Goal: Information Seeking & Learning: Compare options

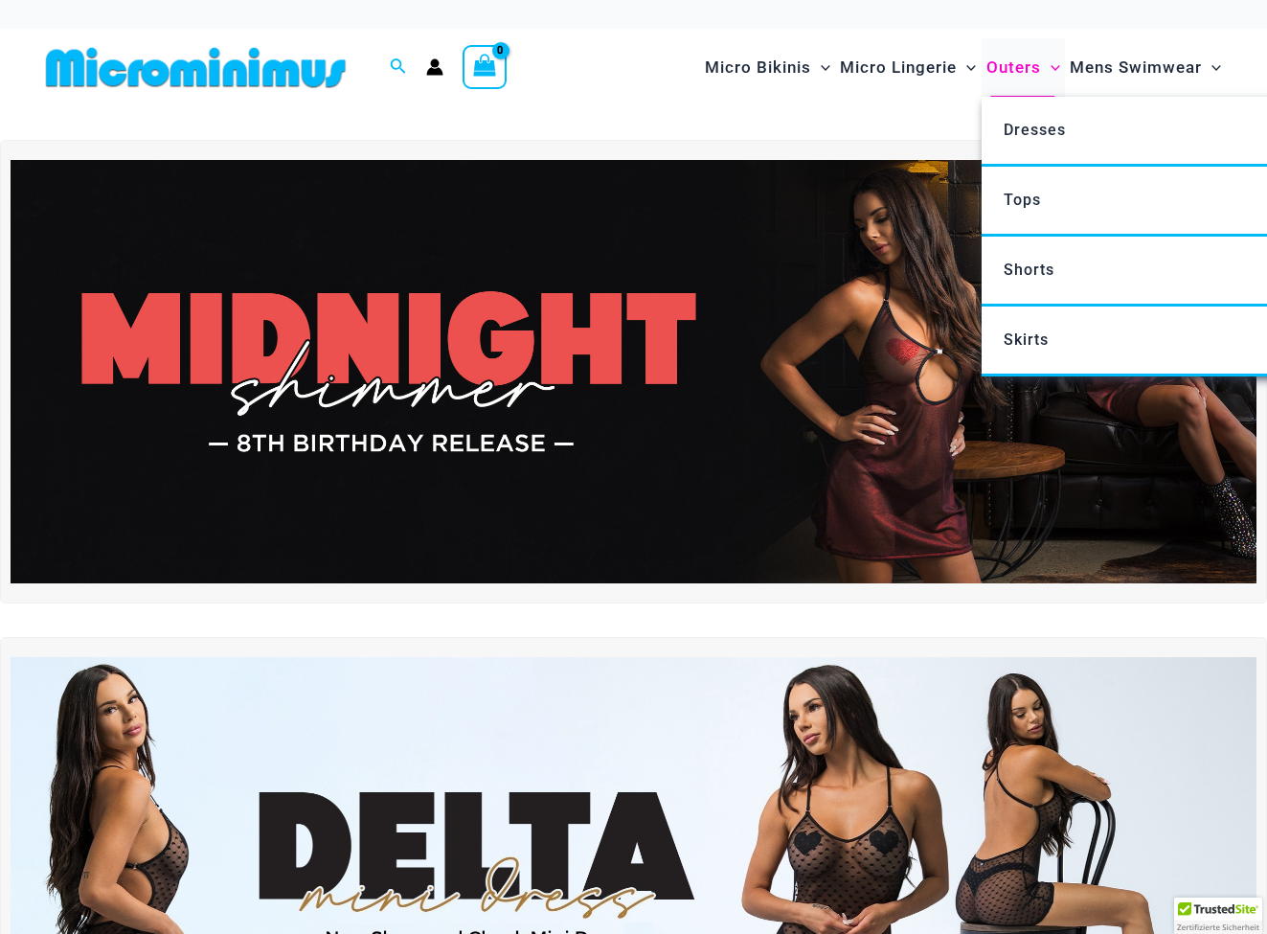
click at [1013, 63] on span "Outers" at bounding box center [1013, 67] width 55 height 49
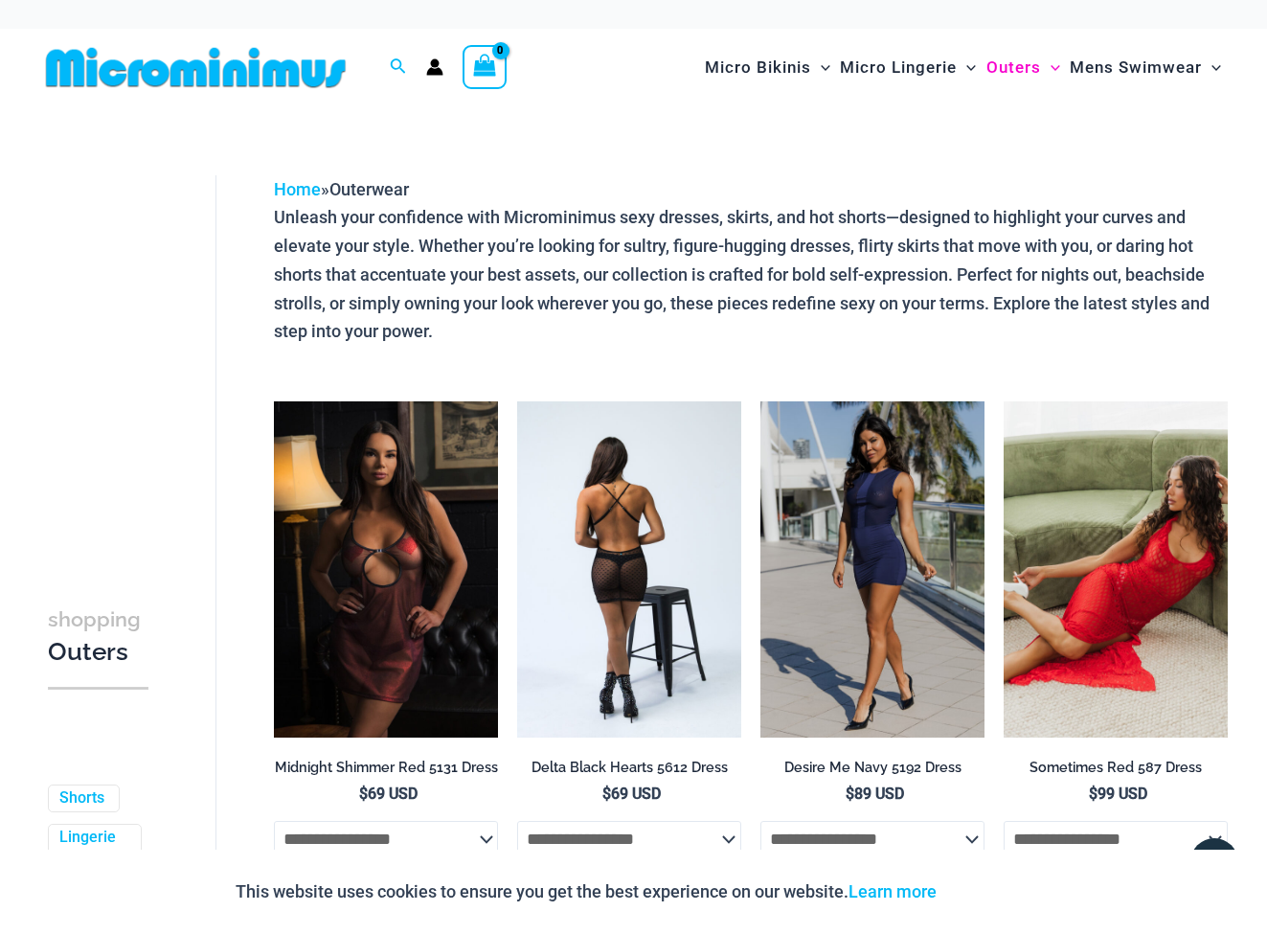
click at [666, 564] on img at bounding box center [629, 569] width 224 height 336
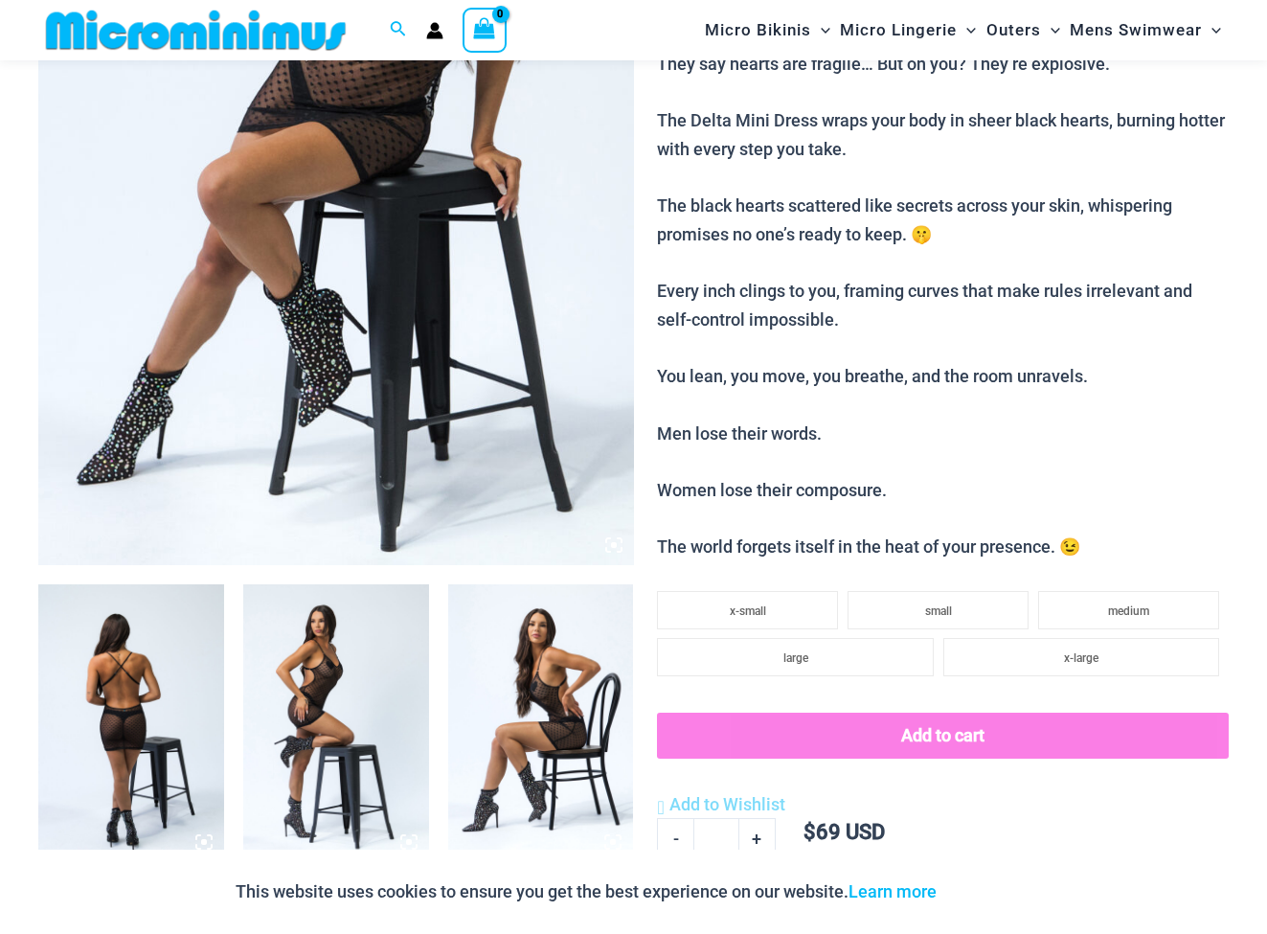
scroll to position [558, 0]
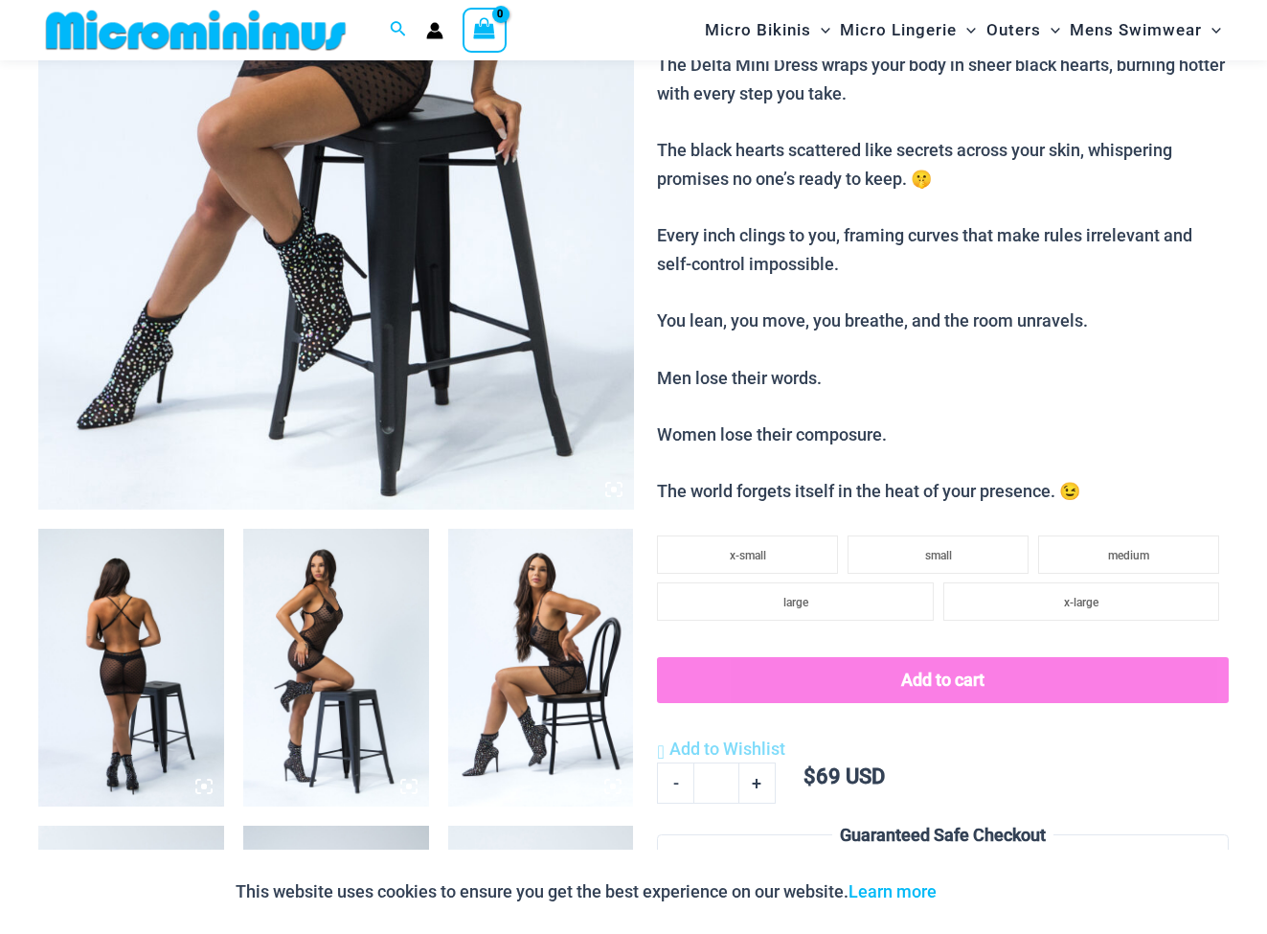
click at [401, 289] on img at bounding box center [336, 62] width 596 height 893
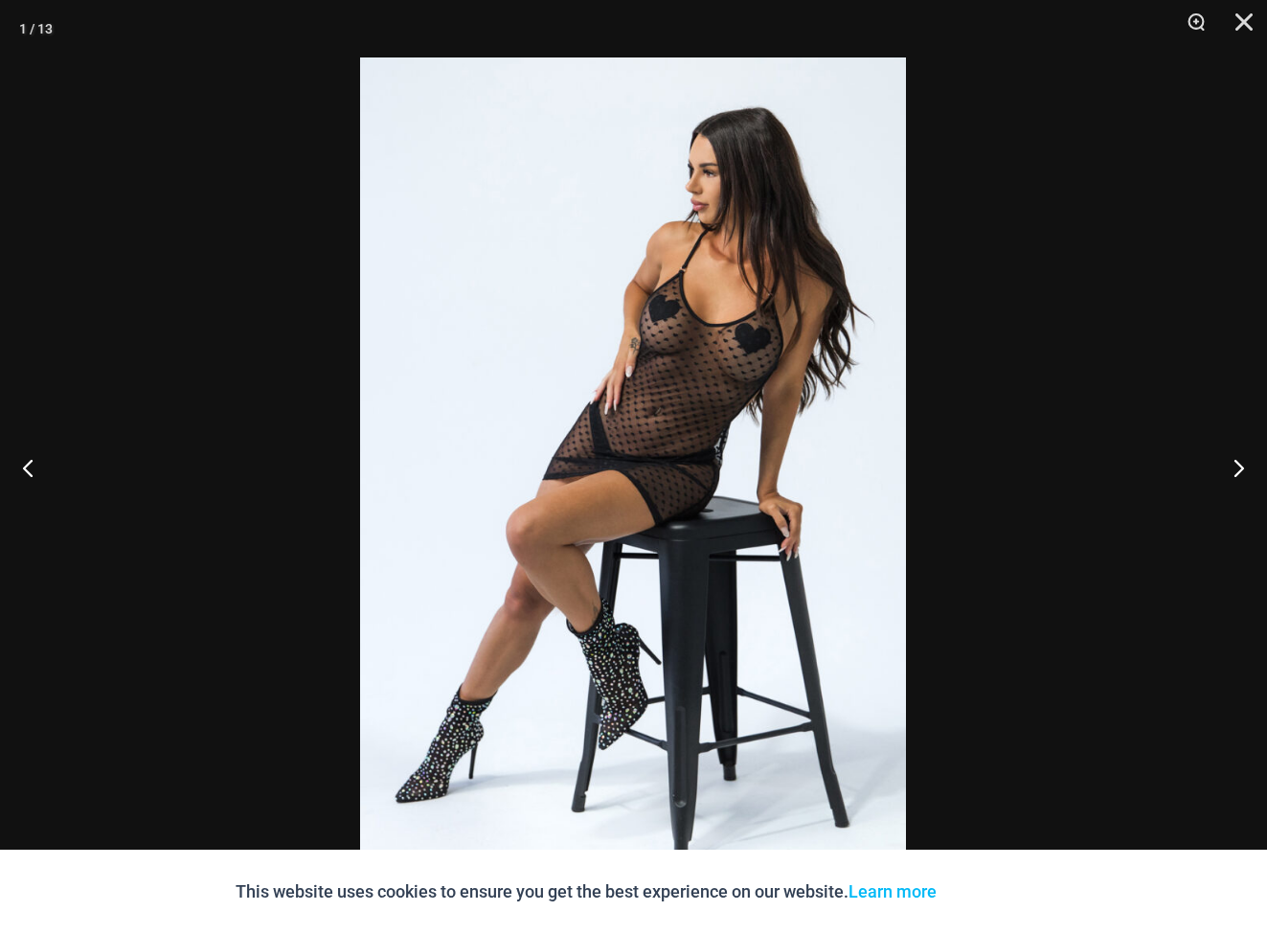
click at [698, 529] on img at bounding box center [633, 466] width 546 height 819
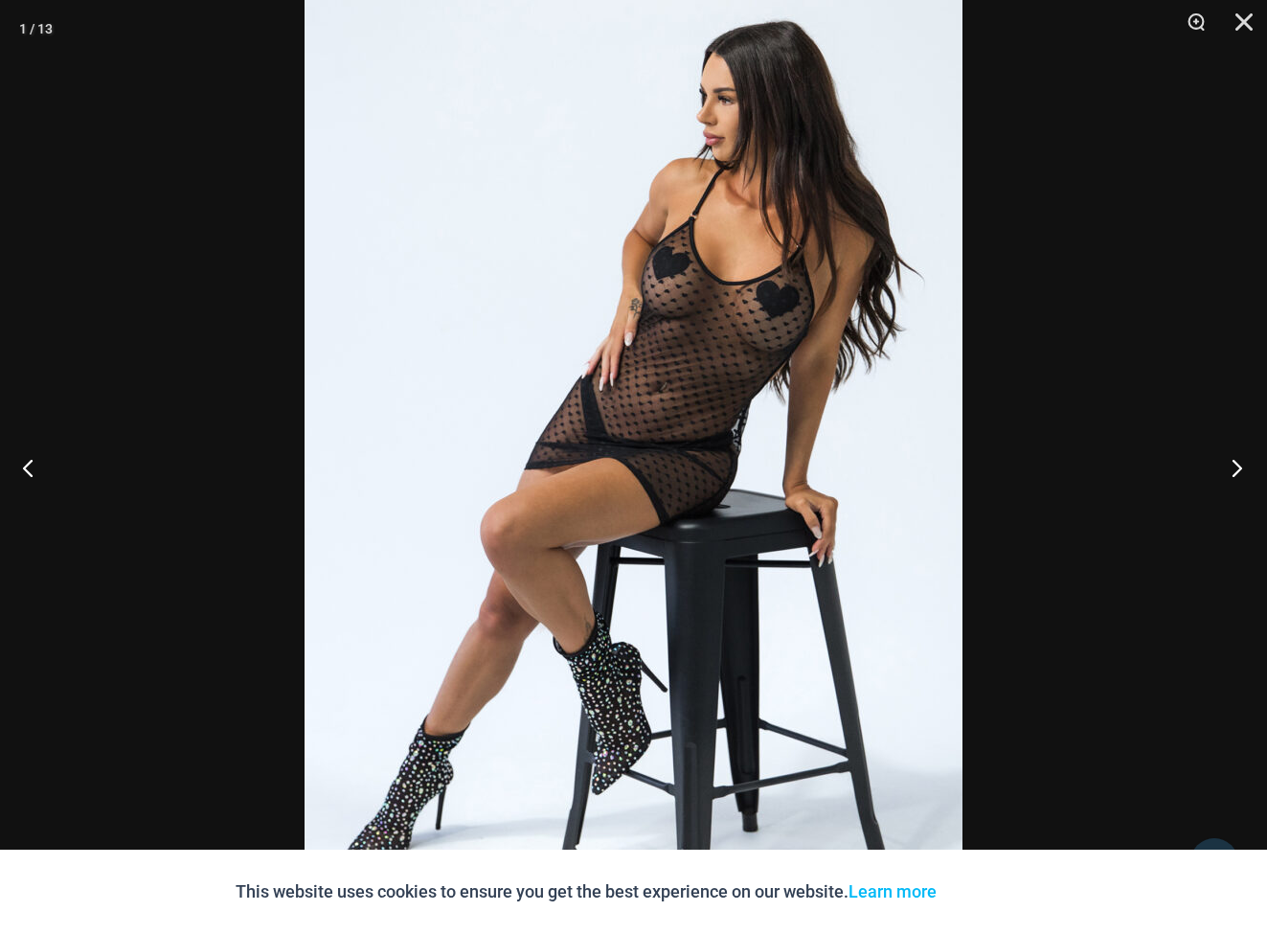
click at [1233, 467] on button "Next" at bounding box center [1231, 467] width 72 height 96
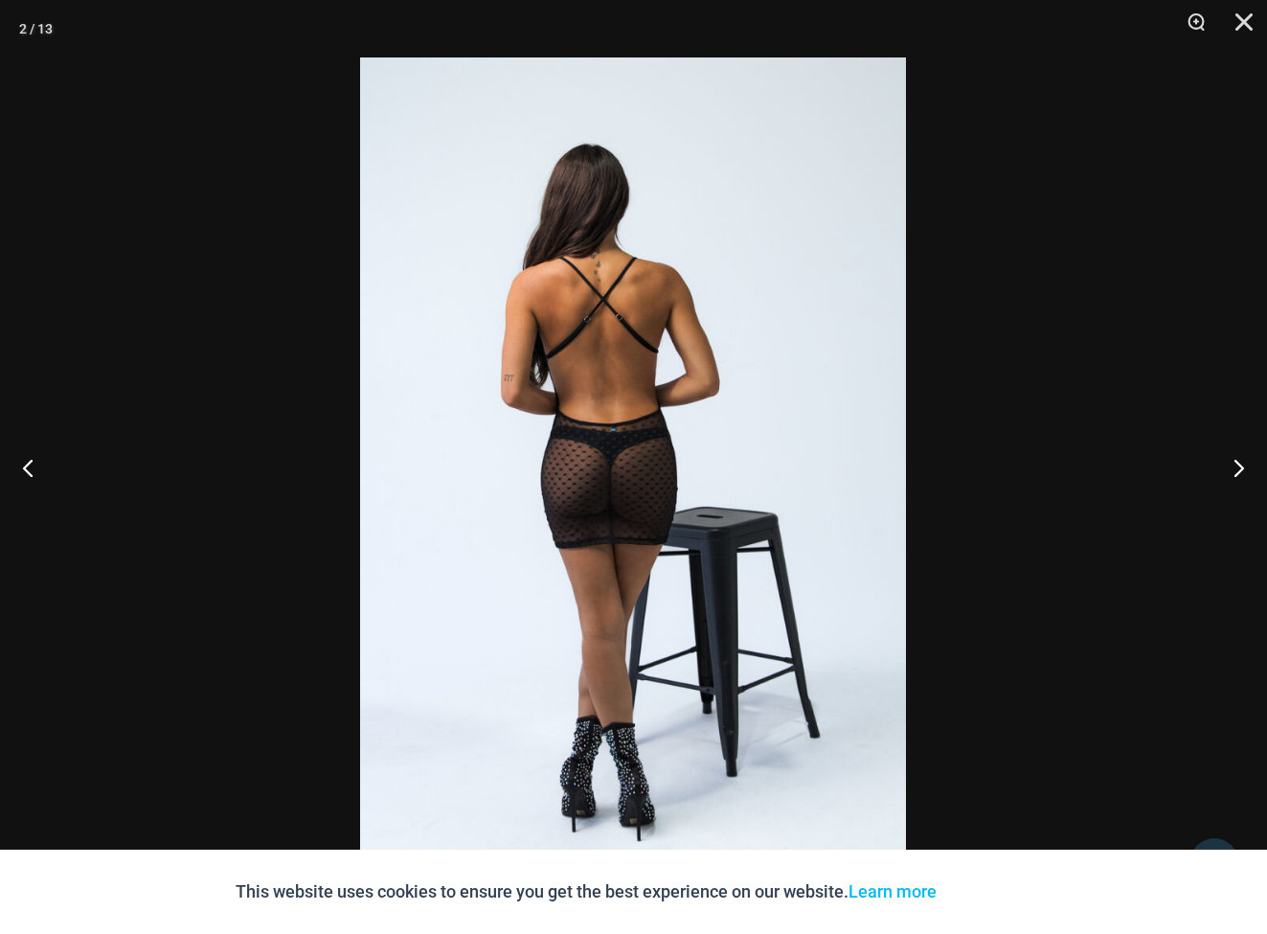
click at [731, 470] on img at bounding box center [633, 466] width 546 height 819
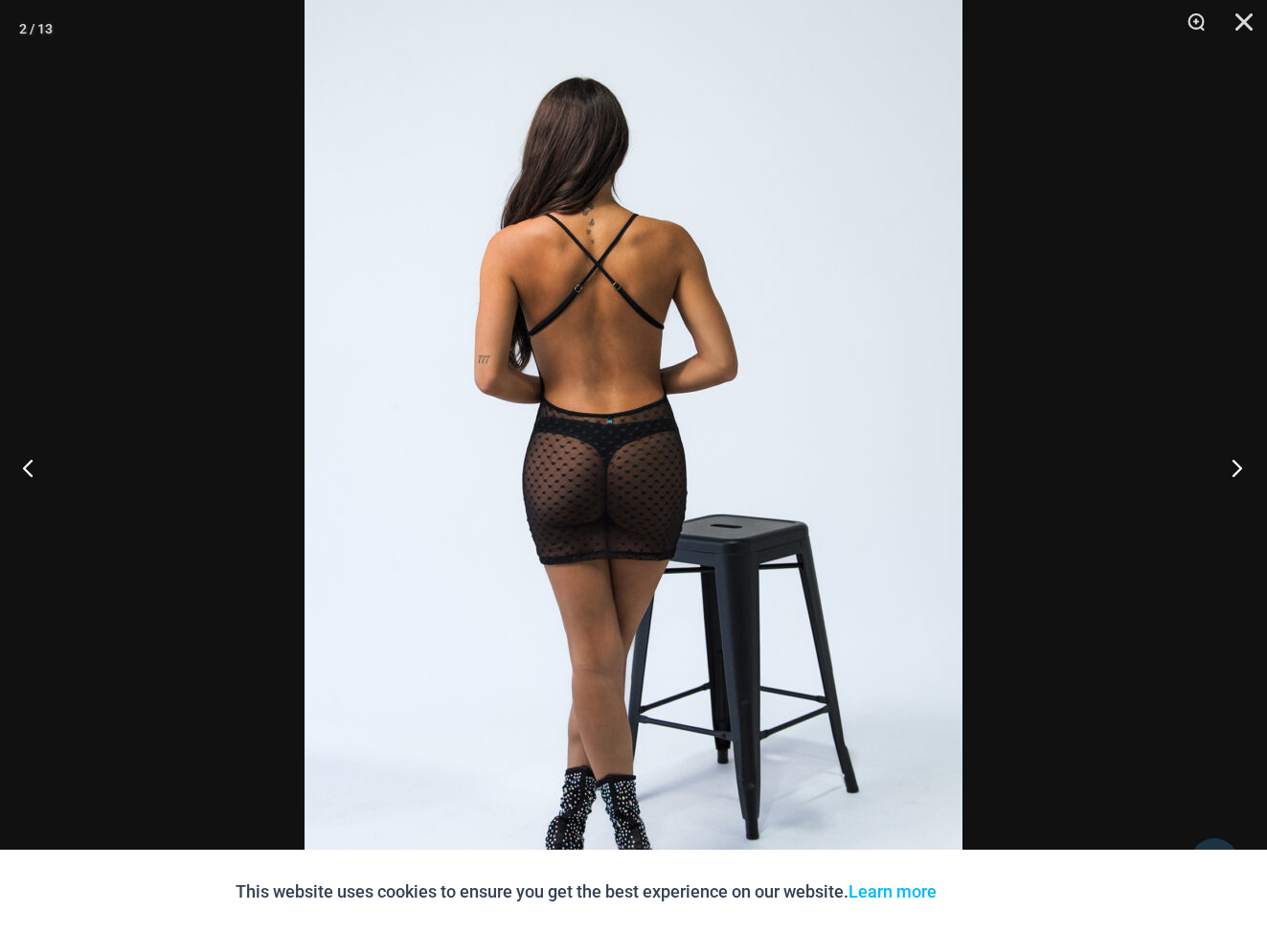
click at [1239, 465] on button "Next" at bounding box center [1231, 467] width 72 height 96
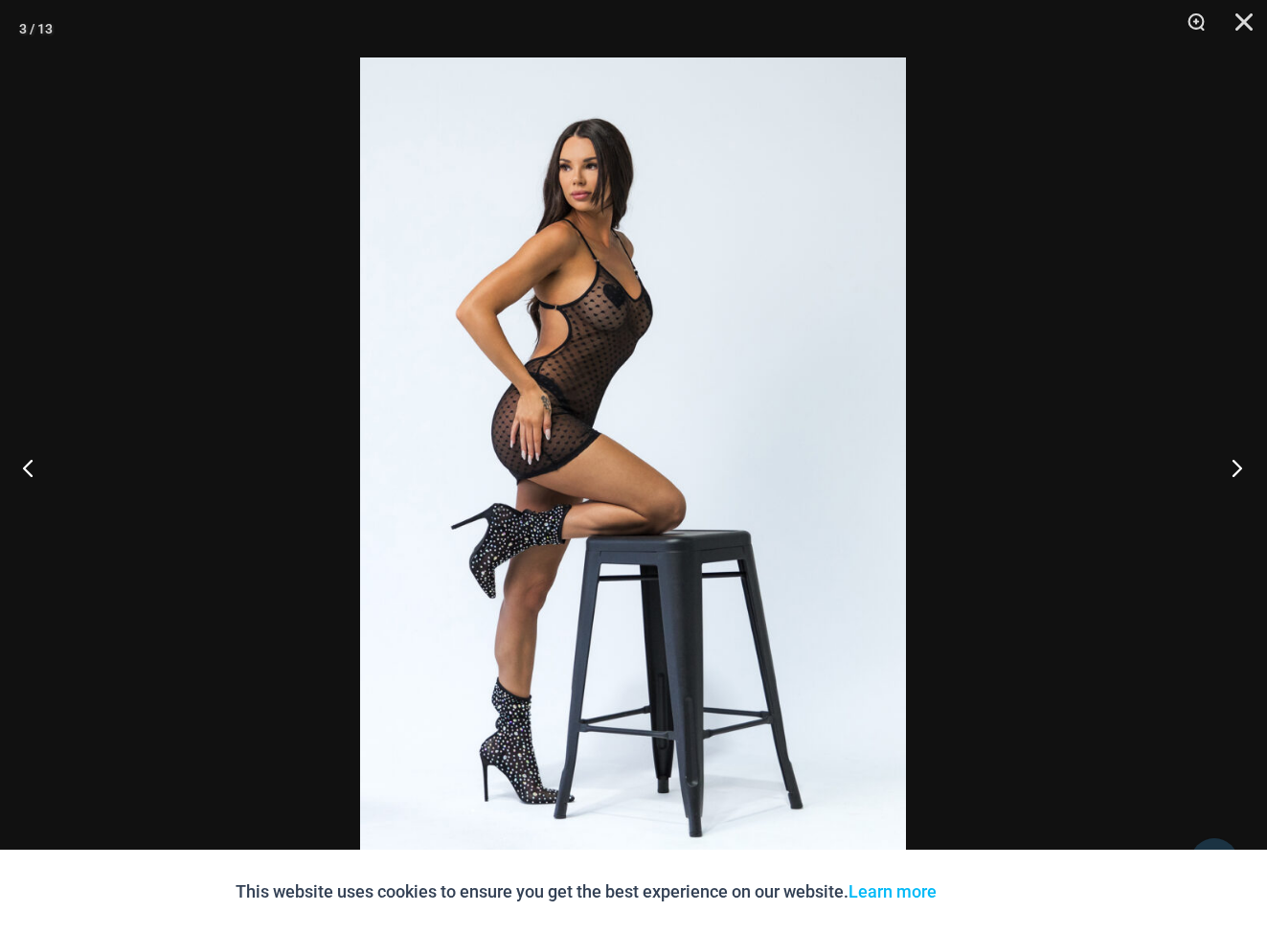
click at [1239, 465] on button "Next" at bounding box center [1231, 467] width 72 height 96
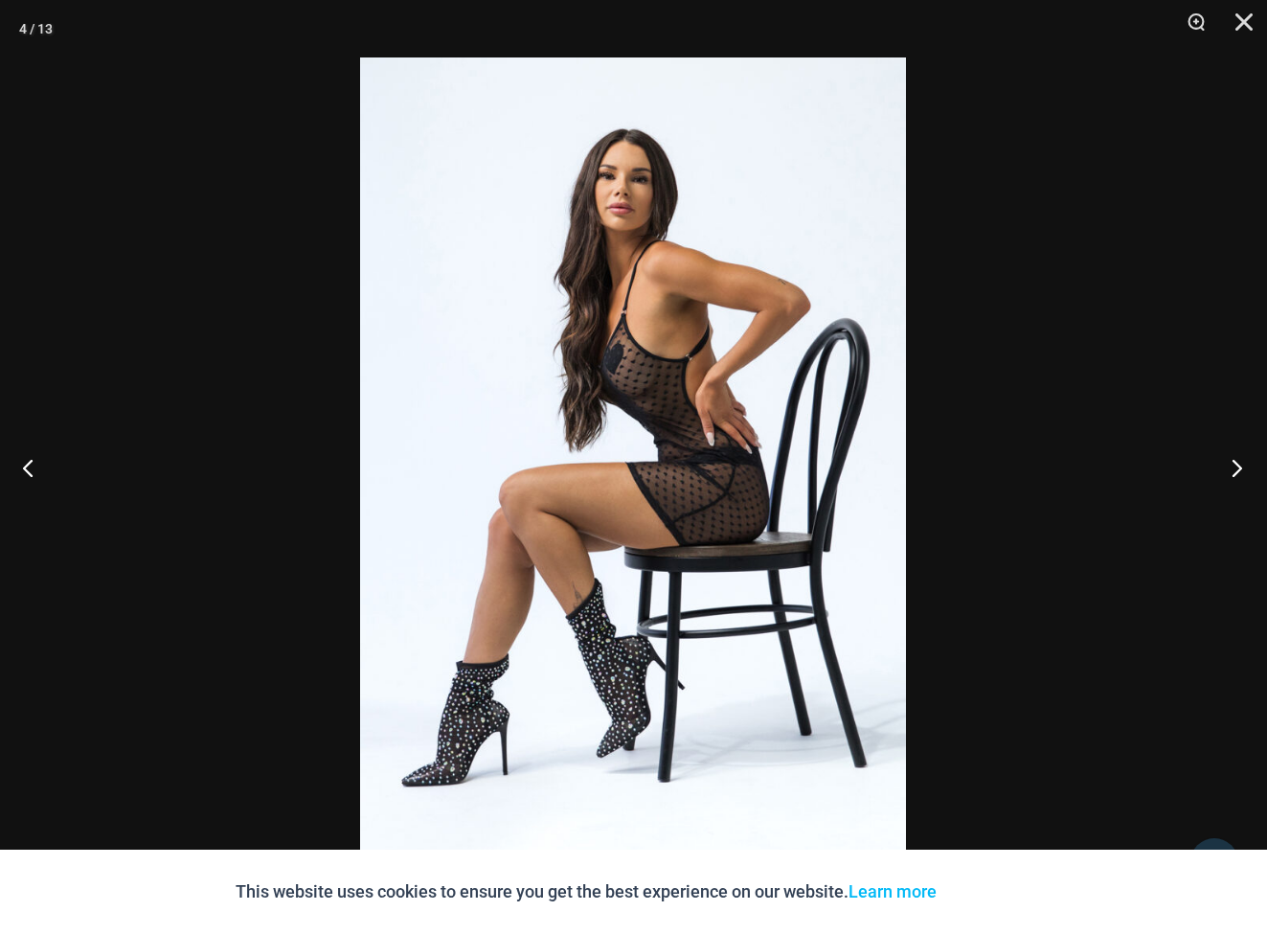
click at [1239, 465] on button "Next" at bounding box center [1231, 467] width 72 height 96
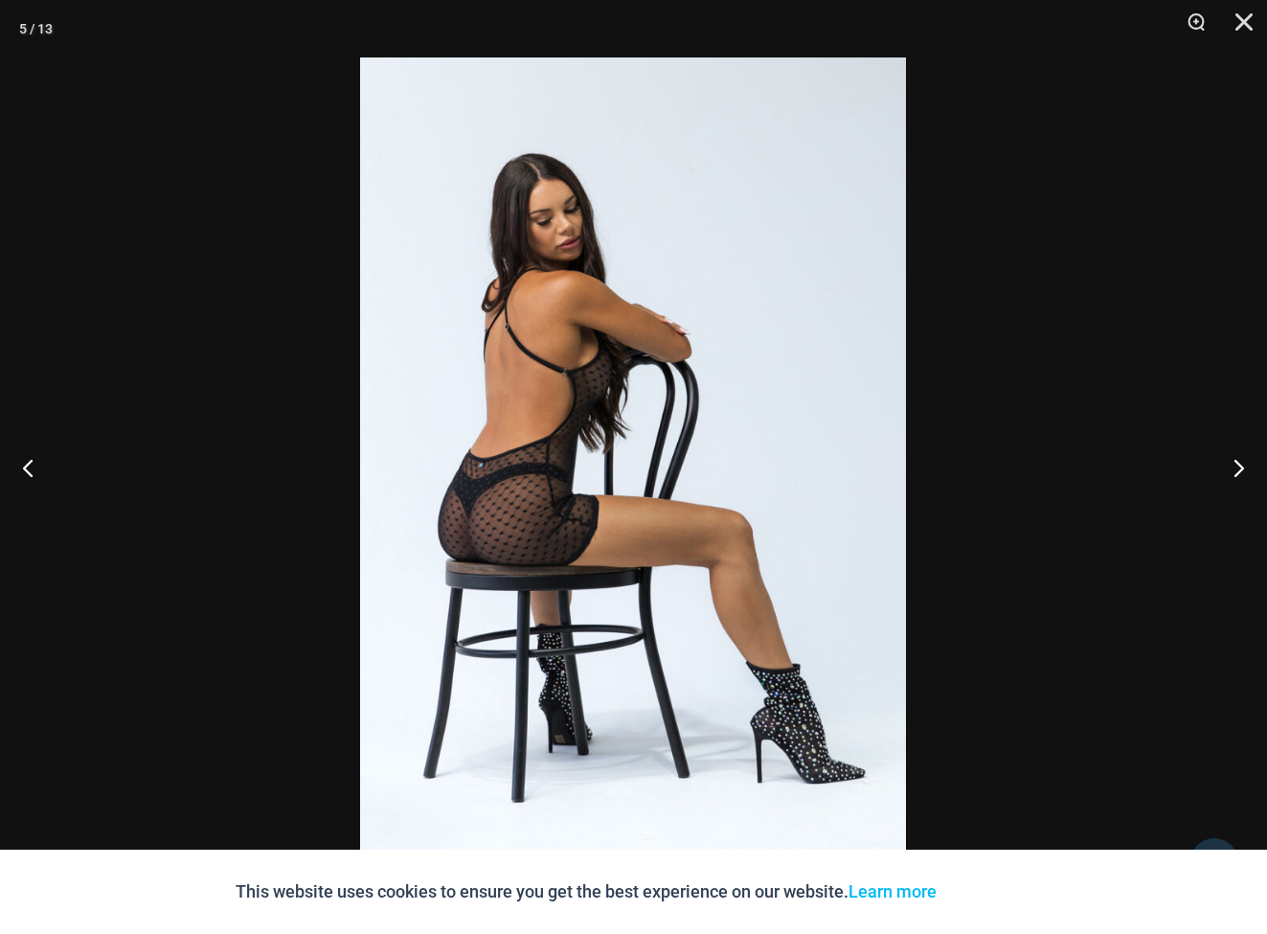
click at [761, 465] on img at bounding box center [633, 466] width 546 height 819
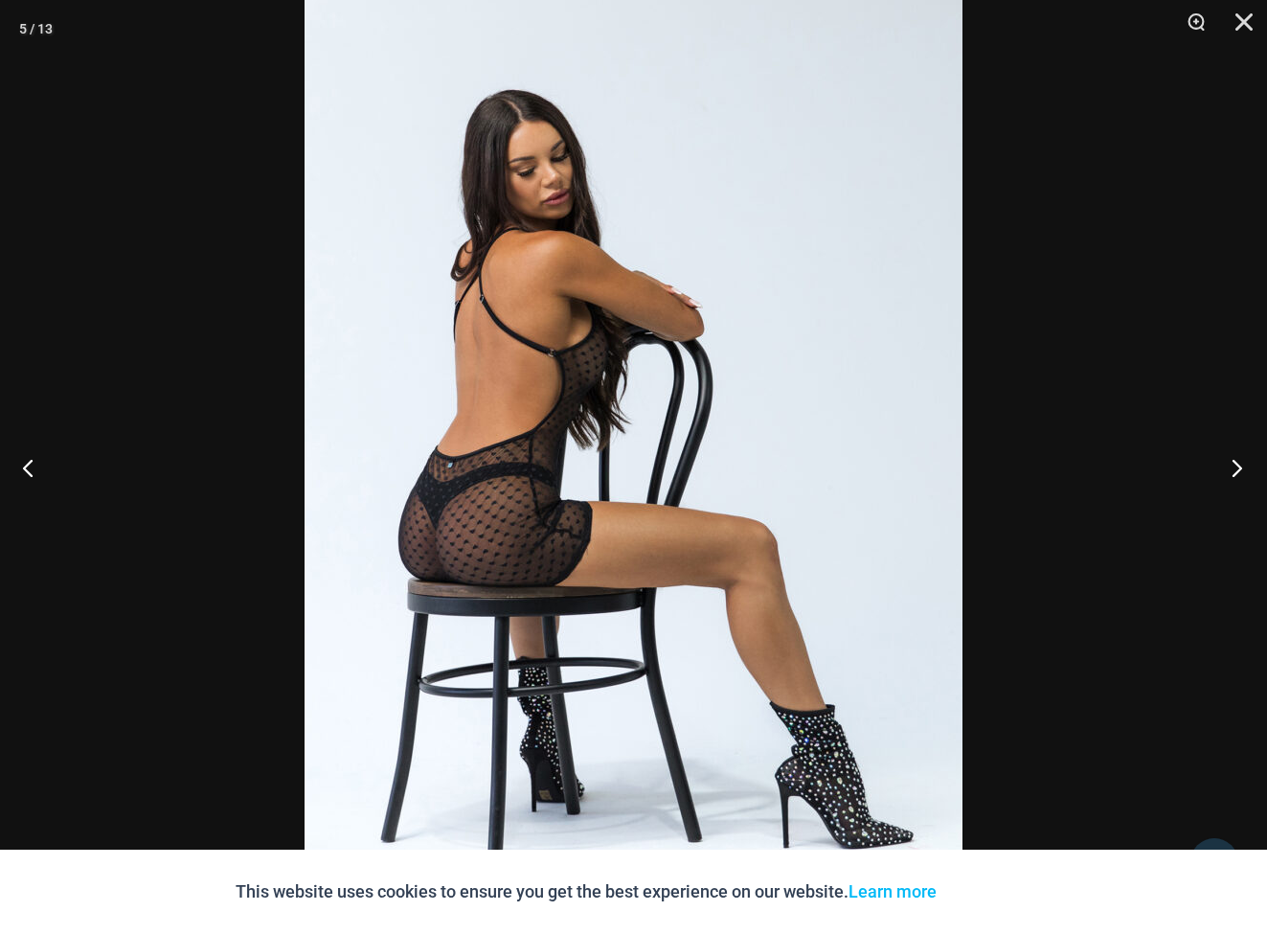
click at [1238, 470] on button "Next" at bounding box center [1231, 467] width 72 height 96
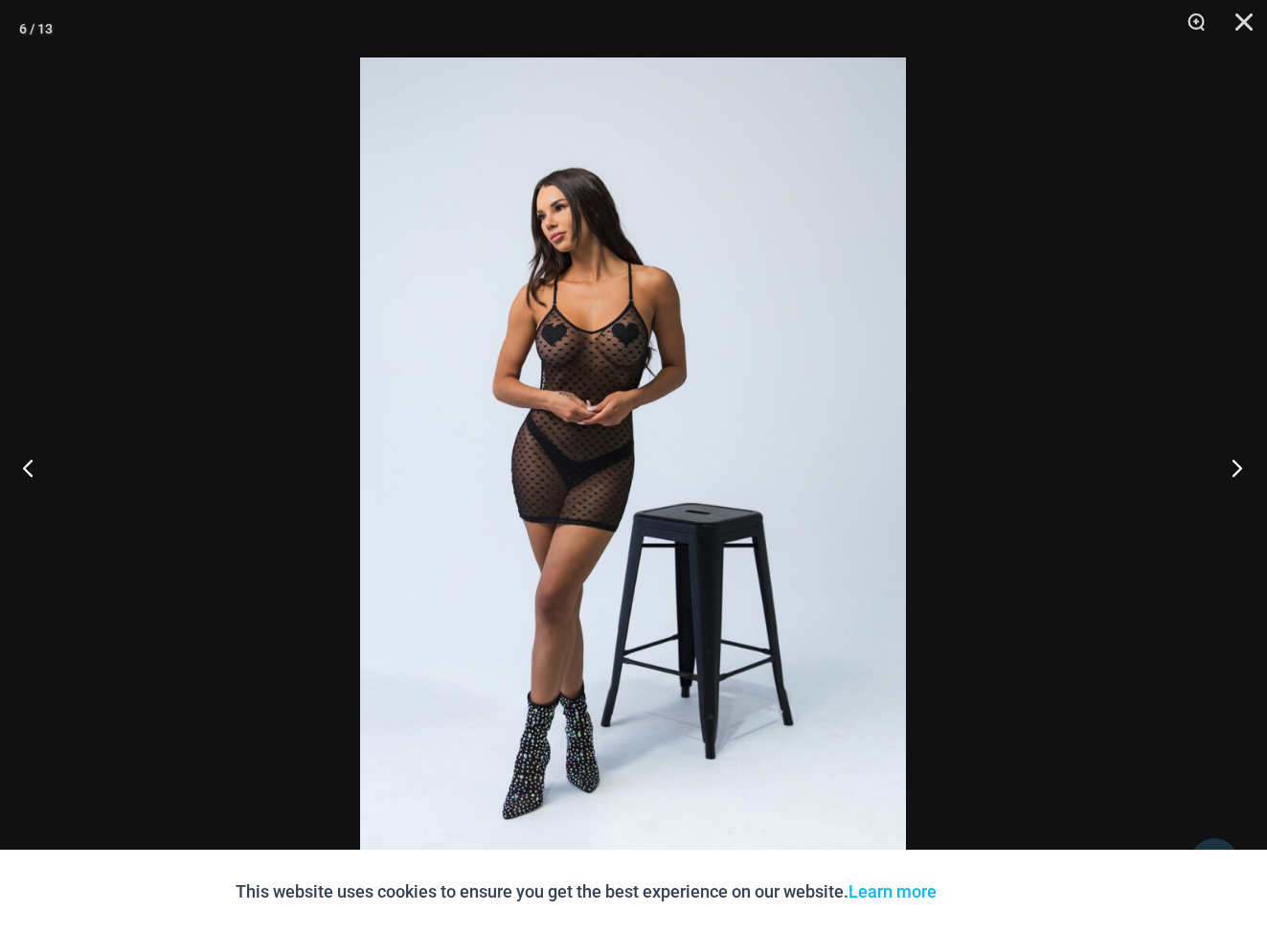
click at [1238, 470] on button "Next" at bounding box center [1231, 467] width 72 height 96
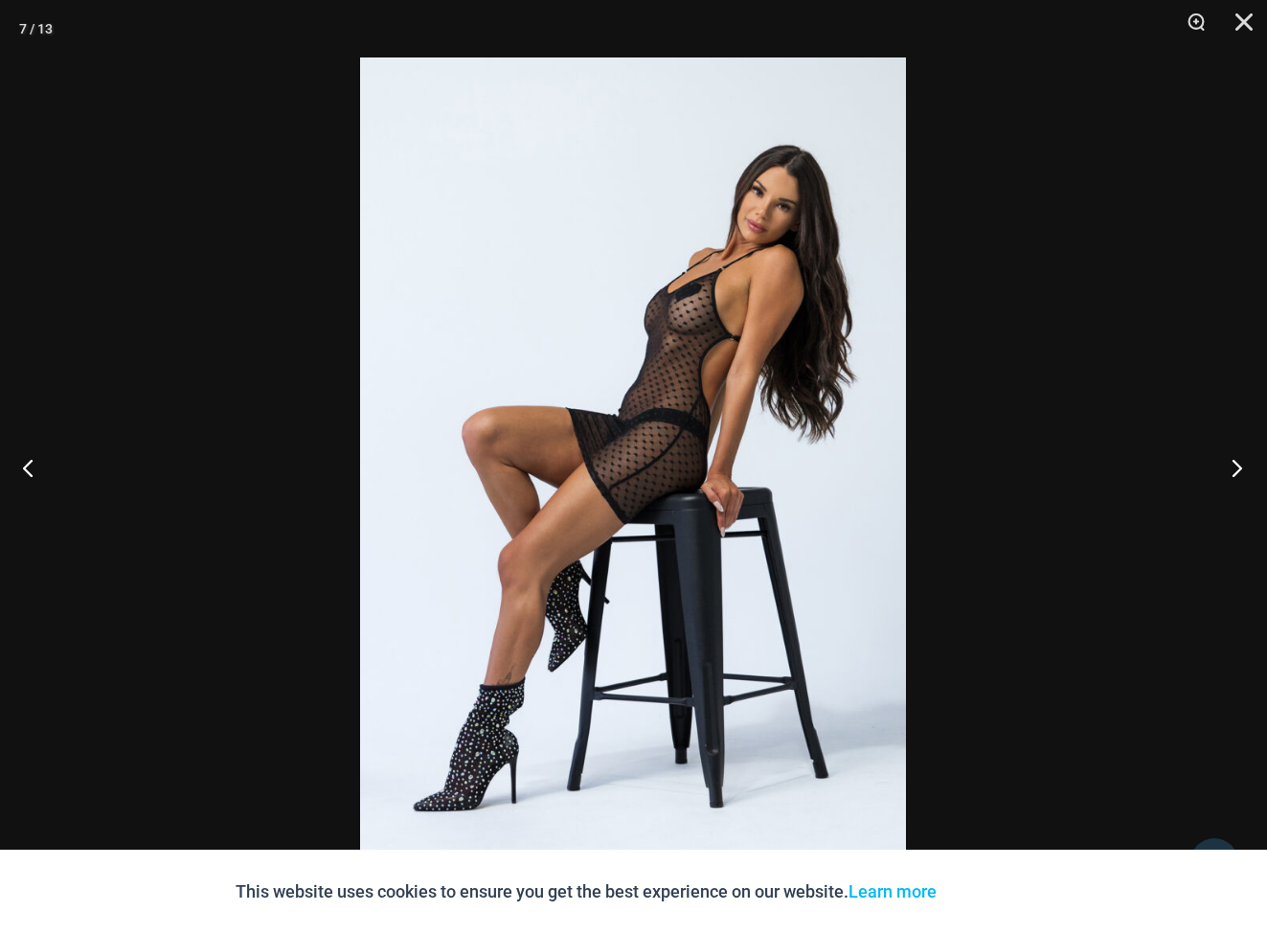
click at [1238, 470] on button "Next" at bounding box center [1231, 467] width 72 height 96
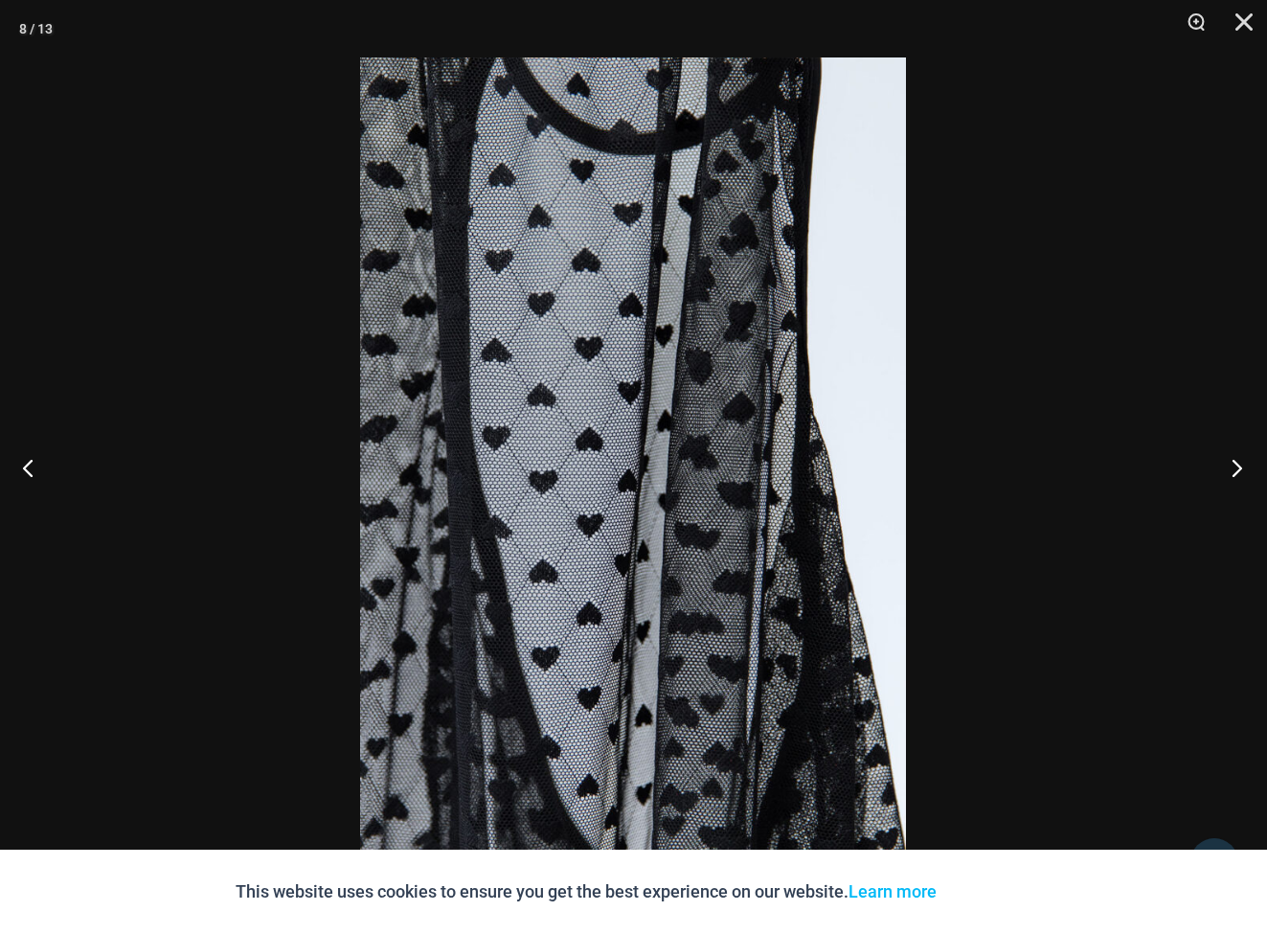
click at [1238, 470] on button "Next" at bounding box center [1231, 467] width 72 height 96
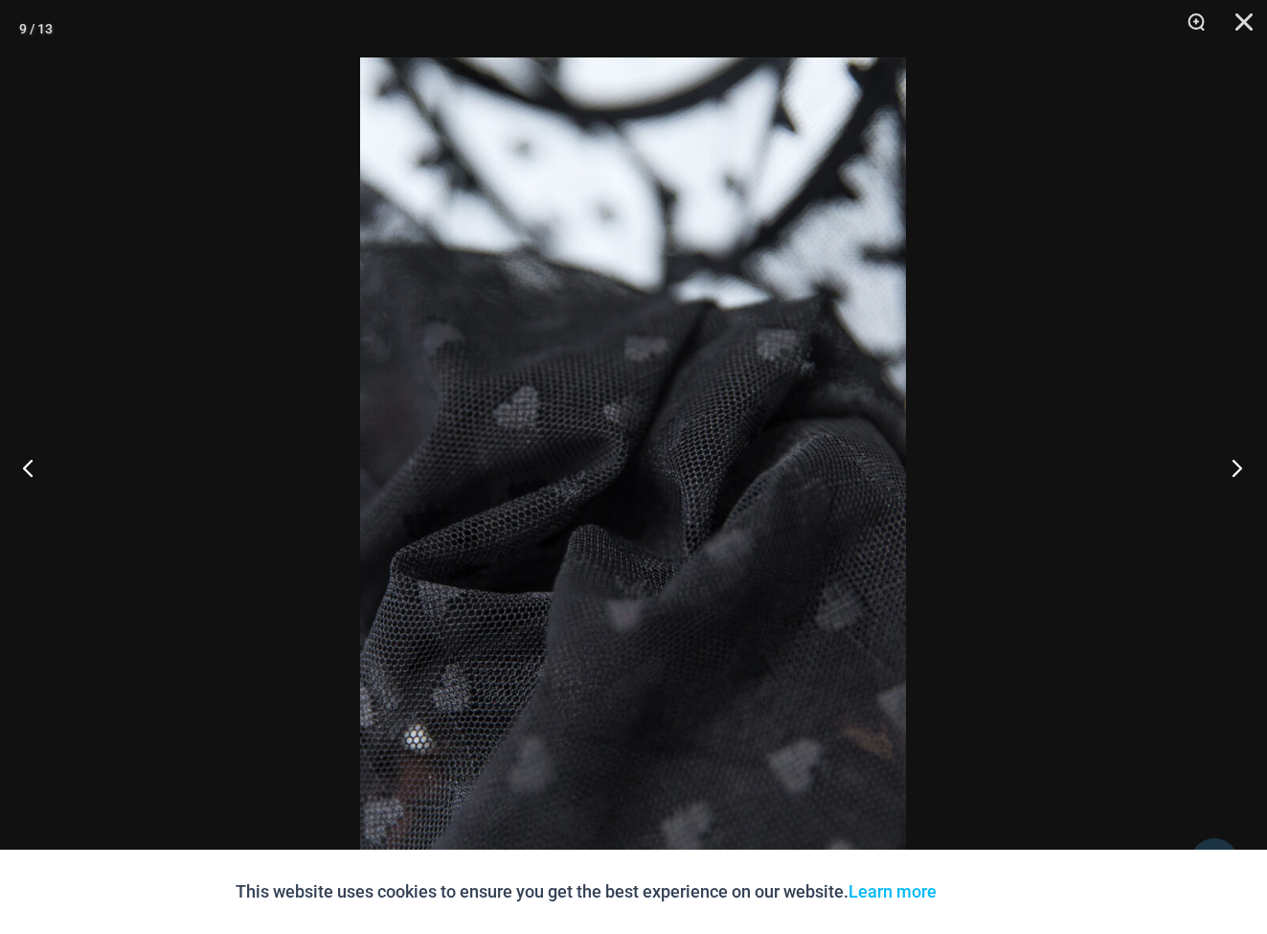
click at [1238, 470] on button "Next" at bounding box center [1231, 467] width 72 height 96
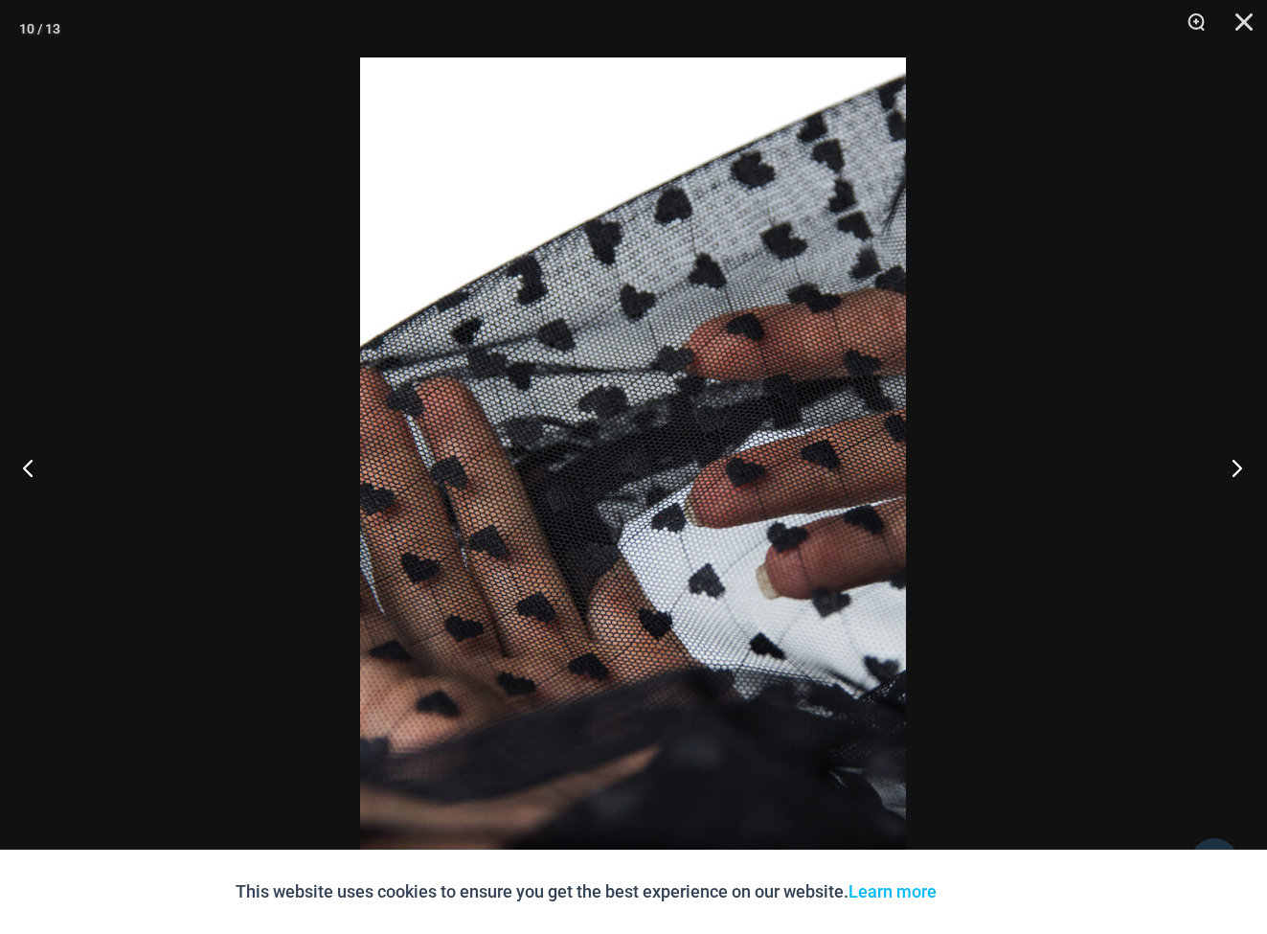
click at [1238, 470] on button "Next" at bounding box center [1231, 467] width 72 height 96
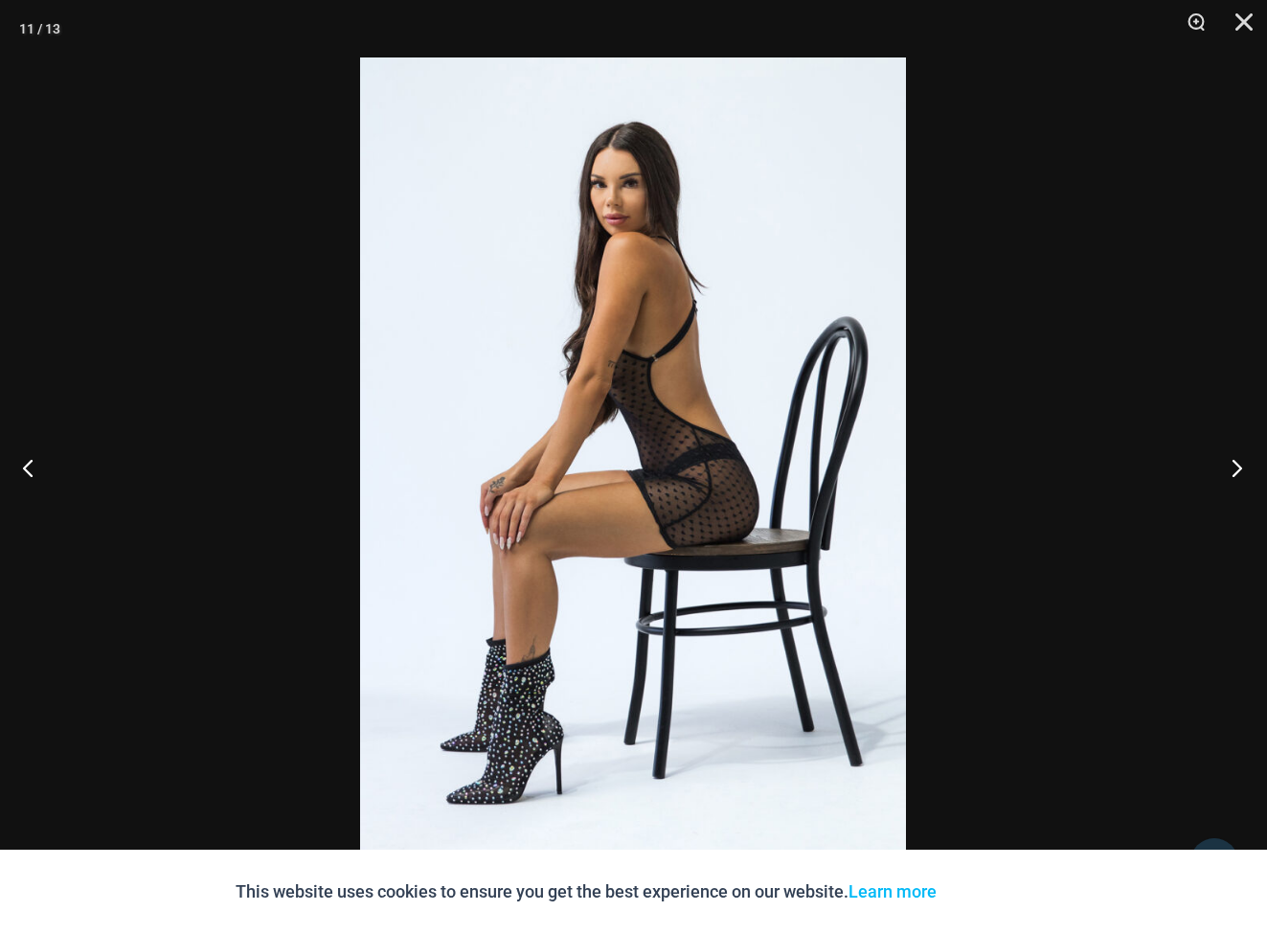
click at [1238, 470] on button "Next" at bounding box center [1231, 467] width 72 height 96
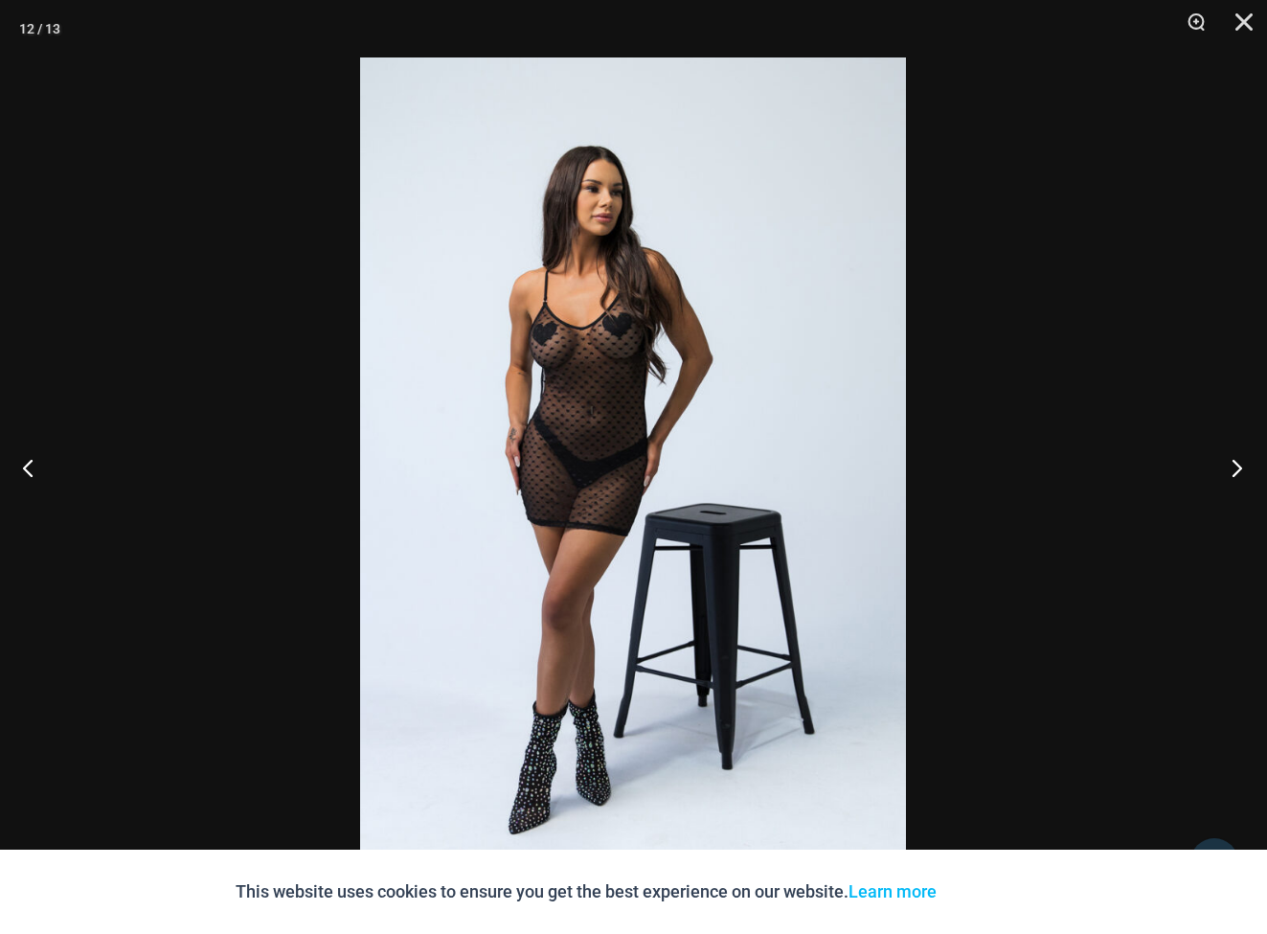
click at [1238, 470] on button "Next" at bounding box center [1231, 467] width 72 height 96
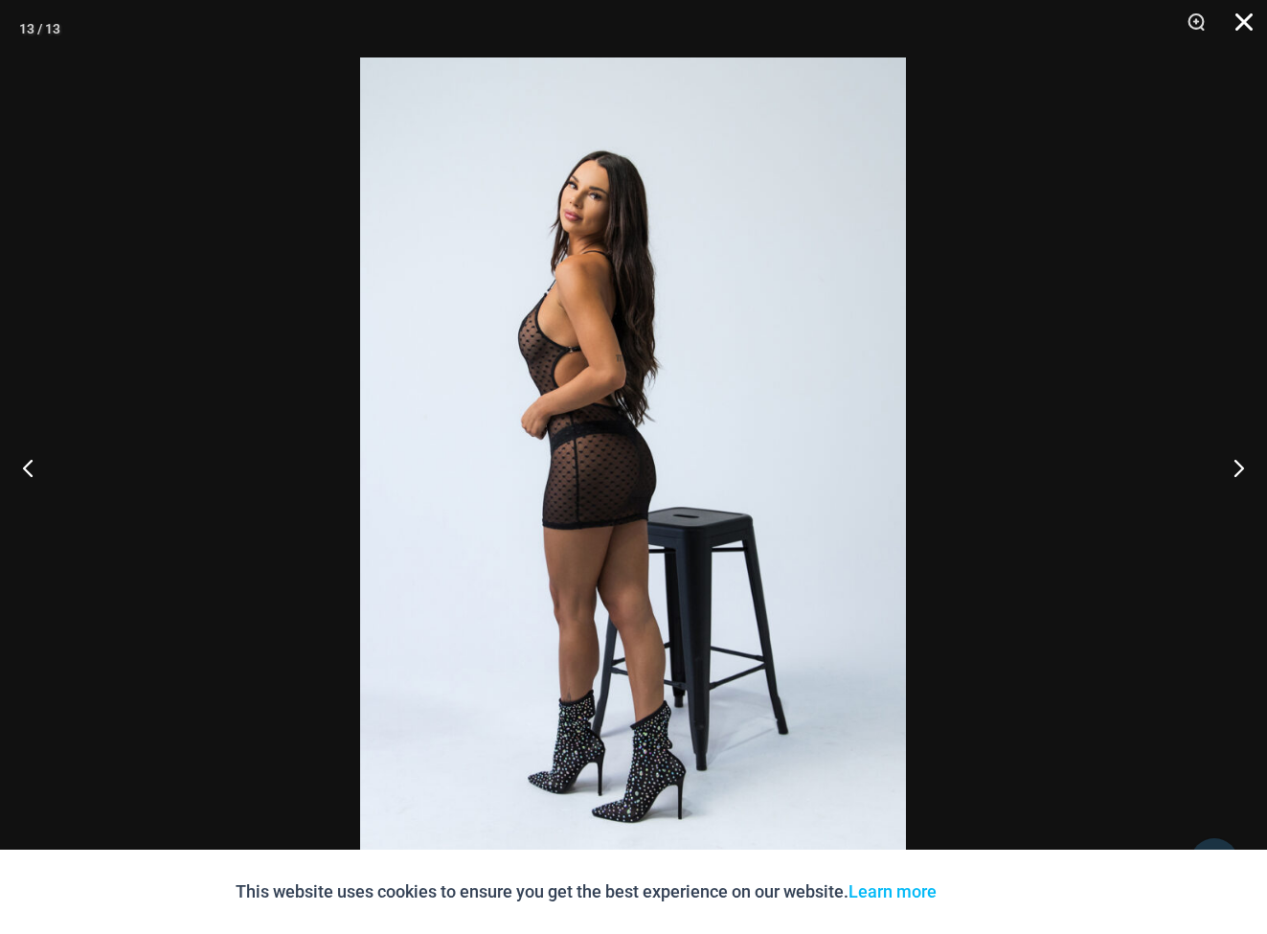
click at [1257, 26] on button "Close" at bounding box center [1237, 28] width 48 height 57
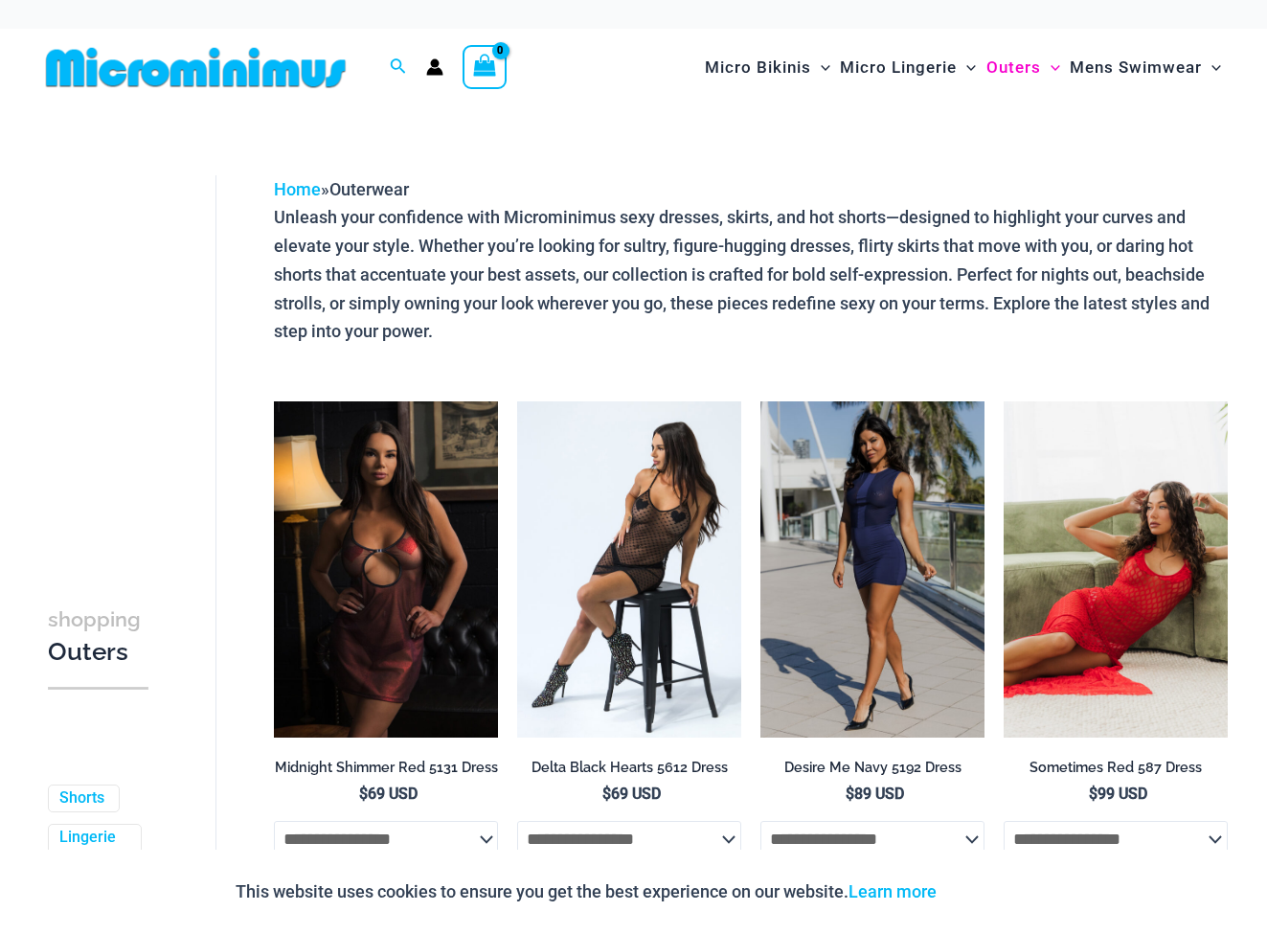
click at [1095, 575] on img at bounding box center [1116, 569] width 224 height 336
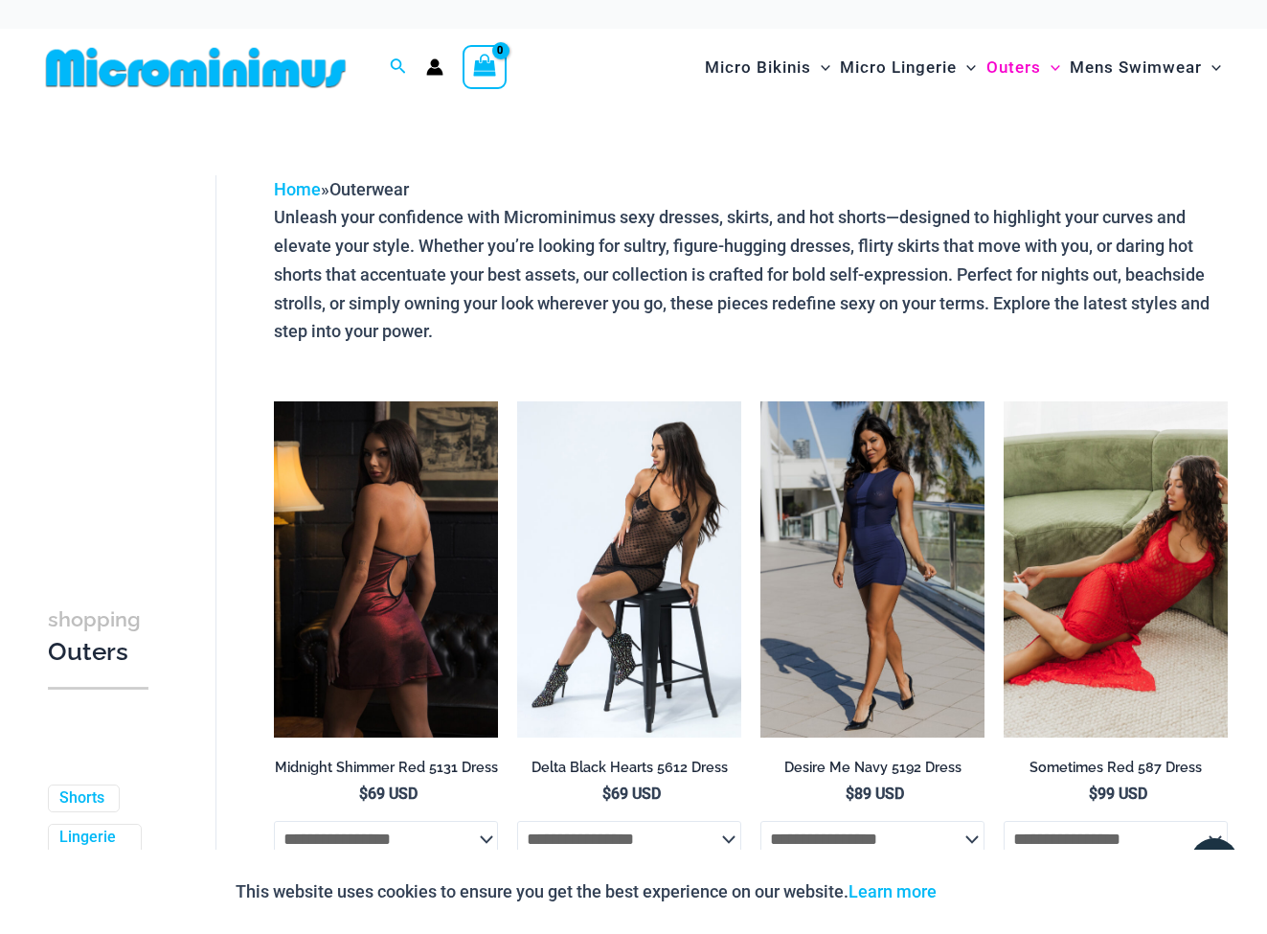
click at [419, 602] on img at bounding box center [386, 569] width 224 height 336
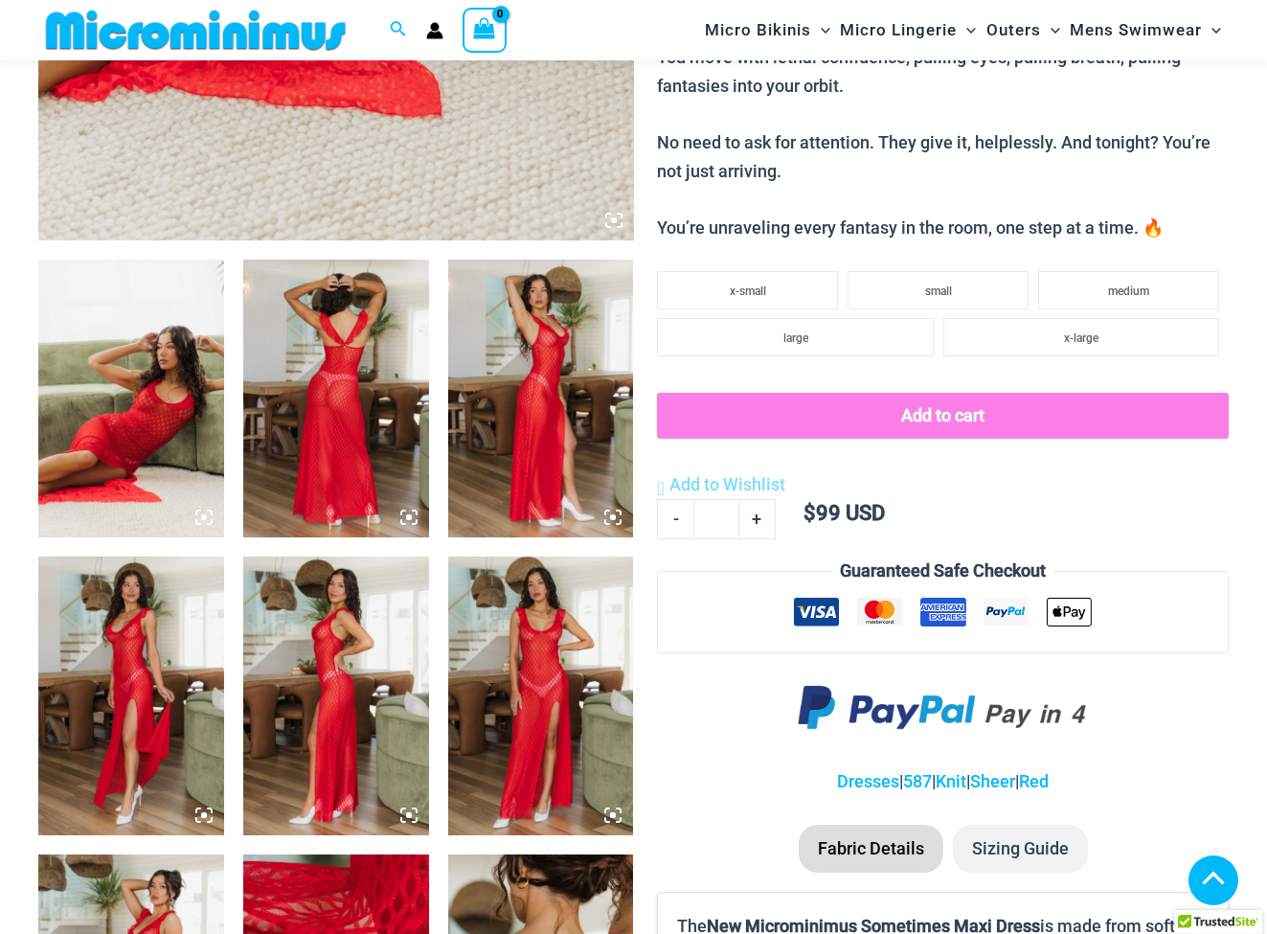
scroll to position [861, 0]
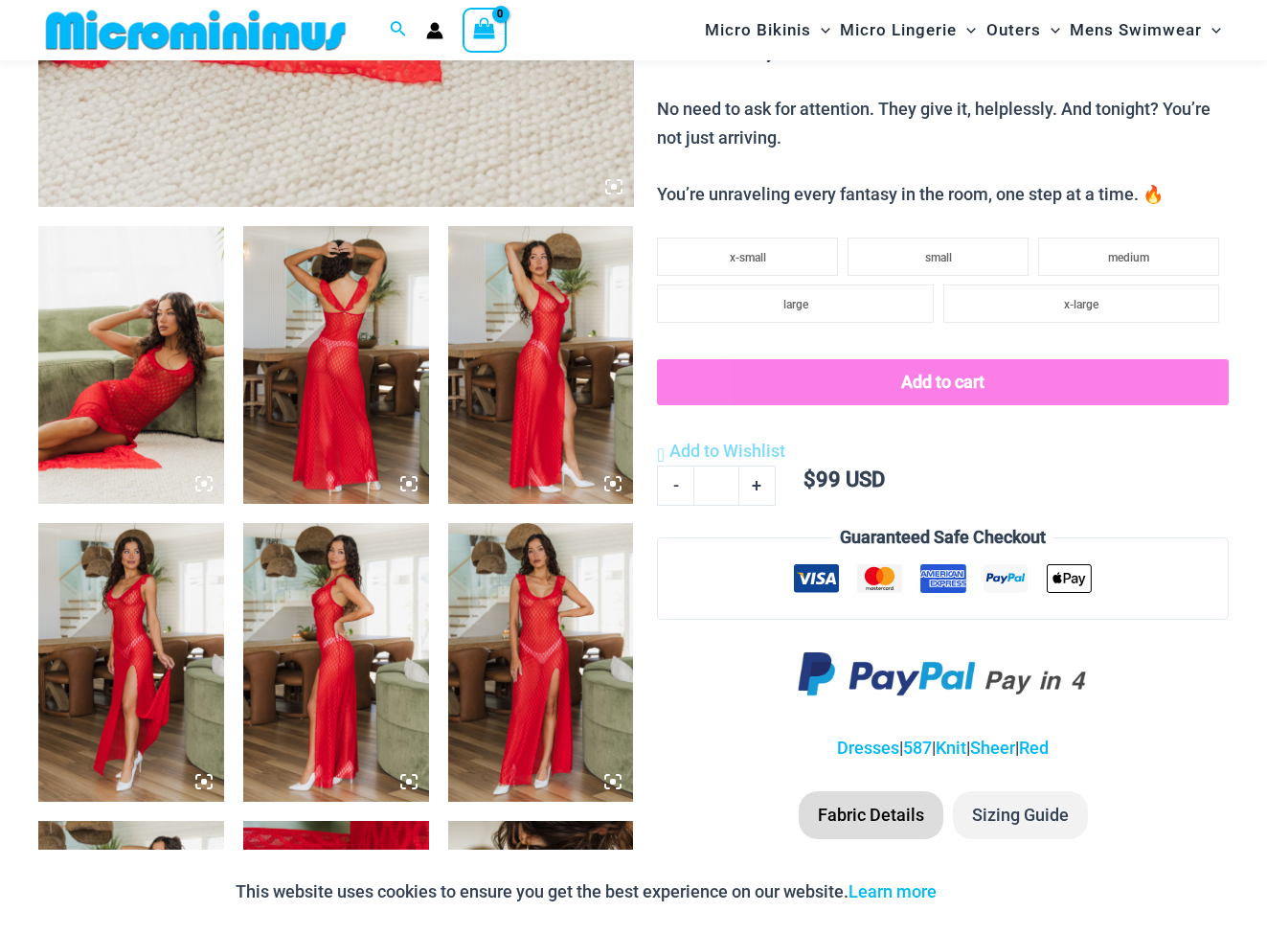
click at [319, 372] on img at bounding box center [336, 365] width 186 height 279
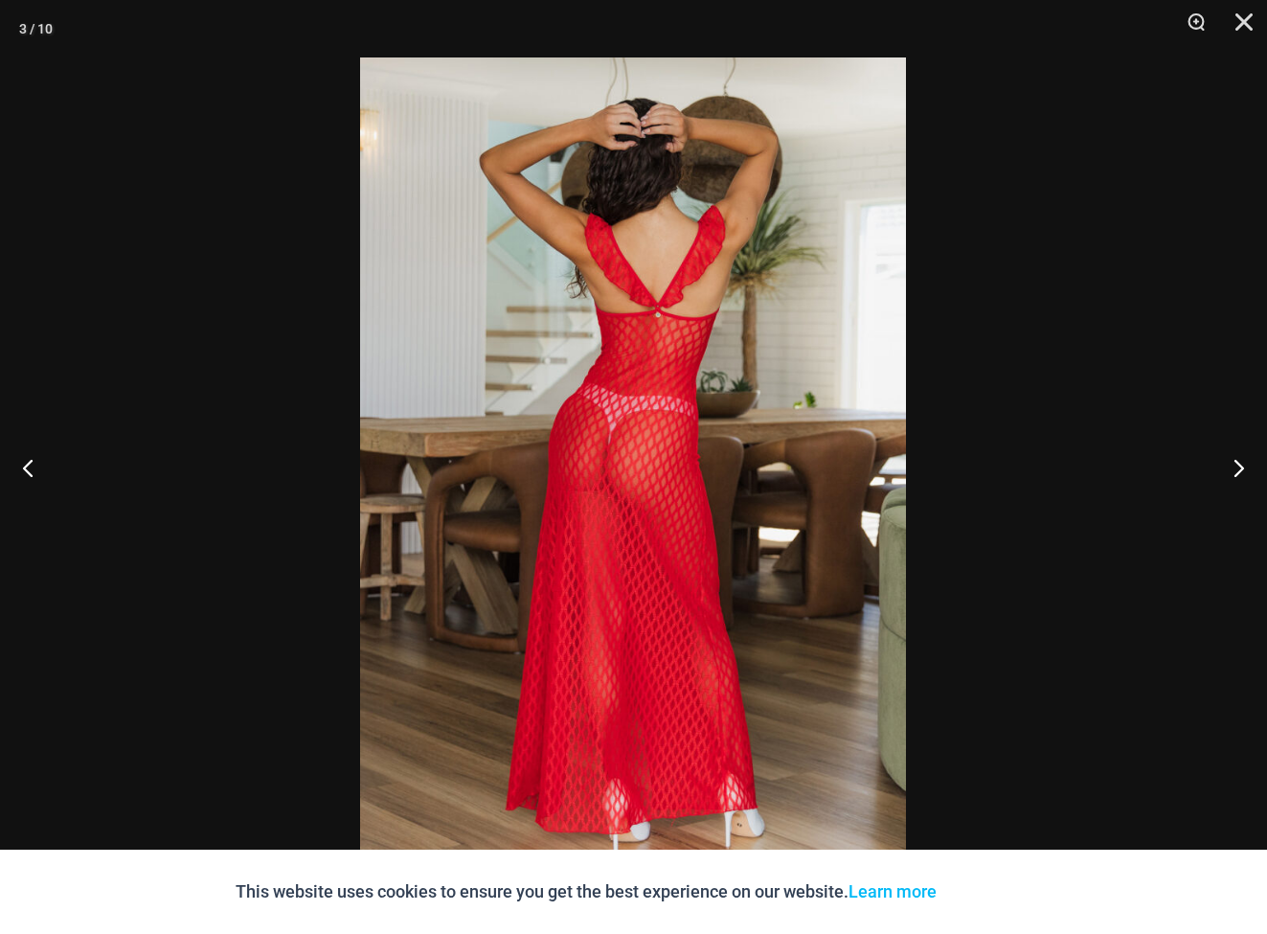
click at [672, 502] on img at bounding box center [633, 466] width 546 height 819
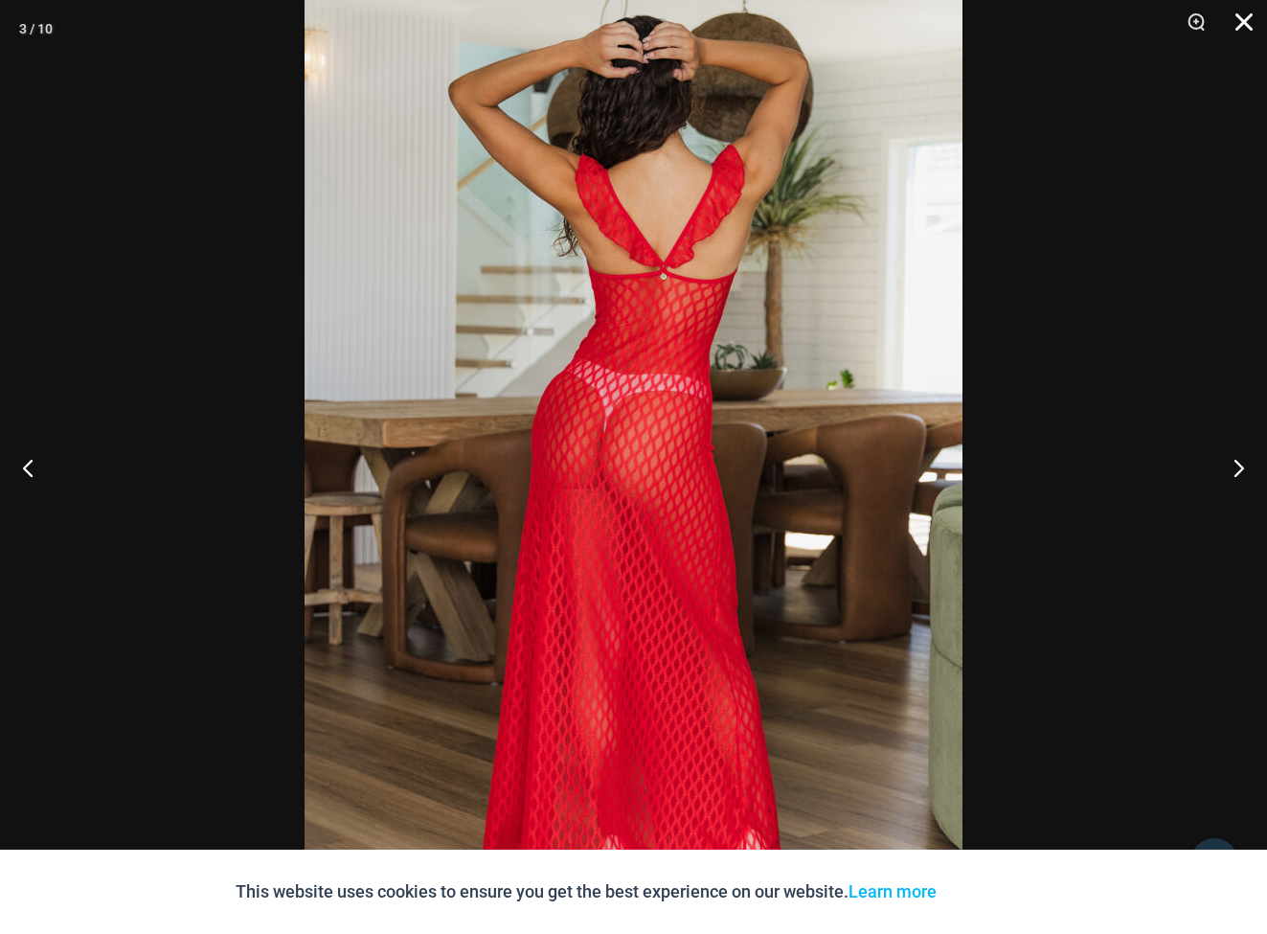
click at [1242, 19] on button "Close" at bounding box center [1237, 28] width 48 height 57
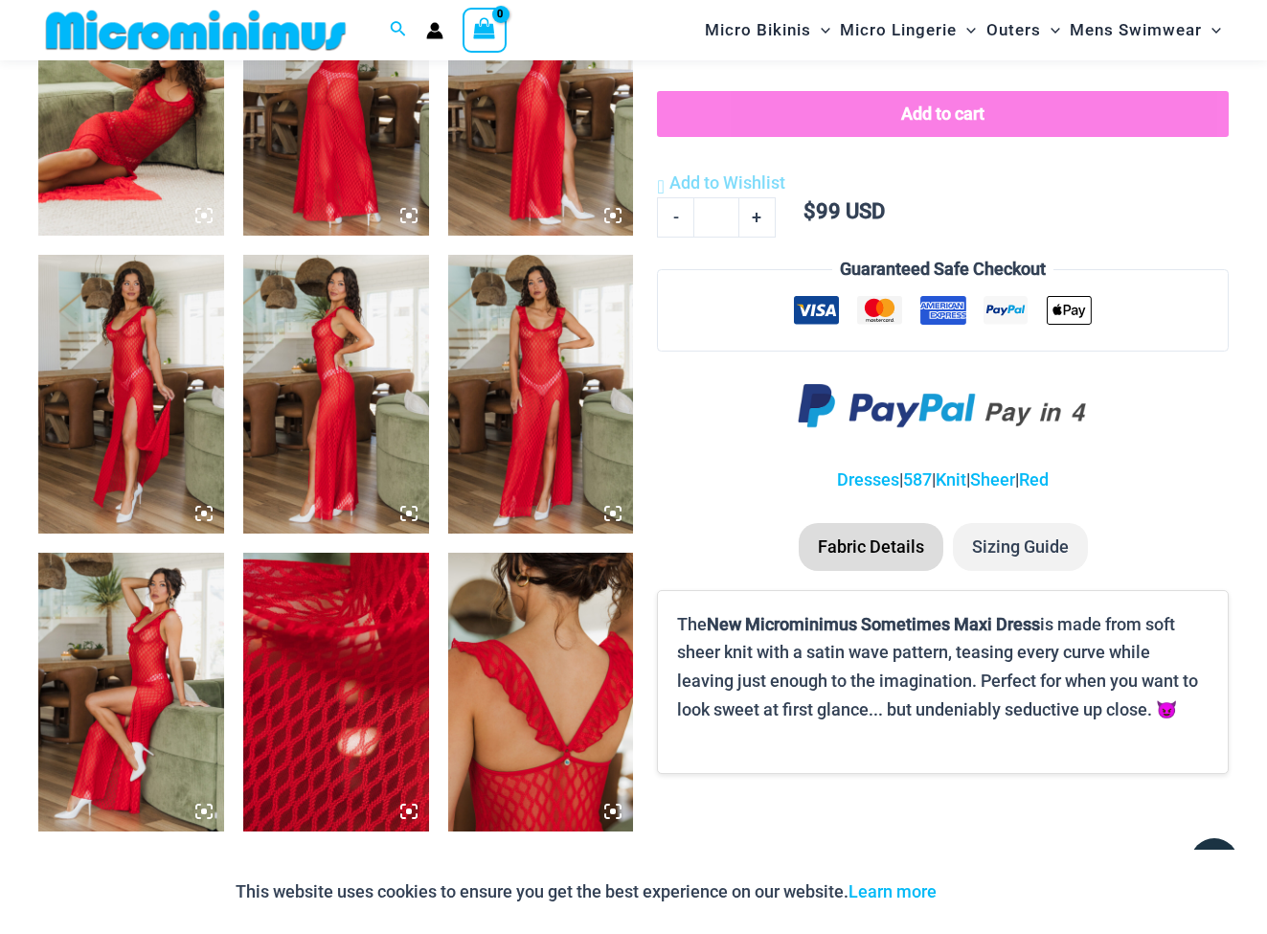
scroll to position [1148, 0]
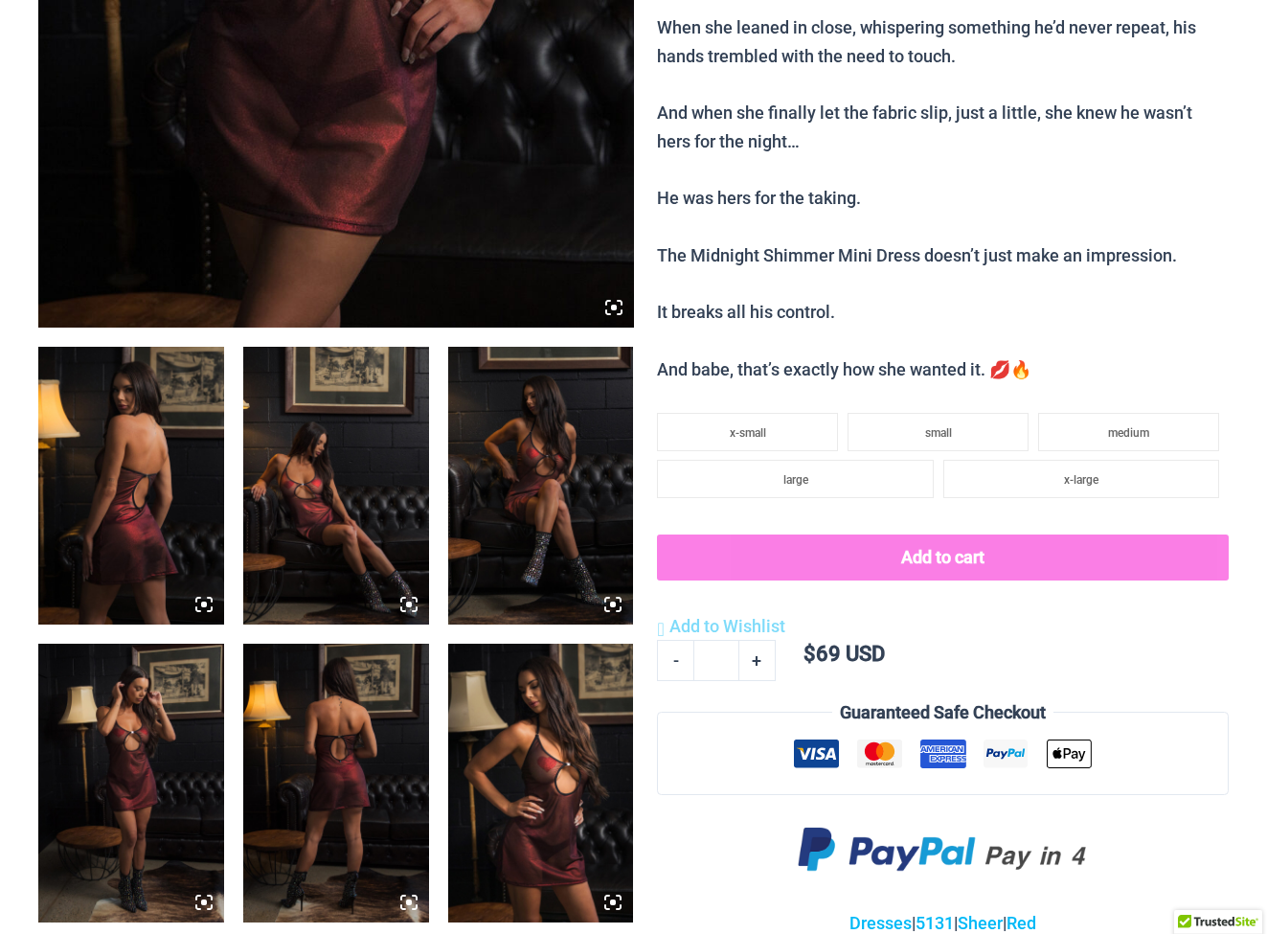
scroll to position [758, 0]
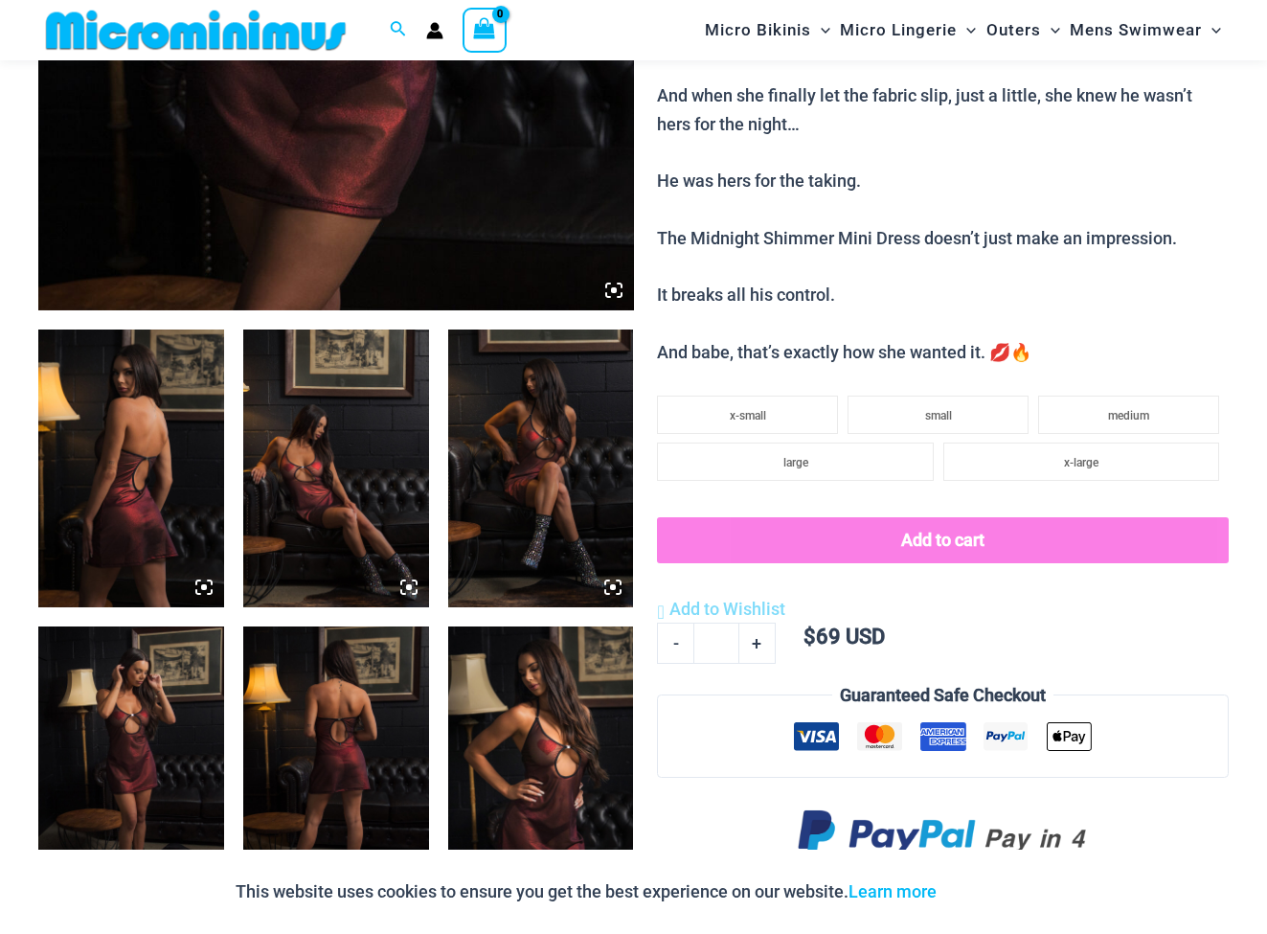
click at [329, 780] on img at bounding box center [336, 765] width 186 height 279
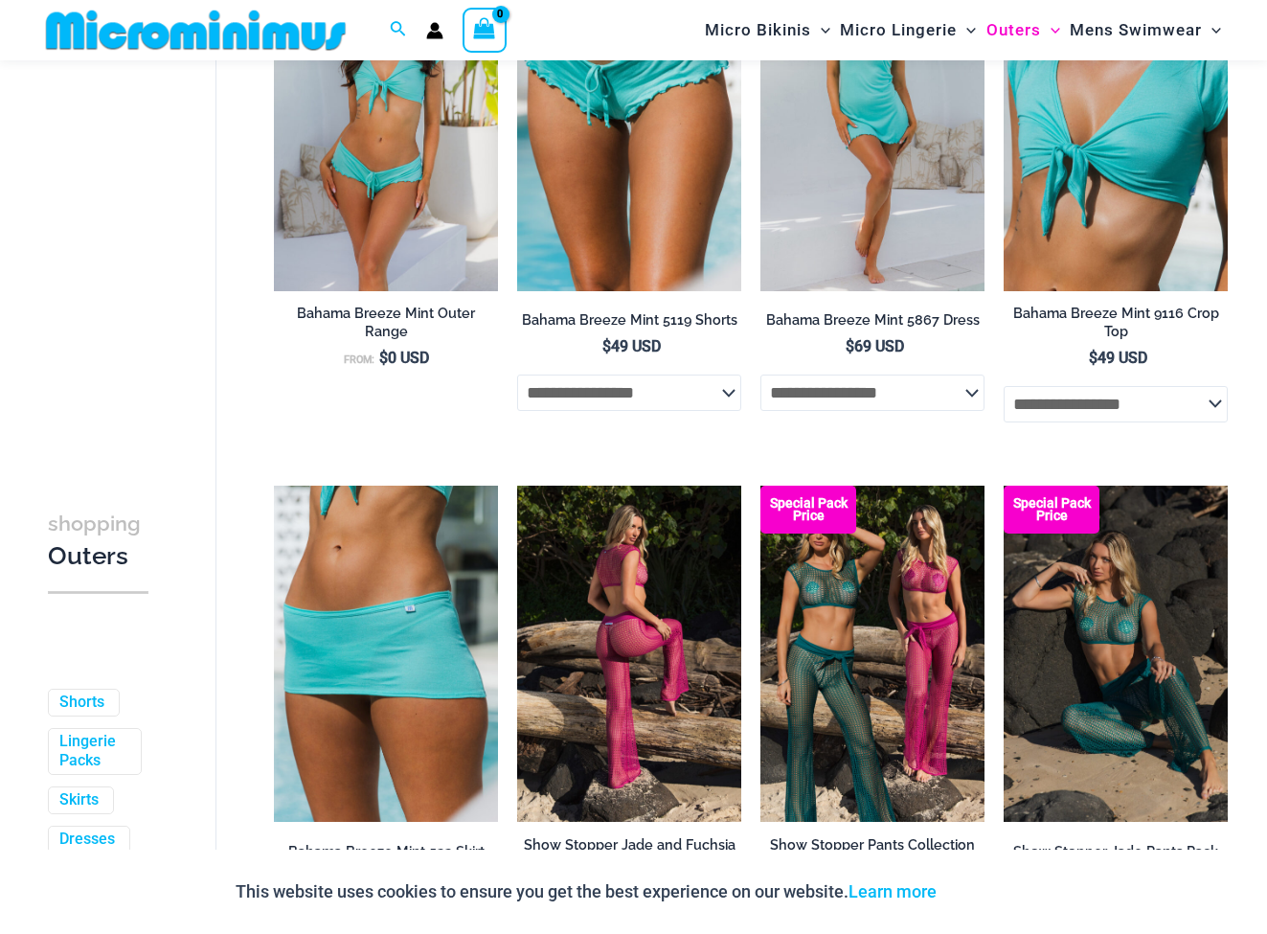
scroll to position [1049, 0]
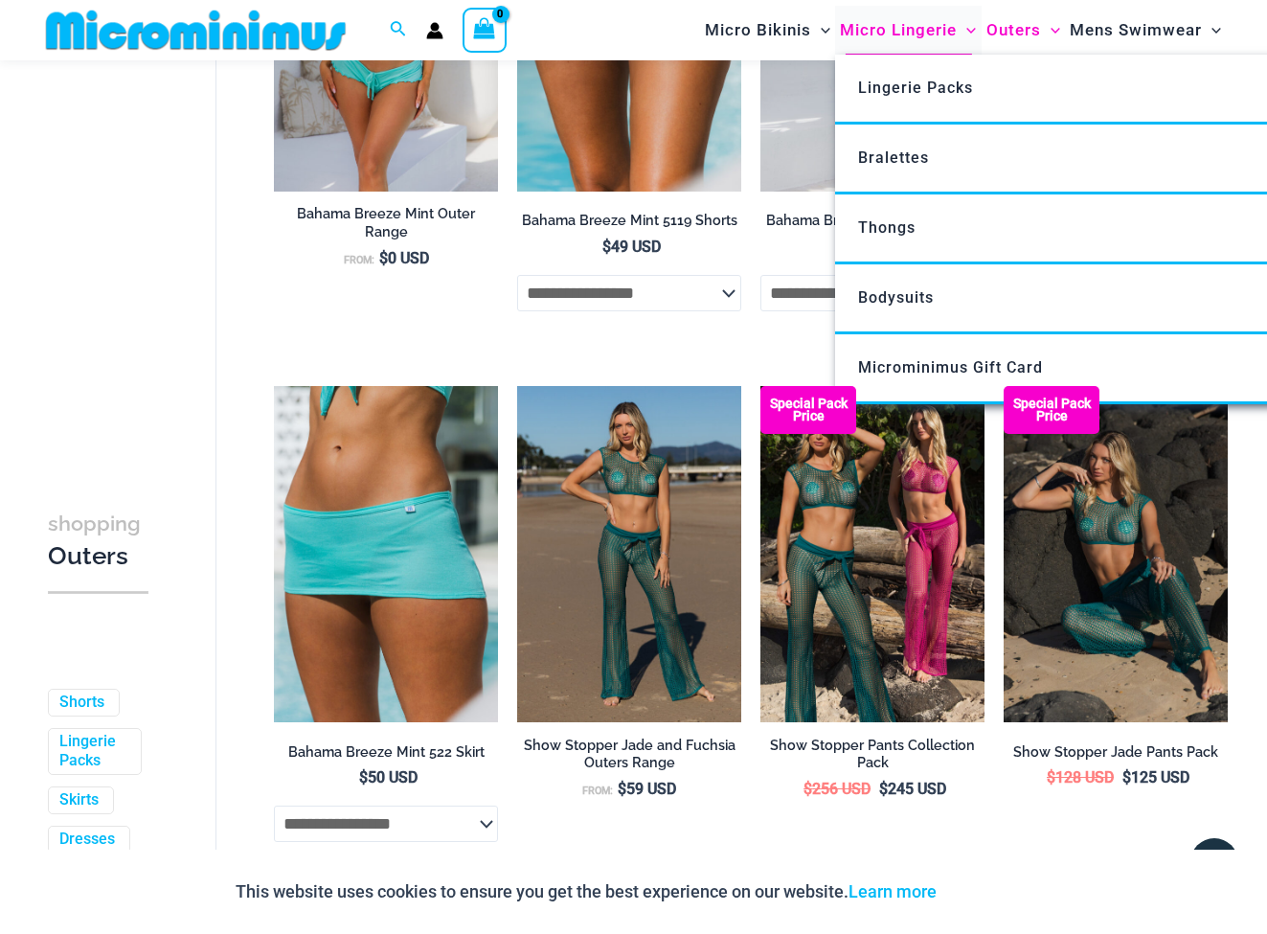
click at [864, 21] on span "Micro Lingerie" at bounding box center [898, 30] width 117 height 49
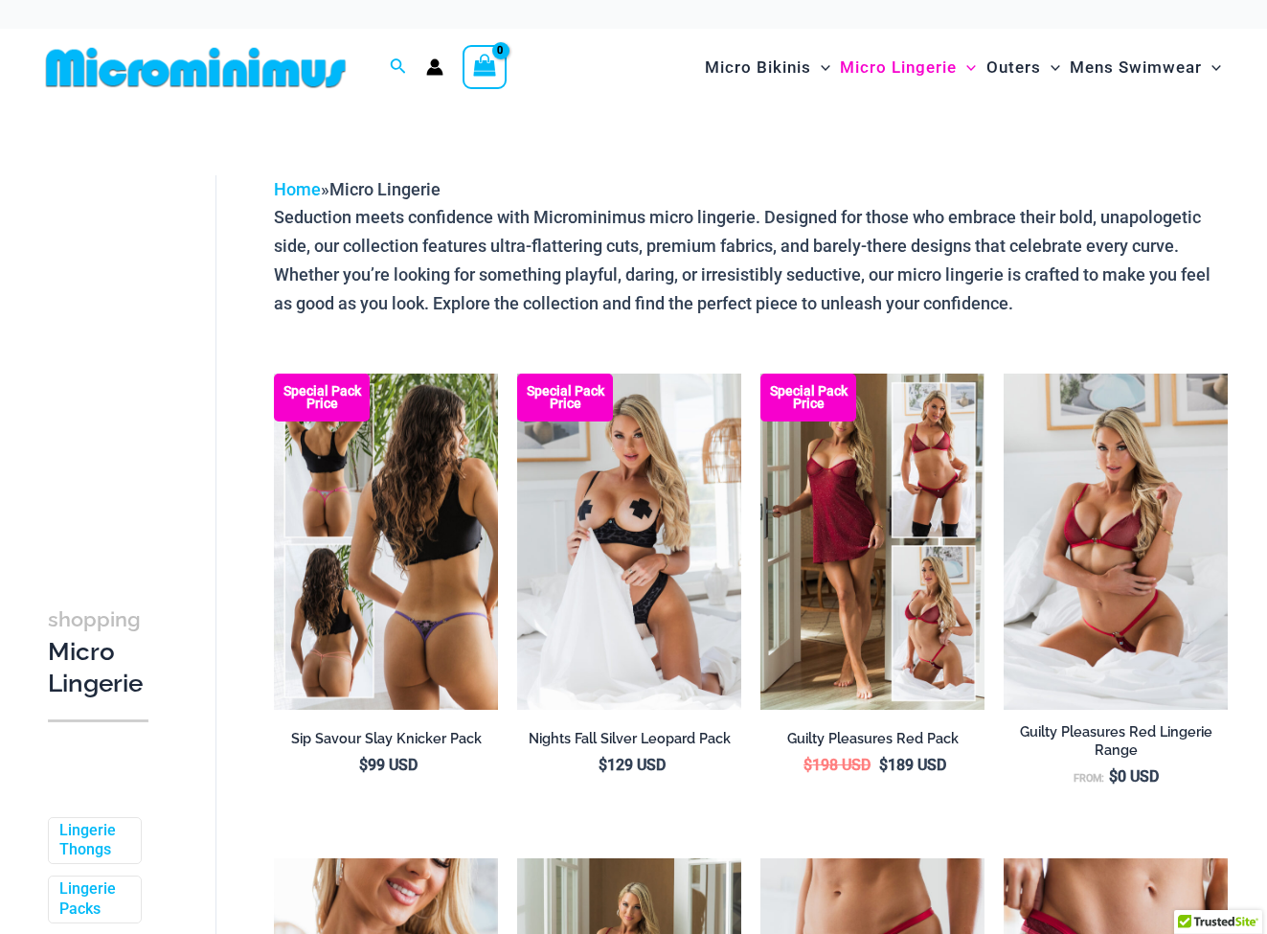
click at [374, 649] on img at bounding box center [386, 542] width 224 height 336
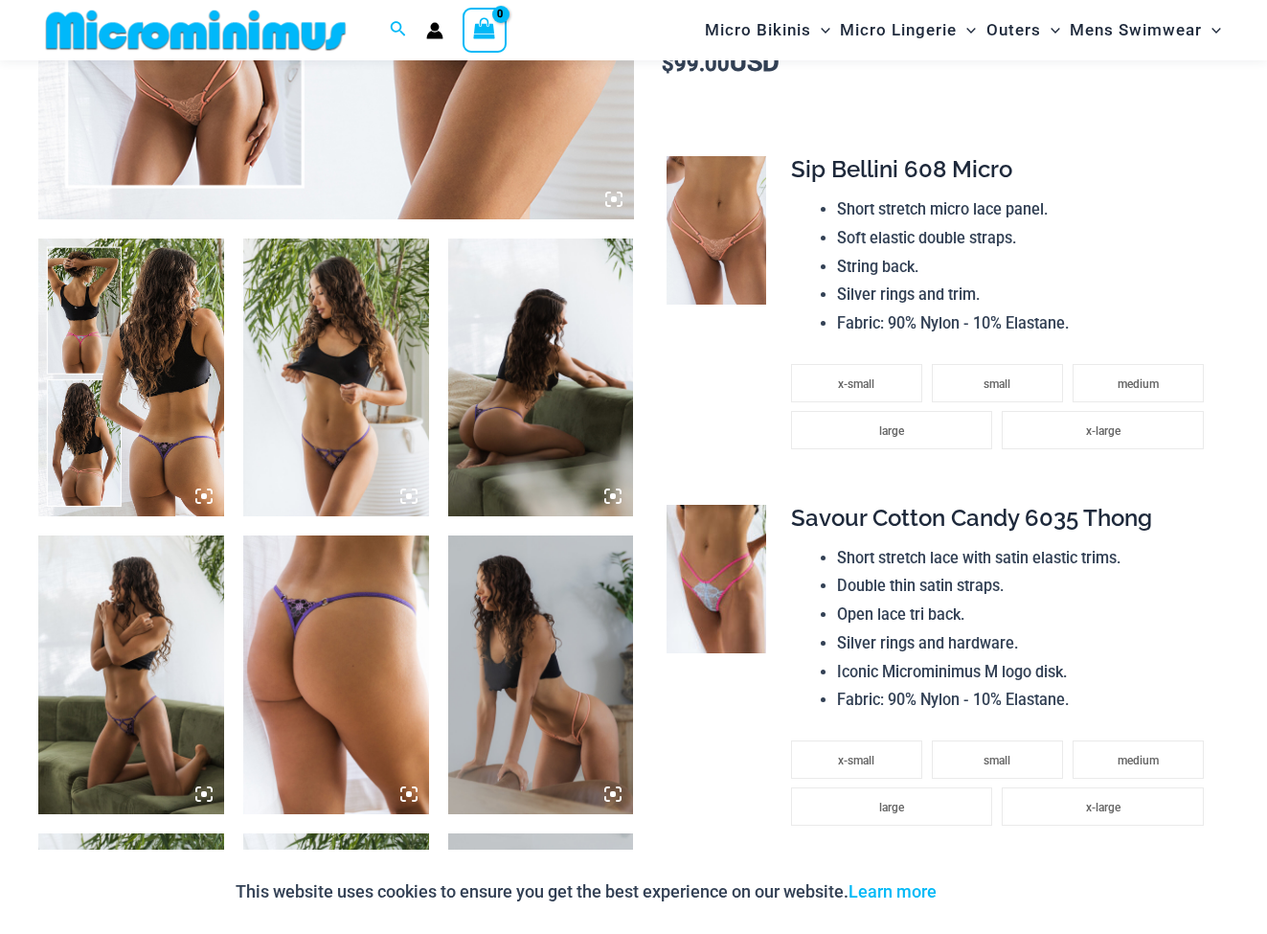
scroll to position [862, 0]
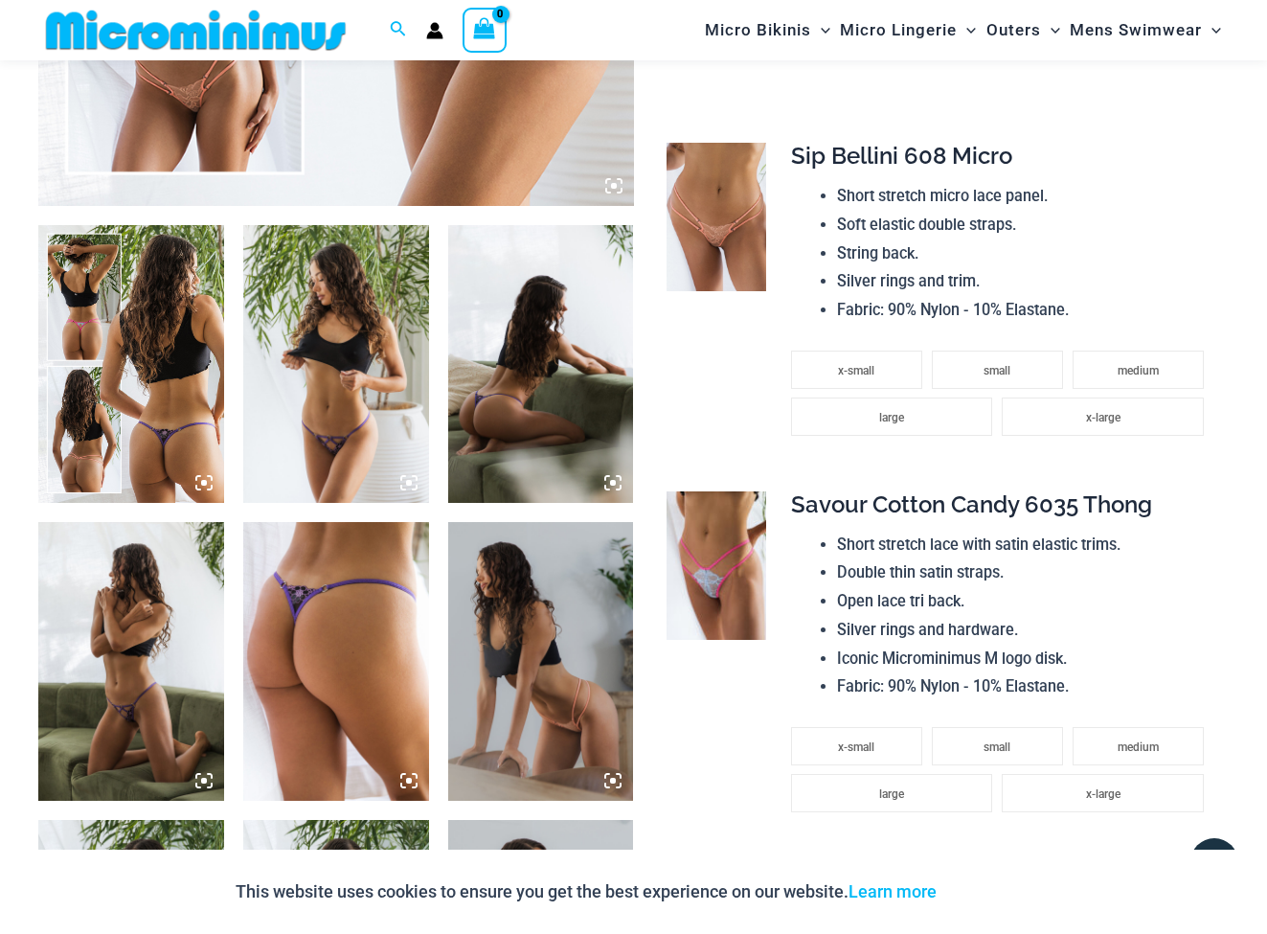
click at [342, 433] on img at bounding box center [336, 364] width 186 height 279
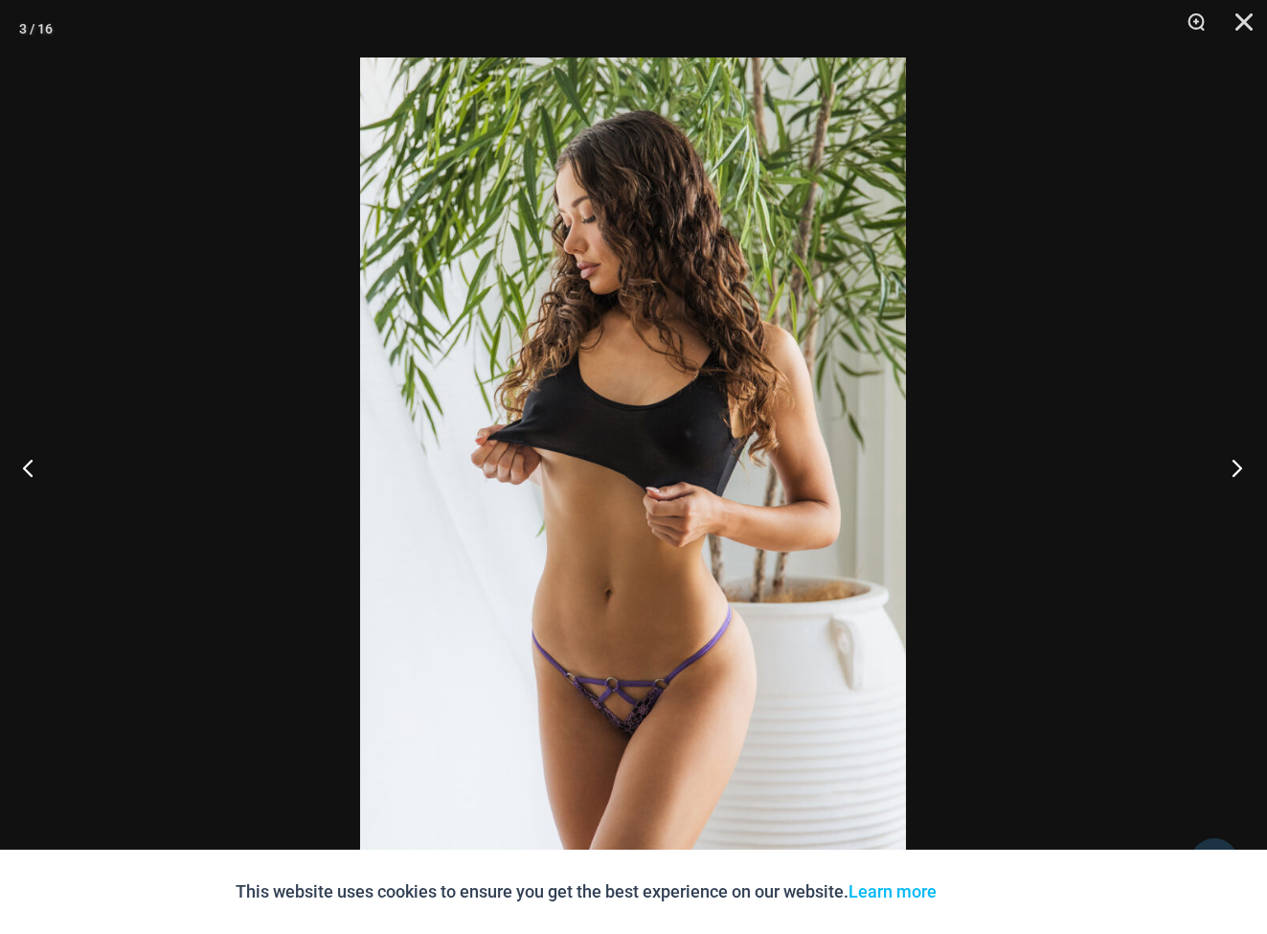
click at [1248, 464] on button "Next" at bounding box center [1231, 467] width 72 height 96
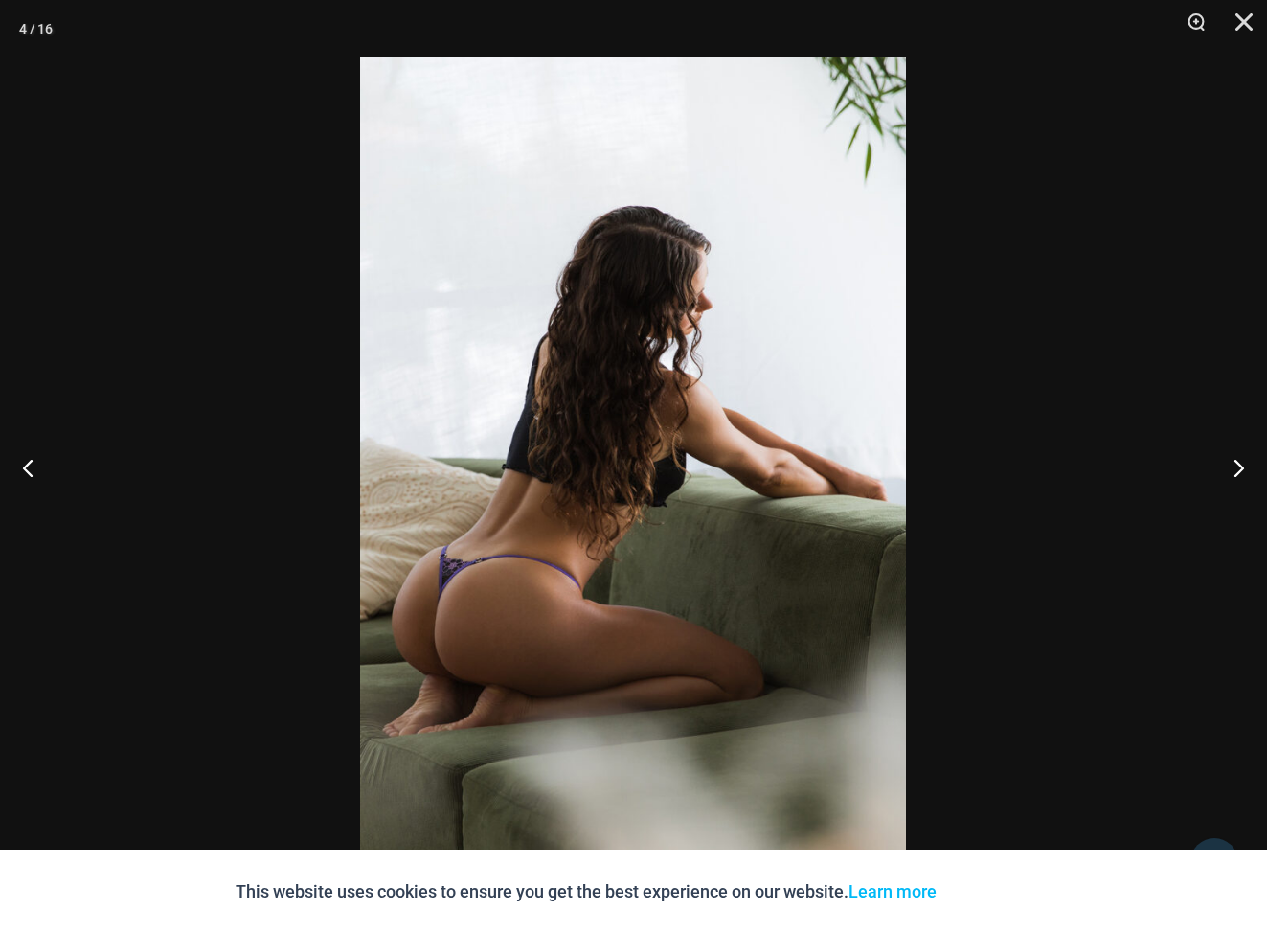
click at [719, 520] on img at bounding box center [633, 466] width 546 height 819
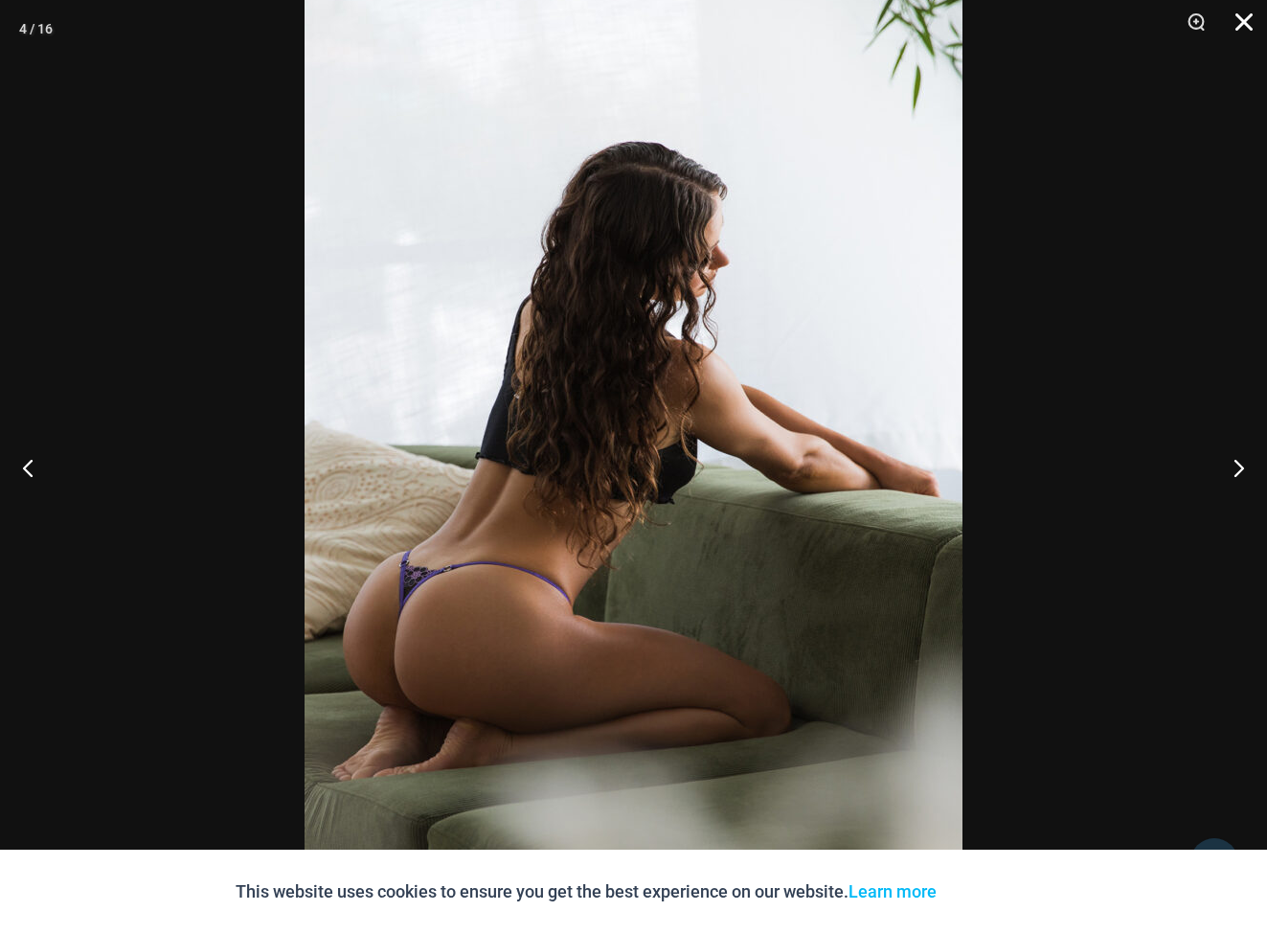
click at [1251, 28] on button "Close" at bounding box center [1237, 28] width 48 height 57
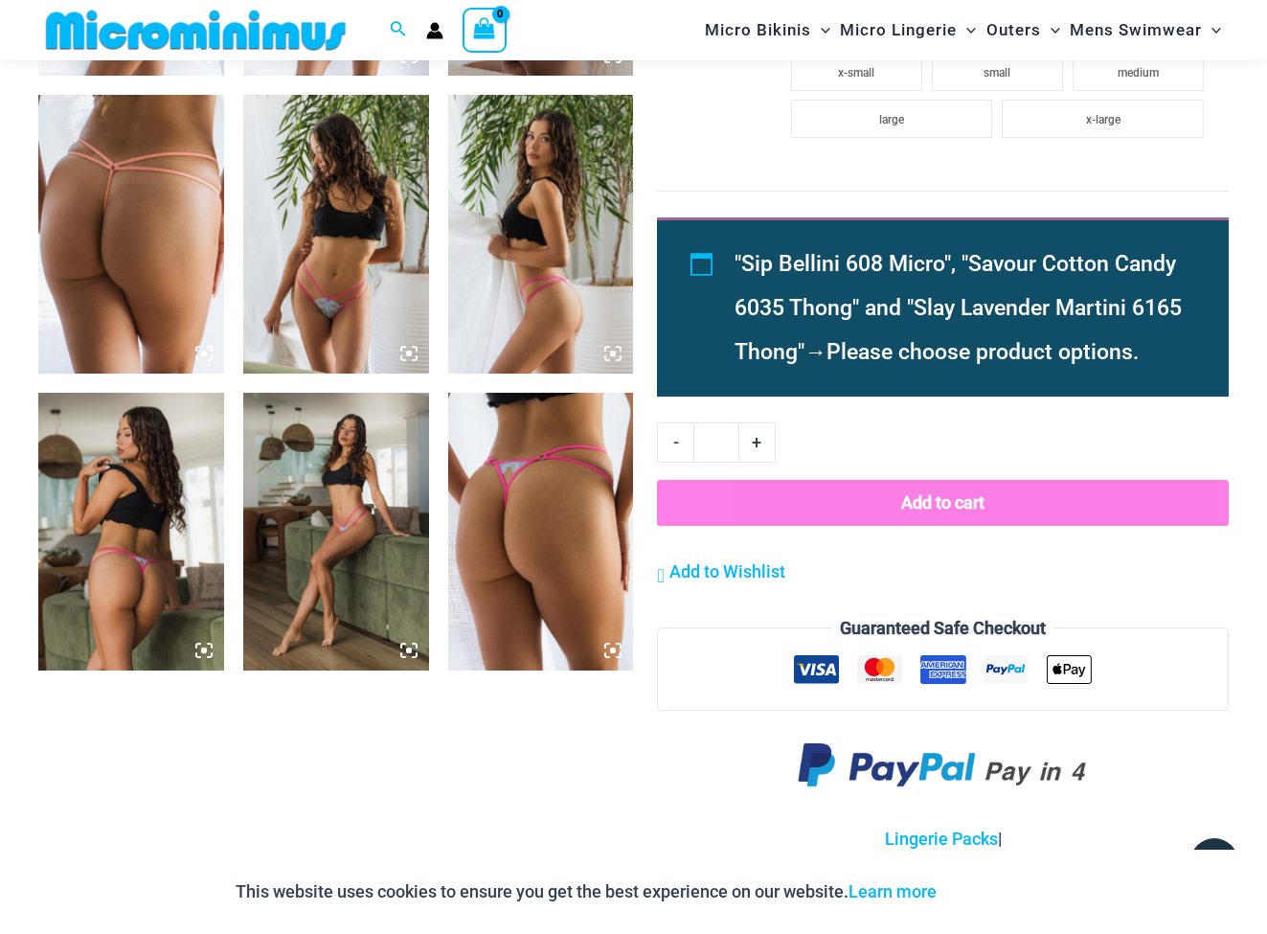
scroll to position [1915, 0]
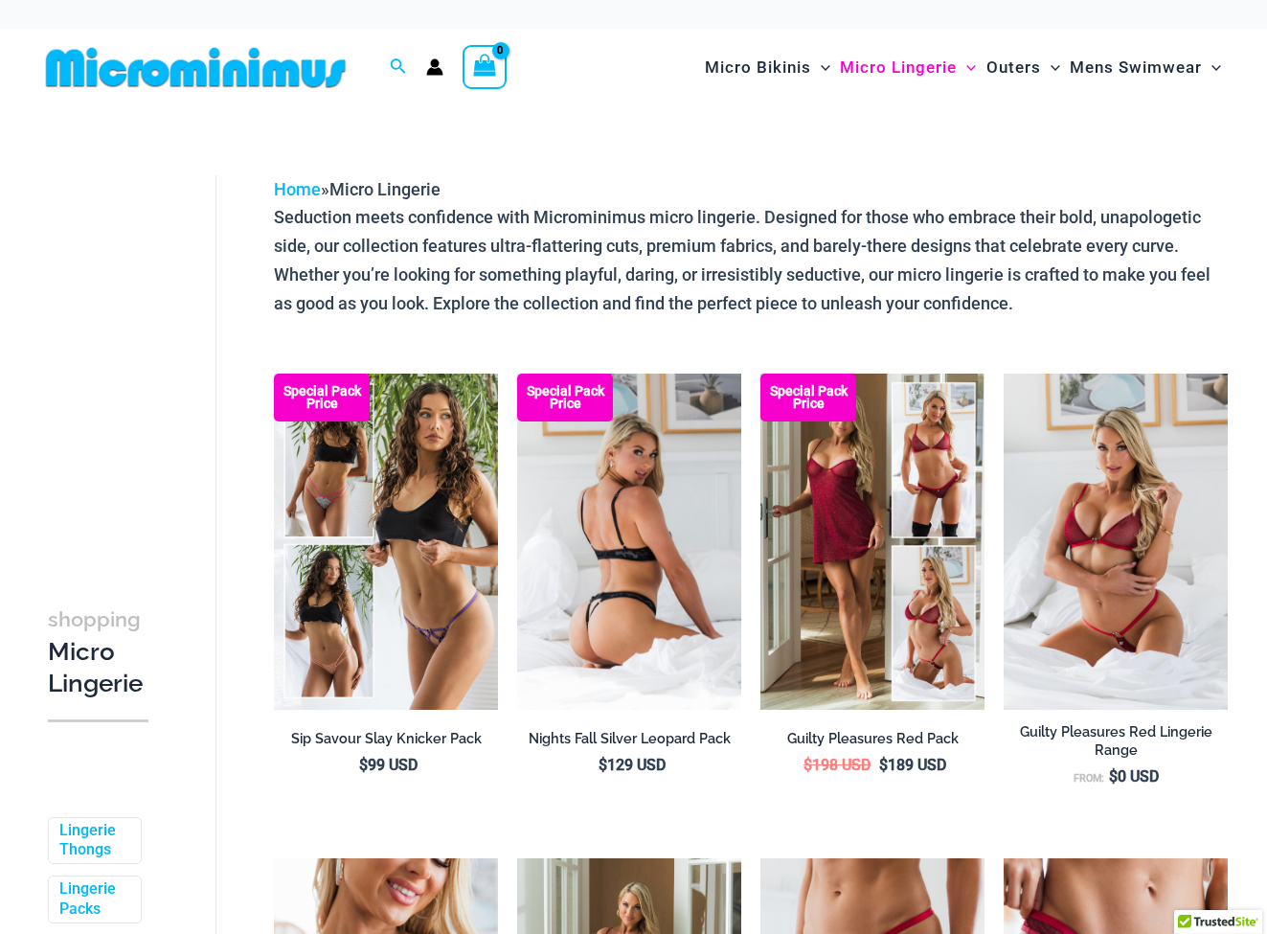
click at [655, 573] on img at bounding box center [629, 542] width 224 height 336
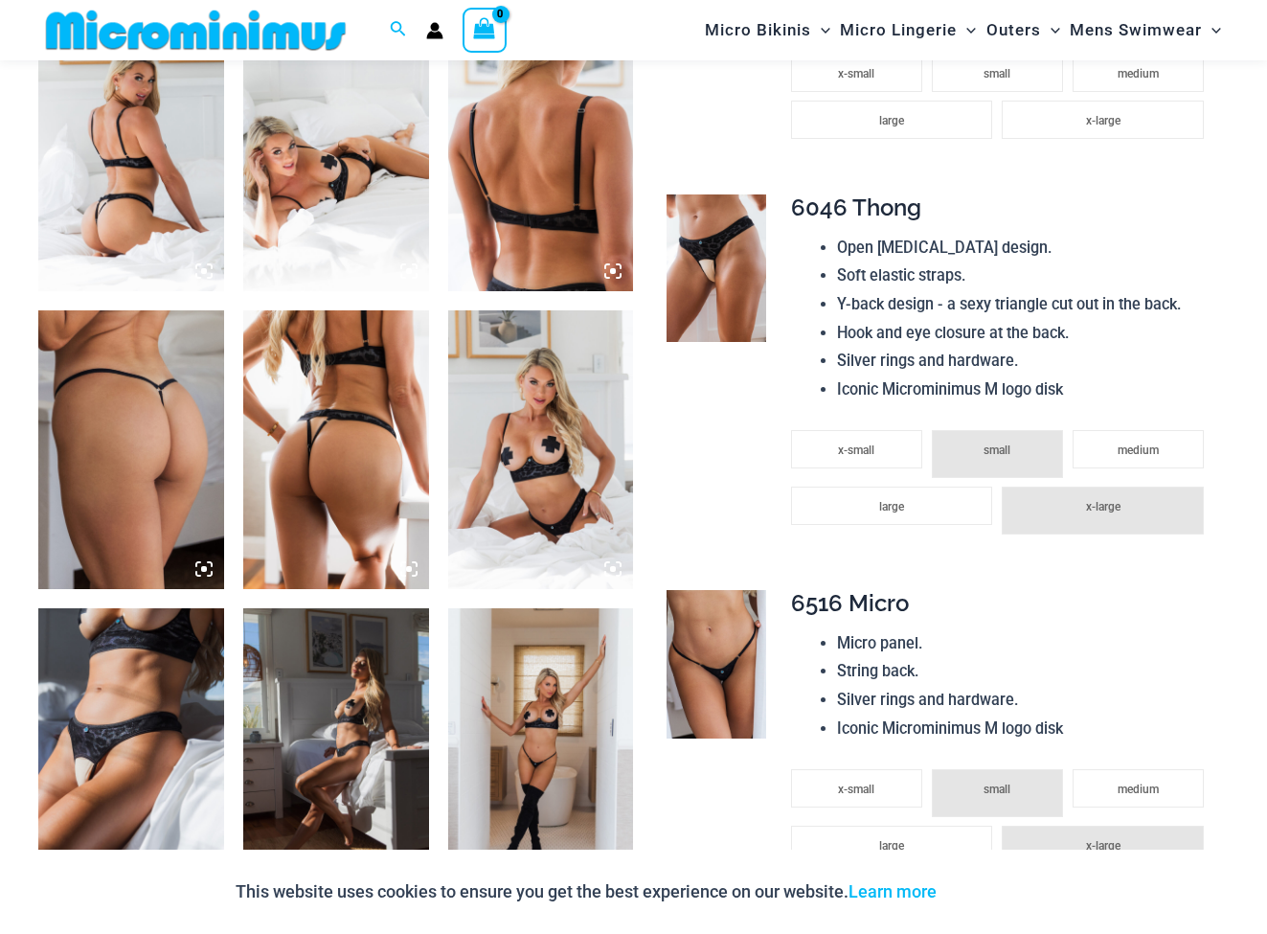
scroll to position [1135, 0]
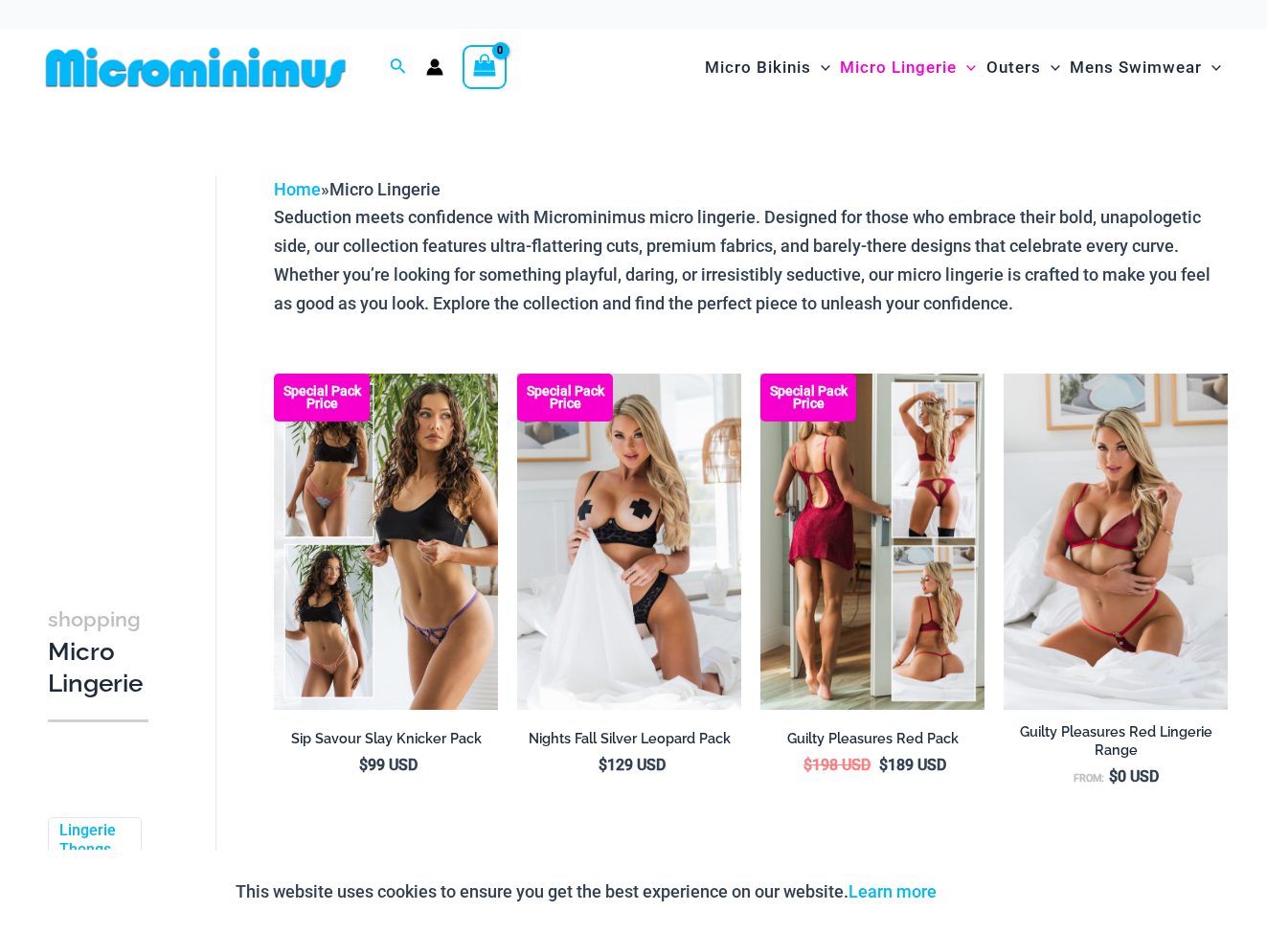
click at [940, 603] on img at bounding box center [872, 542] width 224 height 336
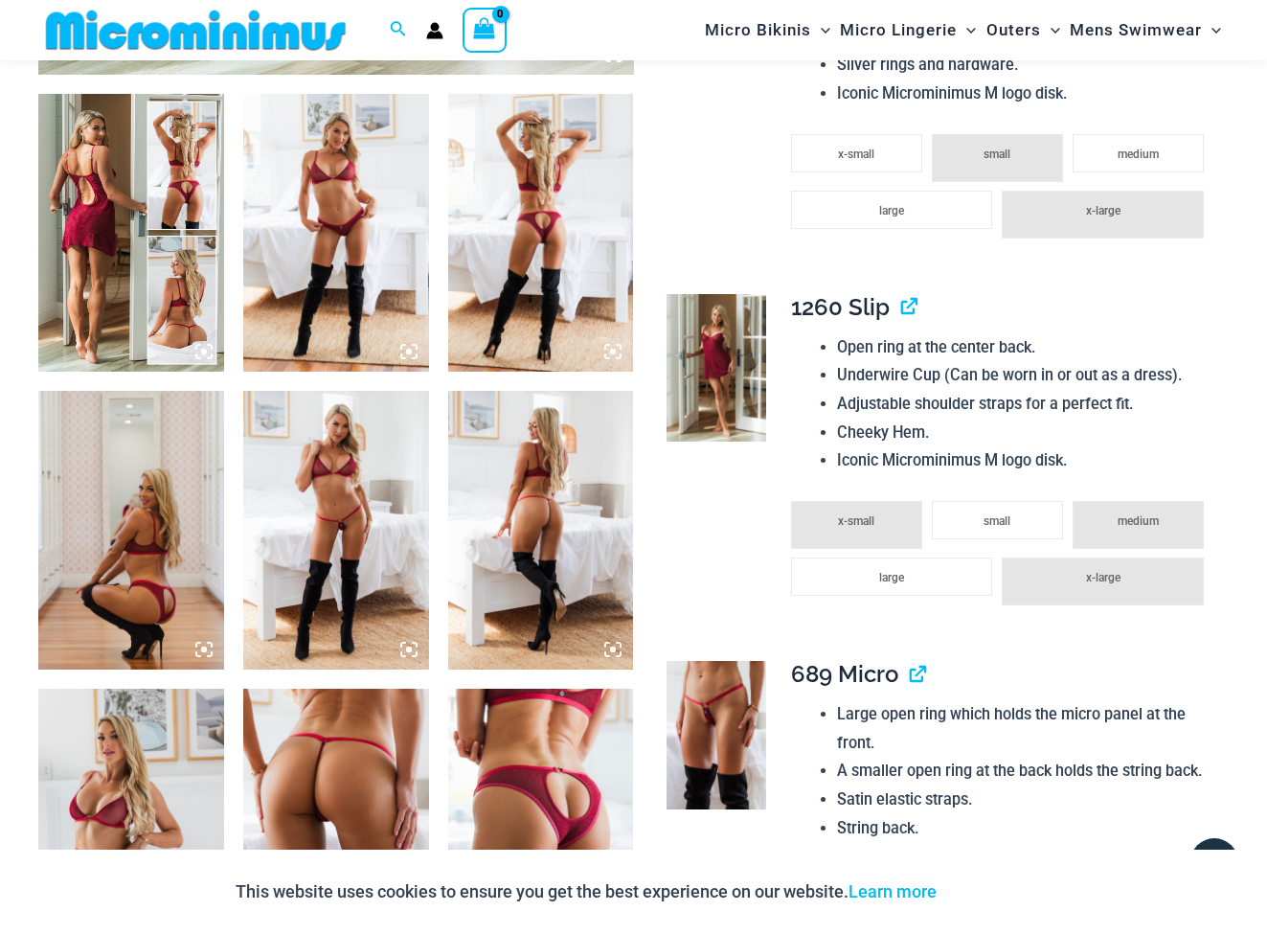
scroll to position [941, 0]
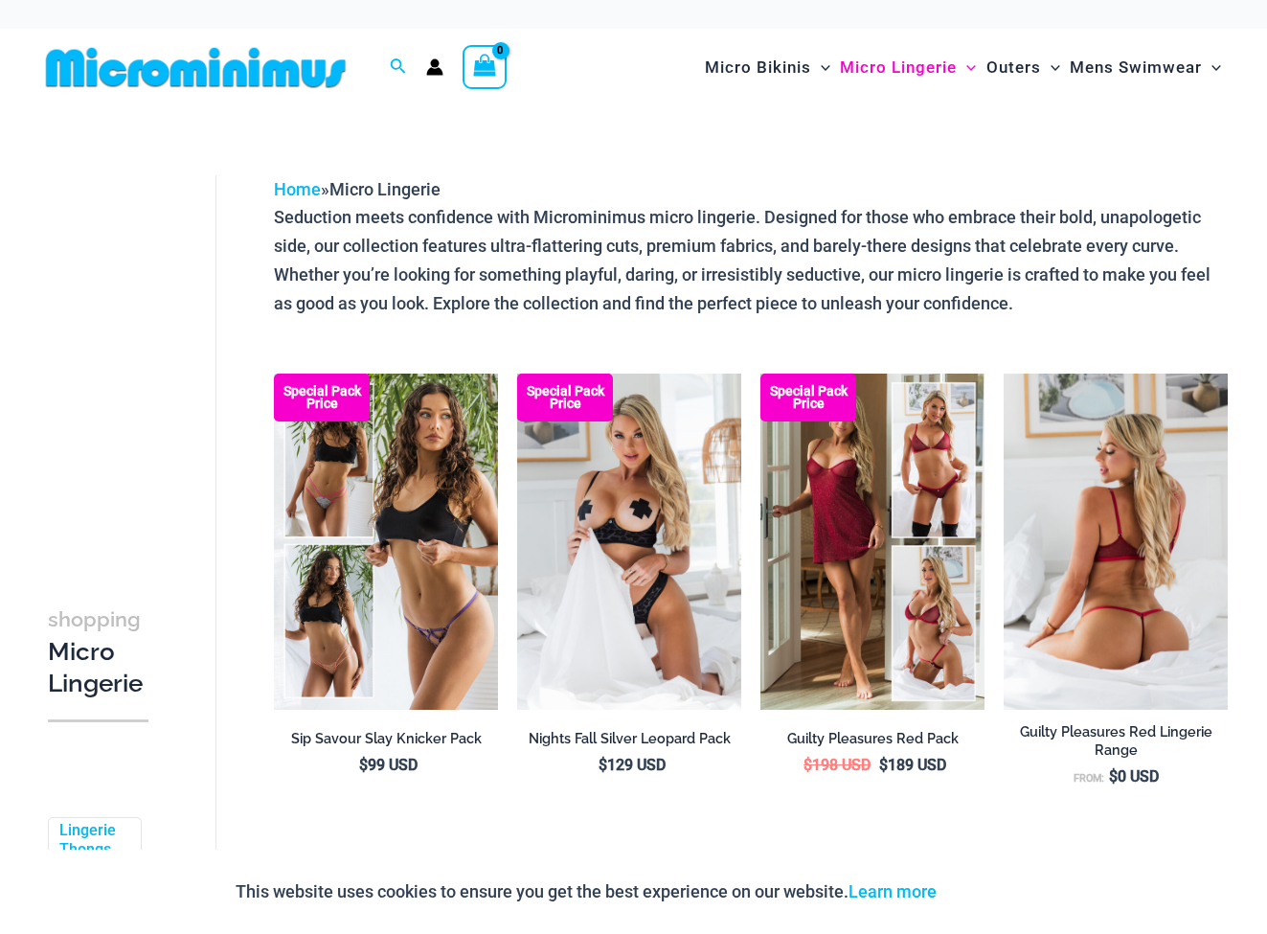
click at [1048, 562] on img at bounding box center [1116, 542] width 224 height 336
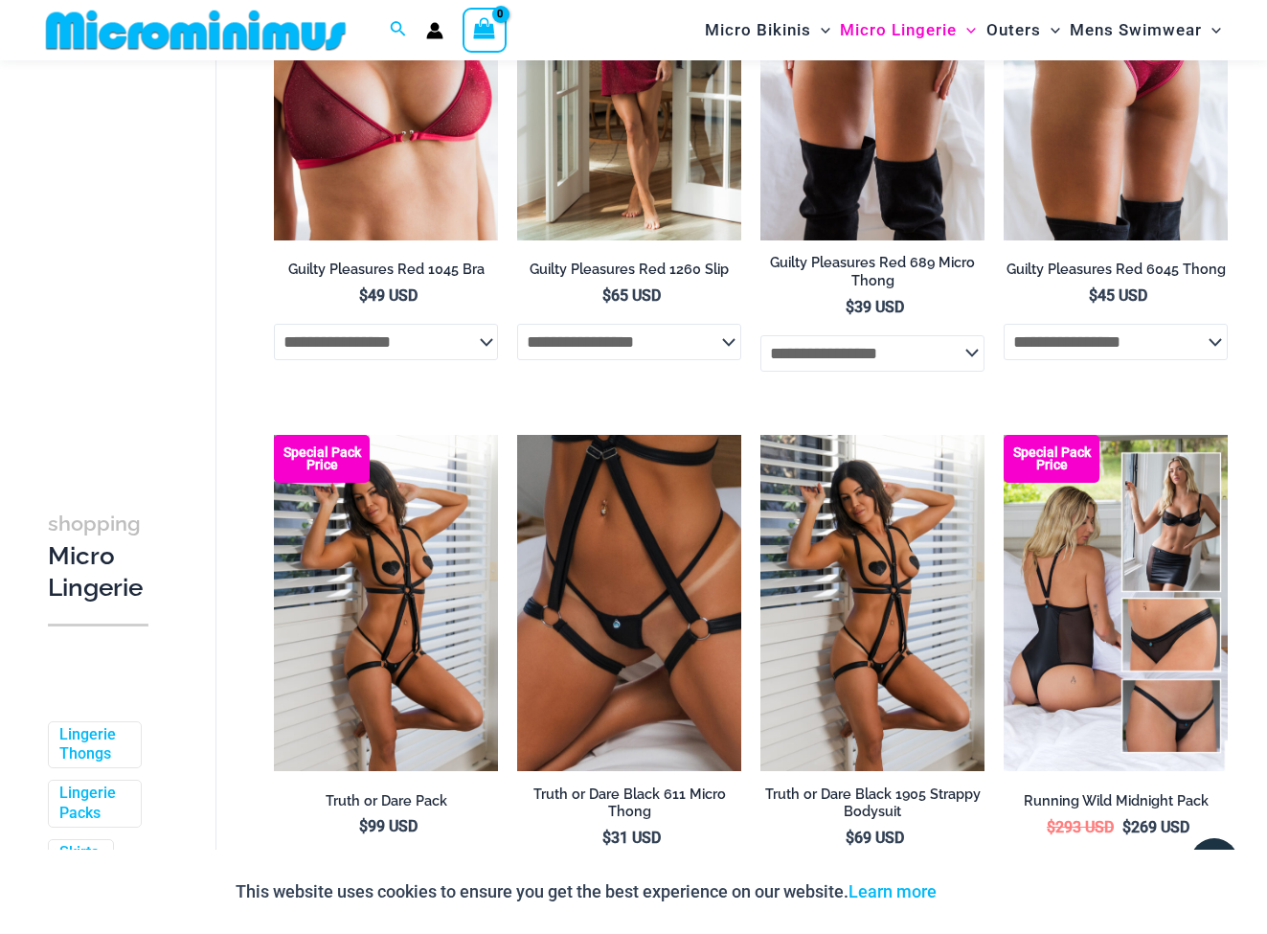
scroll to position [941, 0]
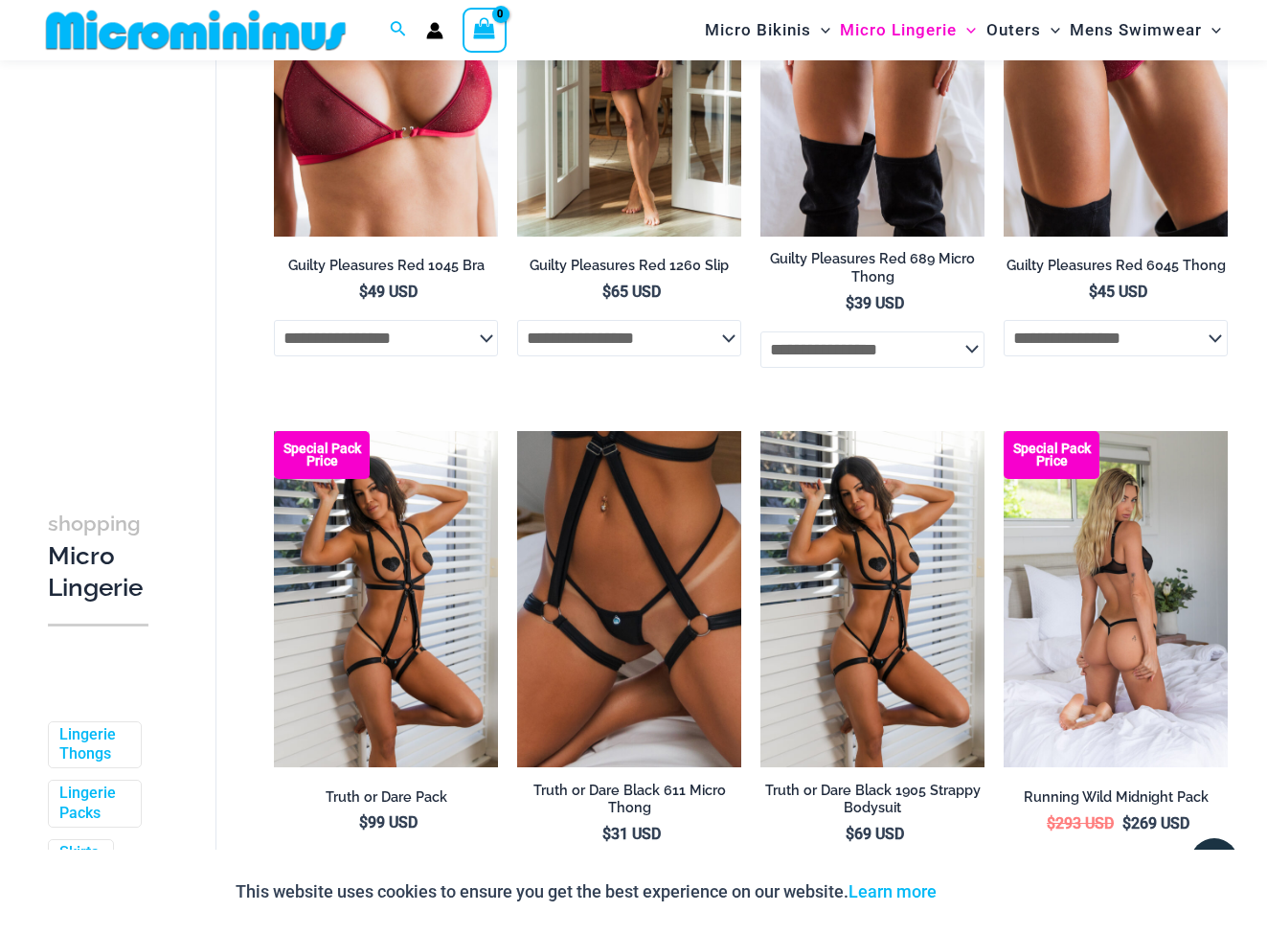
click at [1111, 669] on img at bounding box center [1116, 599] width 224 height 336
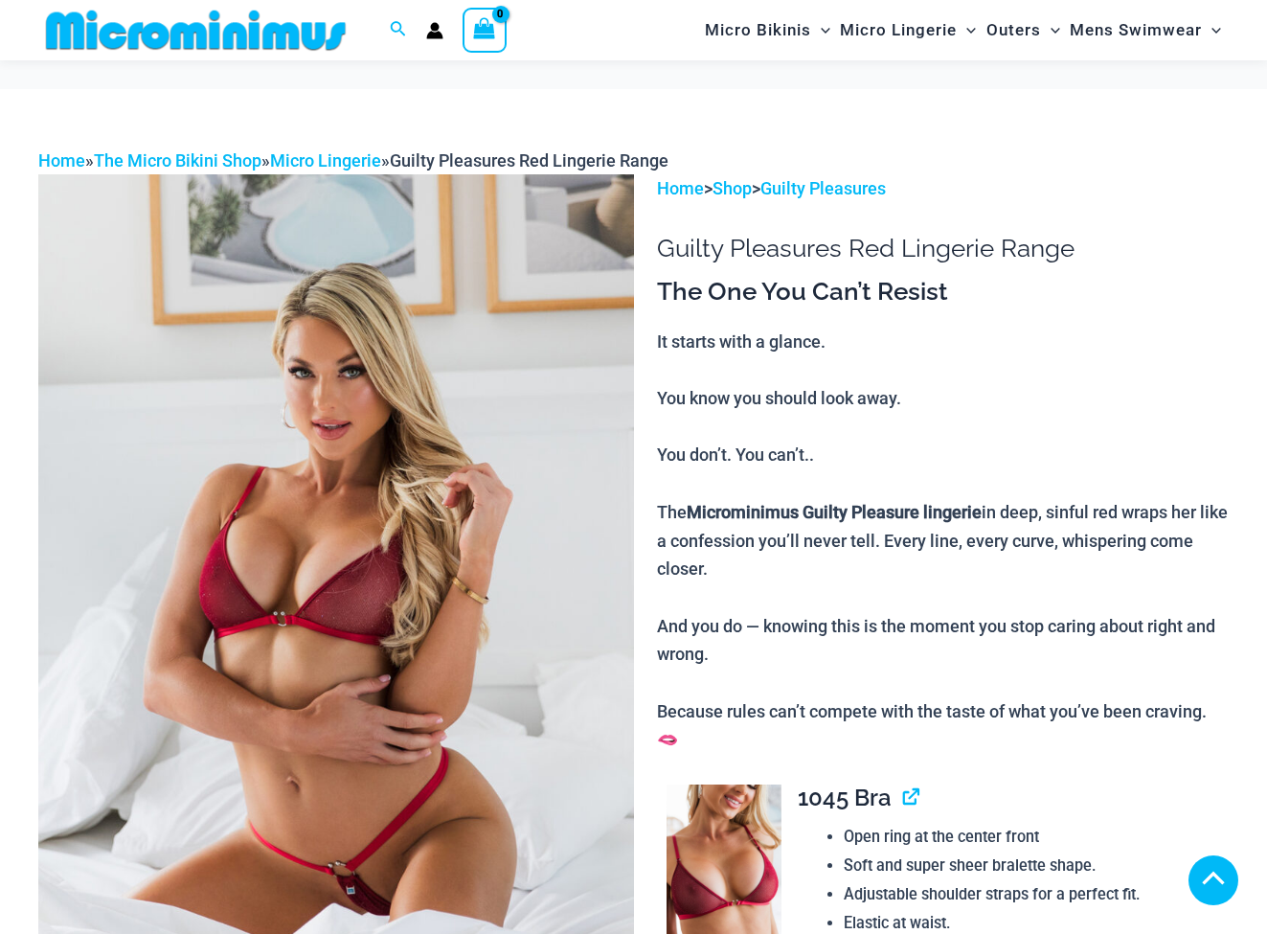
scroll to position [565, 0]
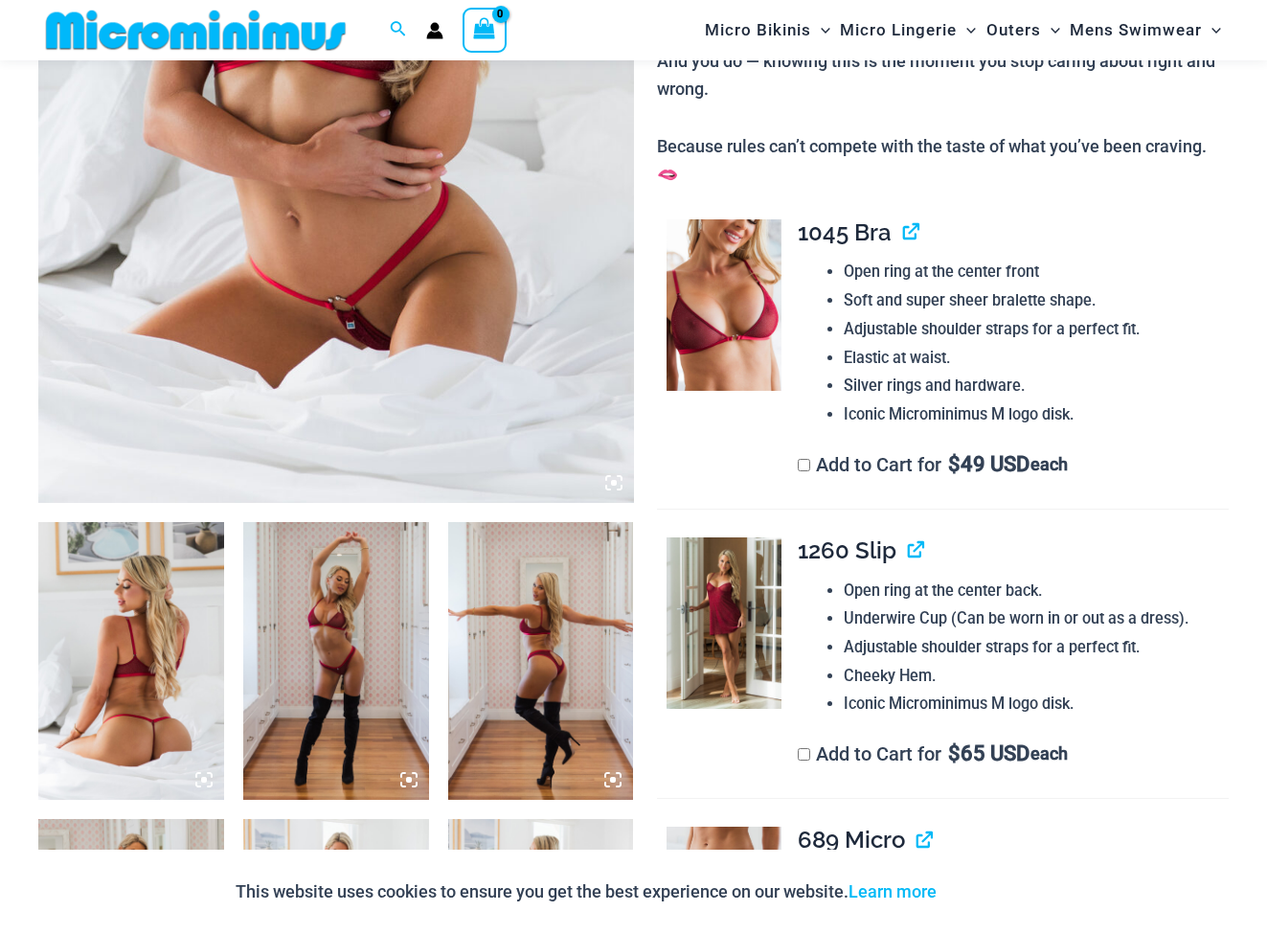
click at [290, 340] on img at bounding box center [336, 55] width 596 height 893
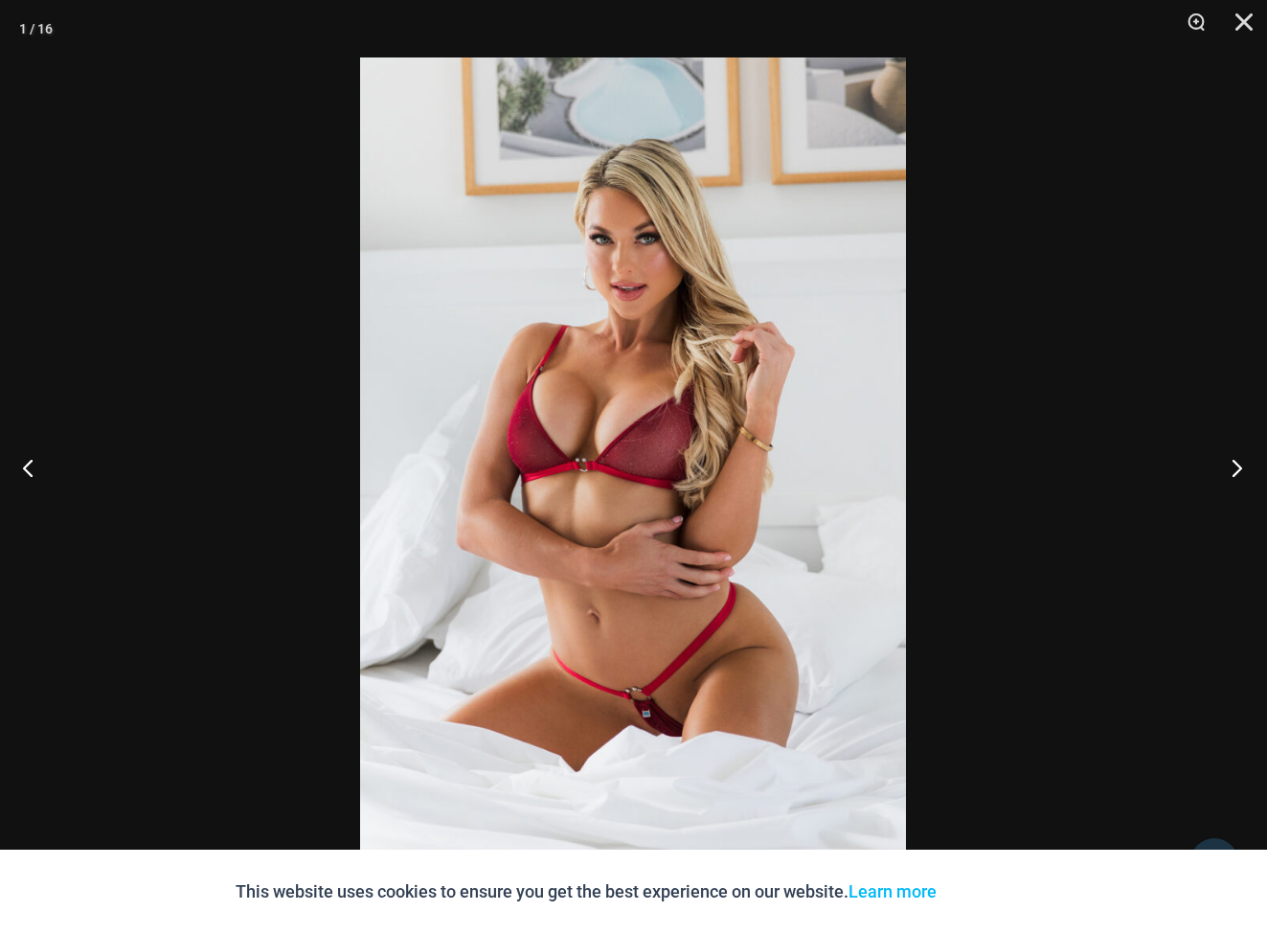
click at [1236, 471] on button "Next" at bounding box center [1231, 467] width 72 height 96
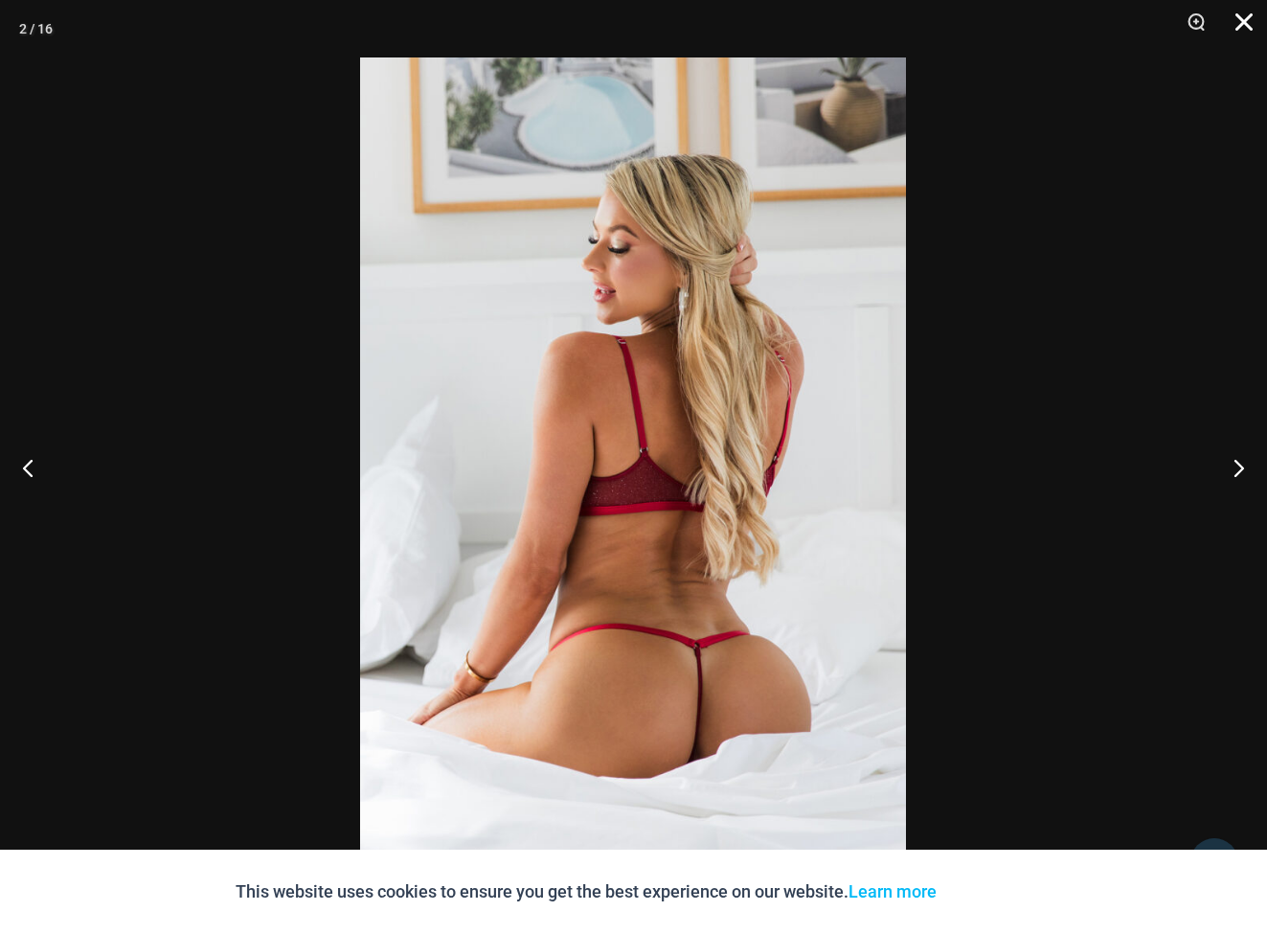
click at [1235, 22] on button "Close" at bounding box center [1237, 28] width 48 height 57
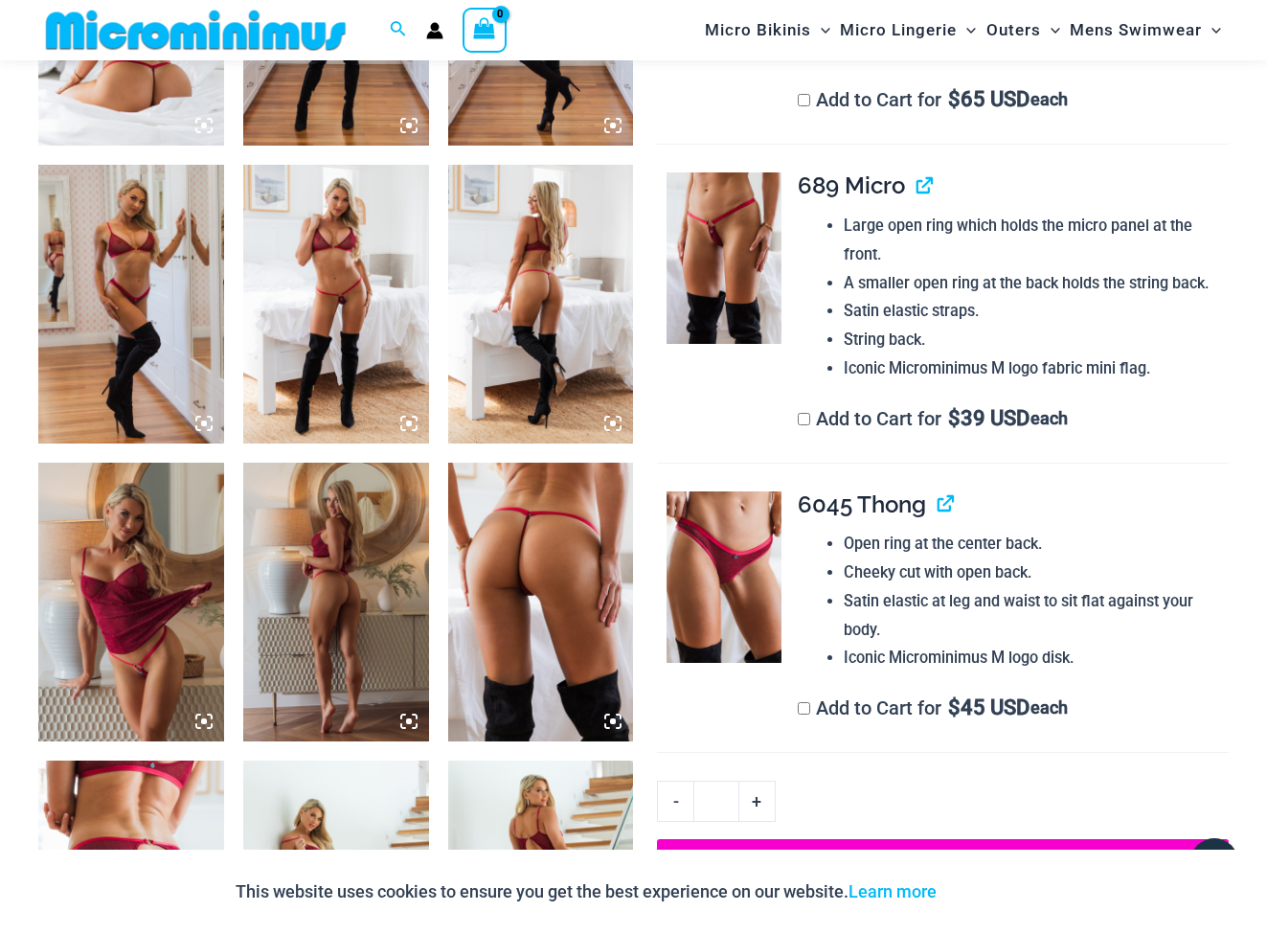
scroll to position [1235, 0]
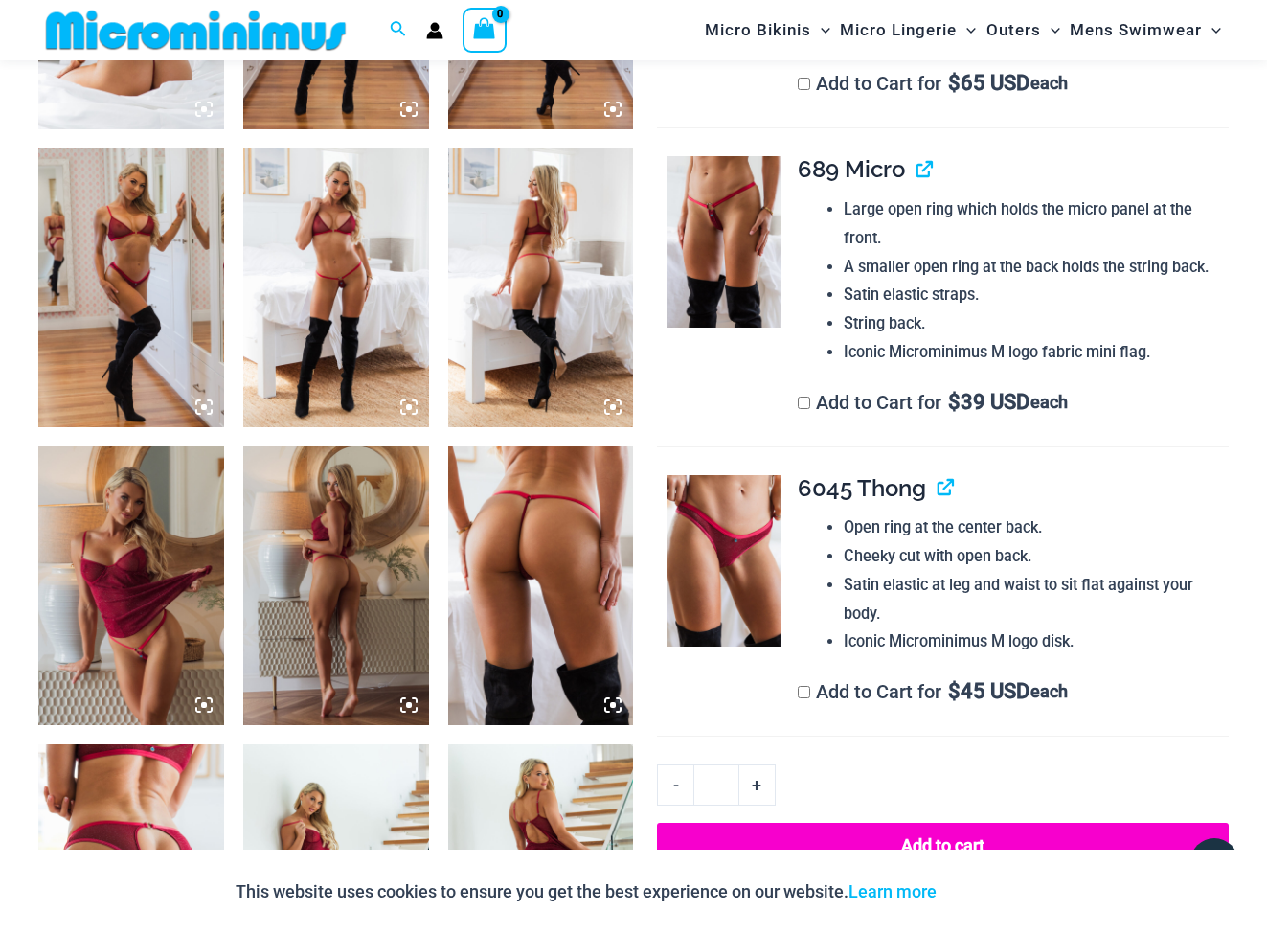
click at [473, 690] on img at bounding box center [541, 585] width 186 height 279
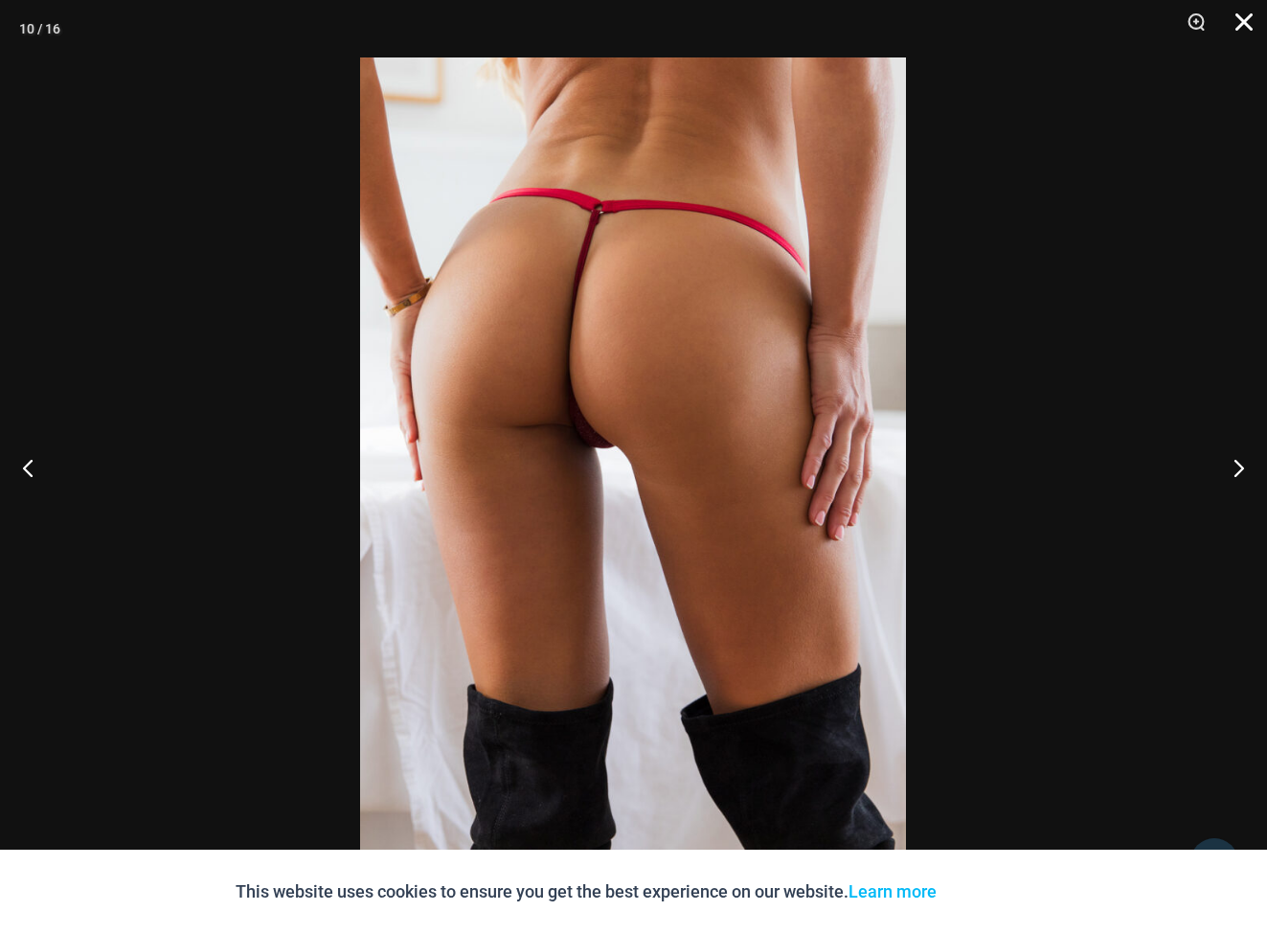
click at [1240, 26] on button "Close" at bounding box center [1237, 28] width 48 height 57
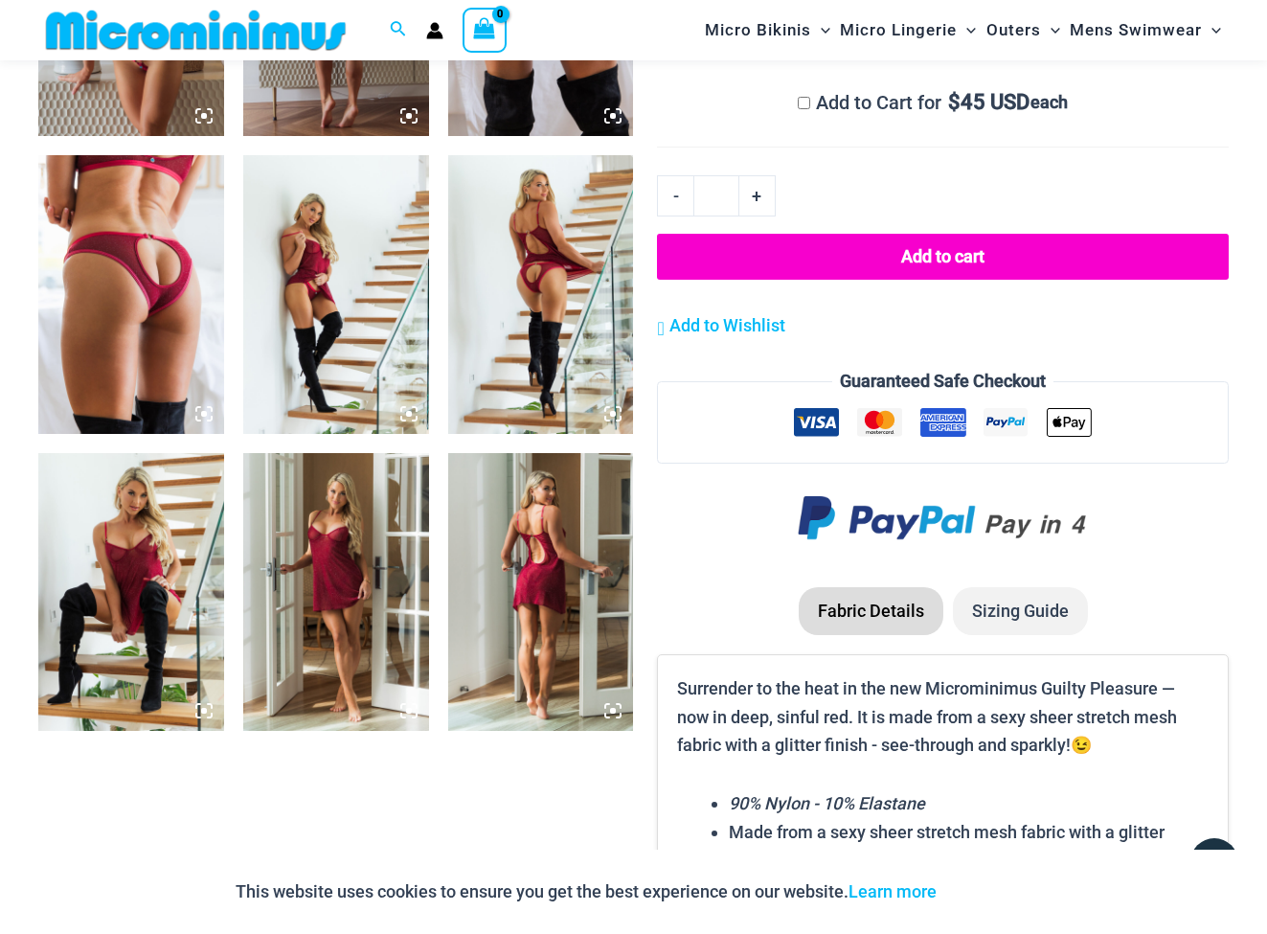
scroll to position [1906, 0]
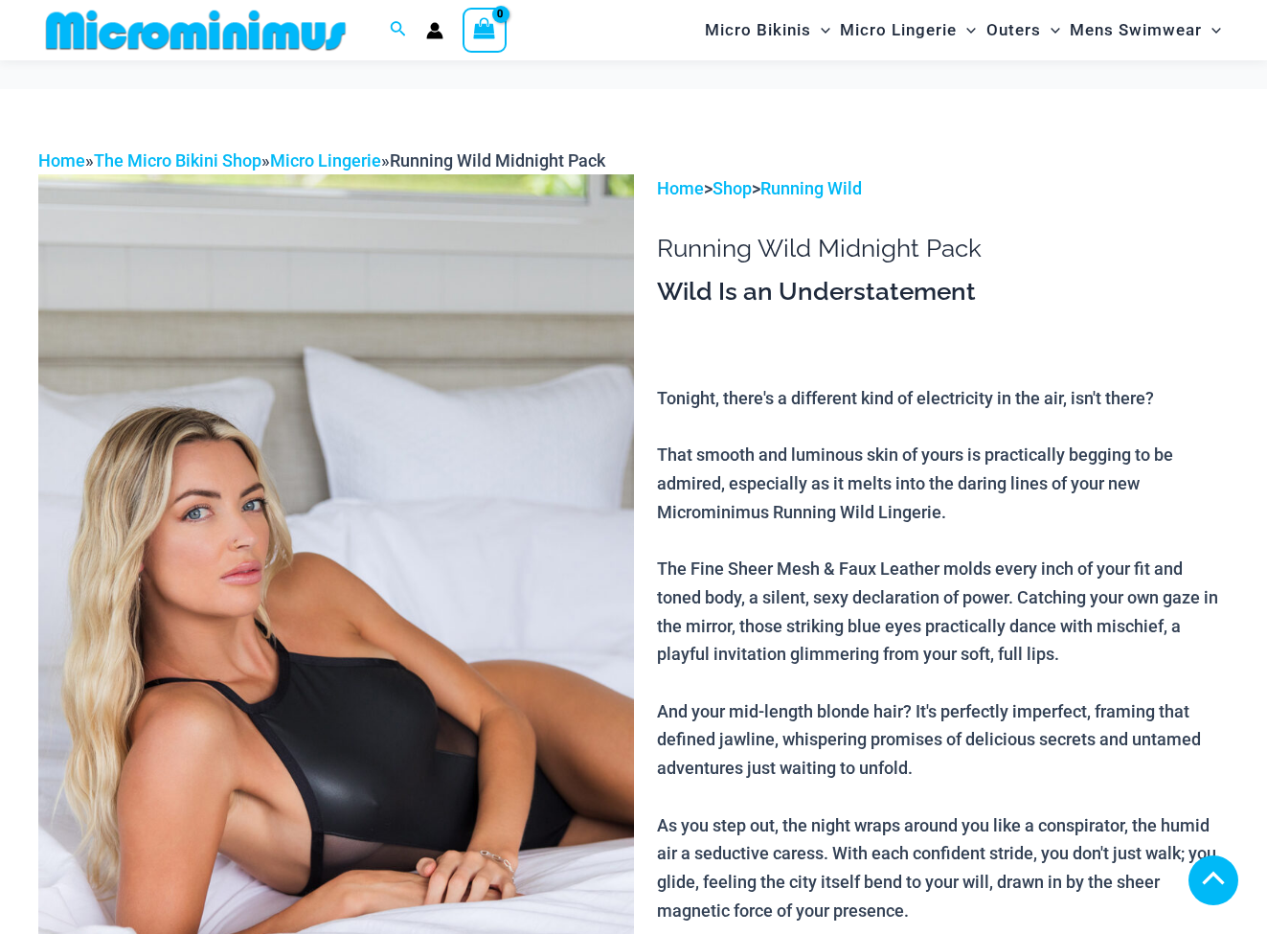
scroll to position [765, 0]
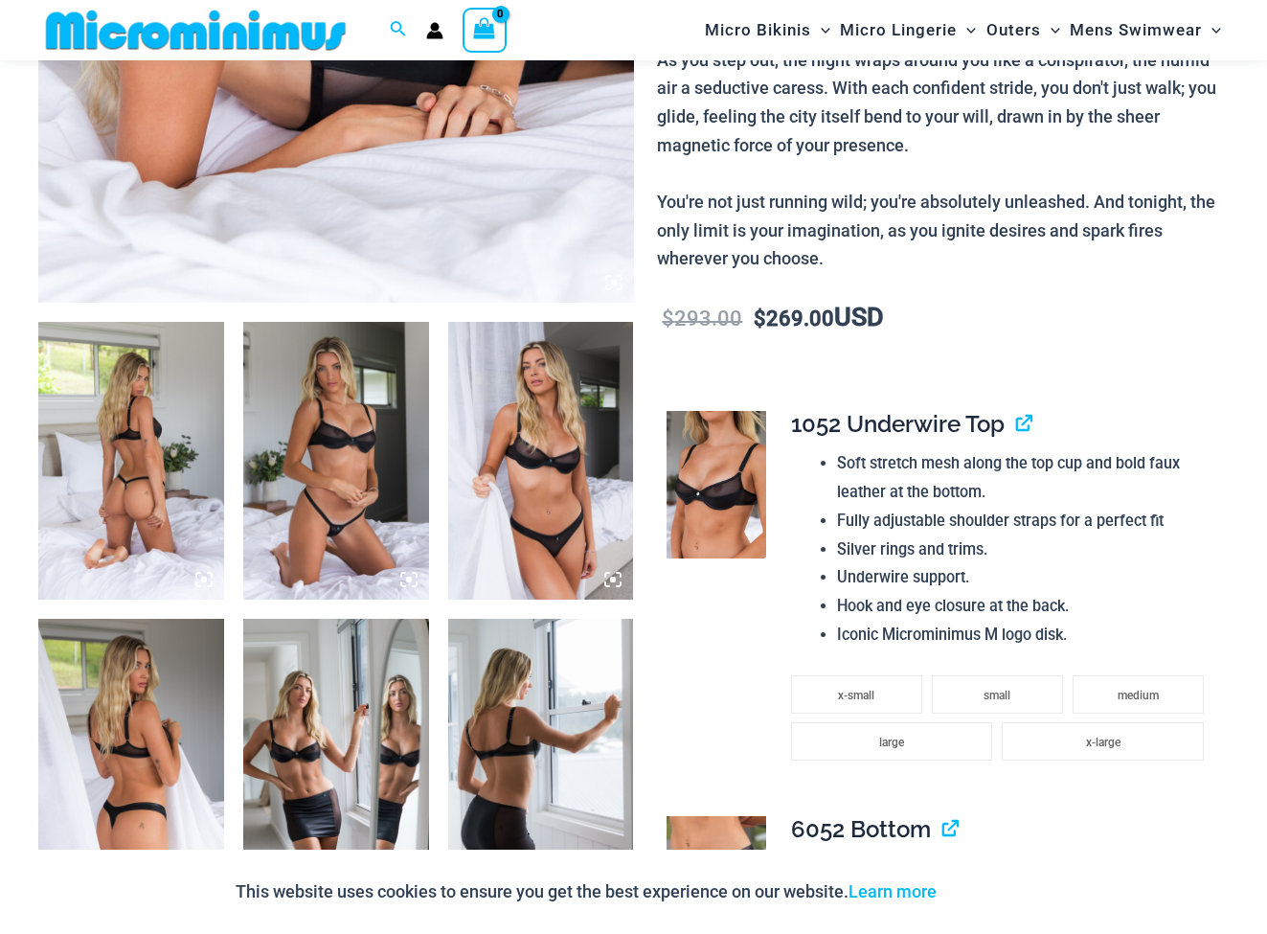
click at [177, 535] on img at bounding box center [131, 461] width 186 height 279
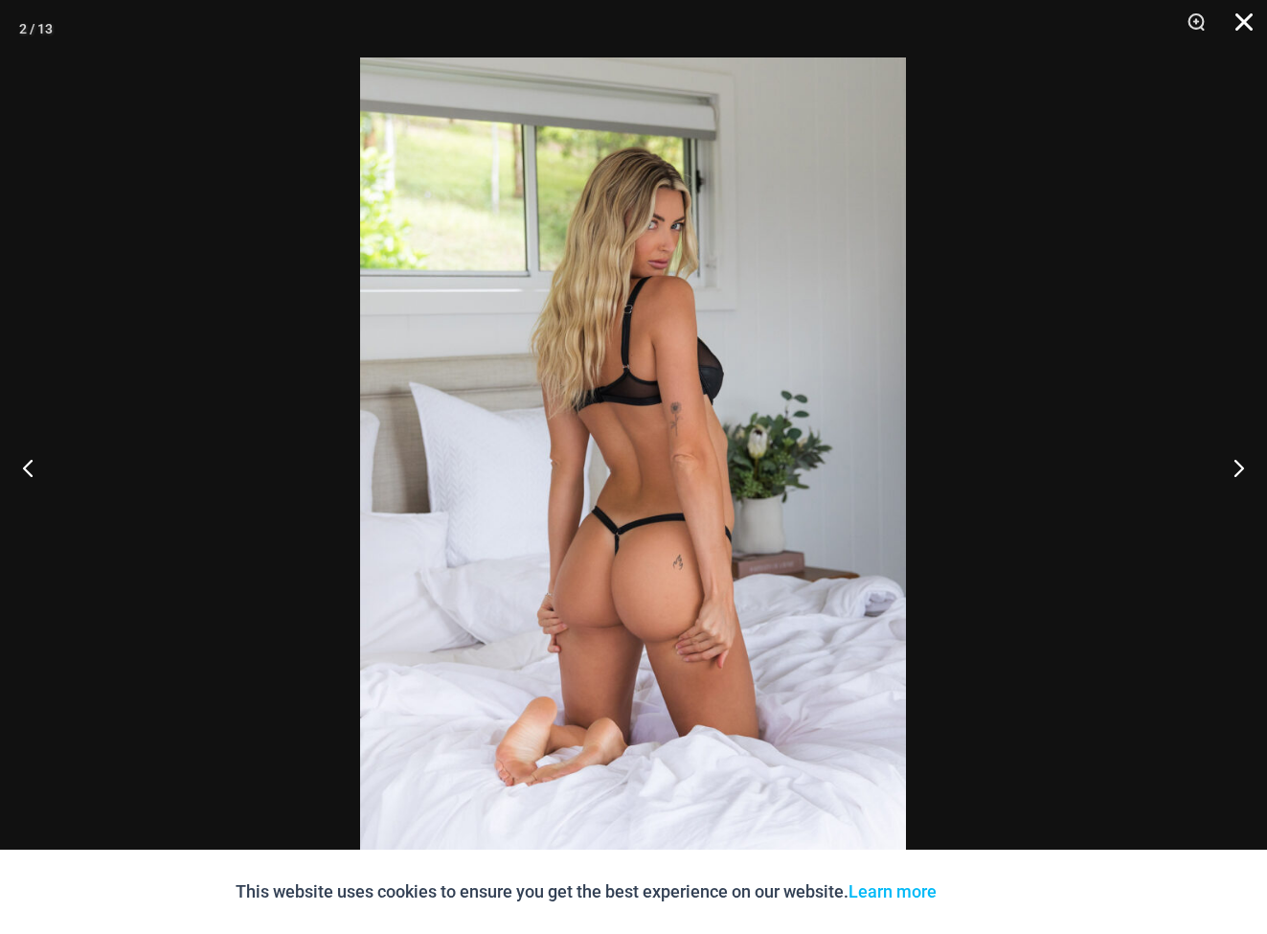
click at [1243, 22] on button "Close" at bounding box center [1237, 28] width 48 height 57
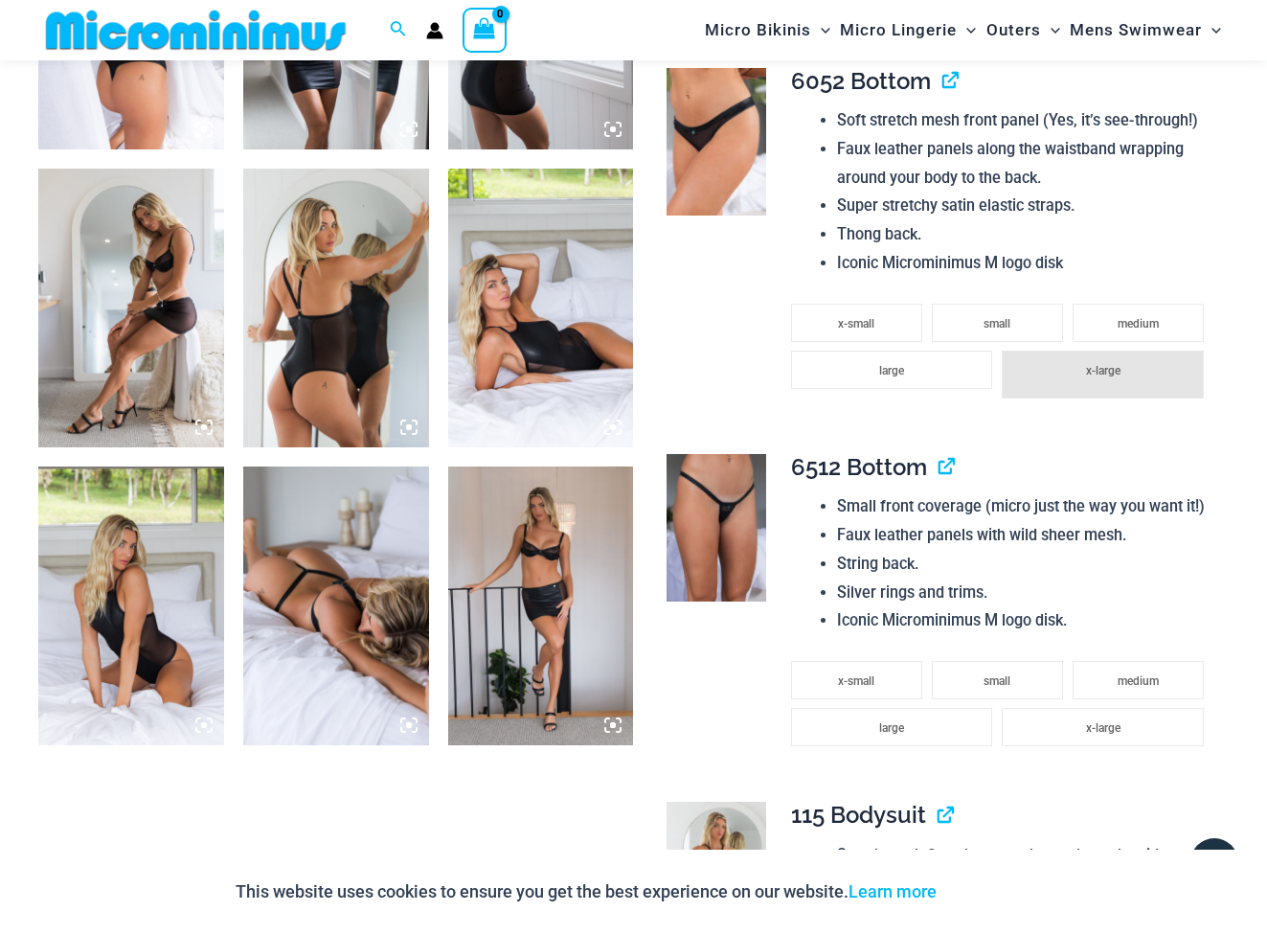
scroll to position [1531, 0]
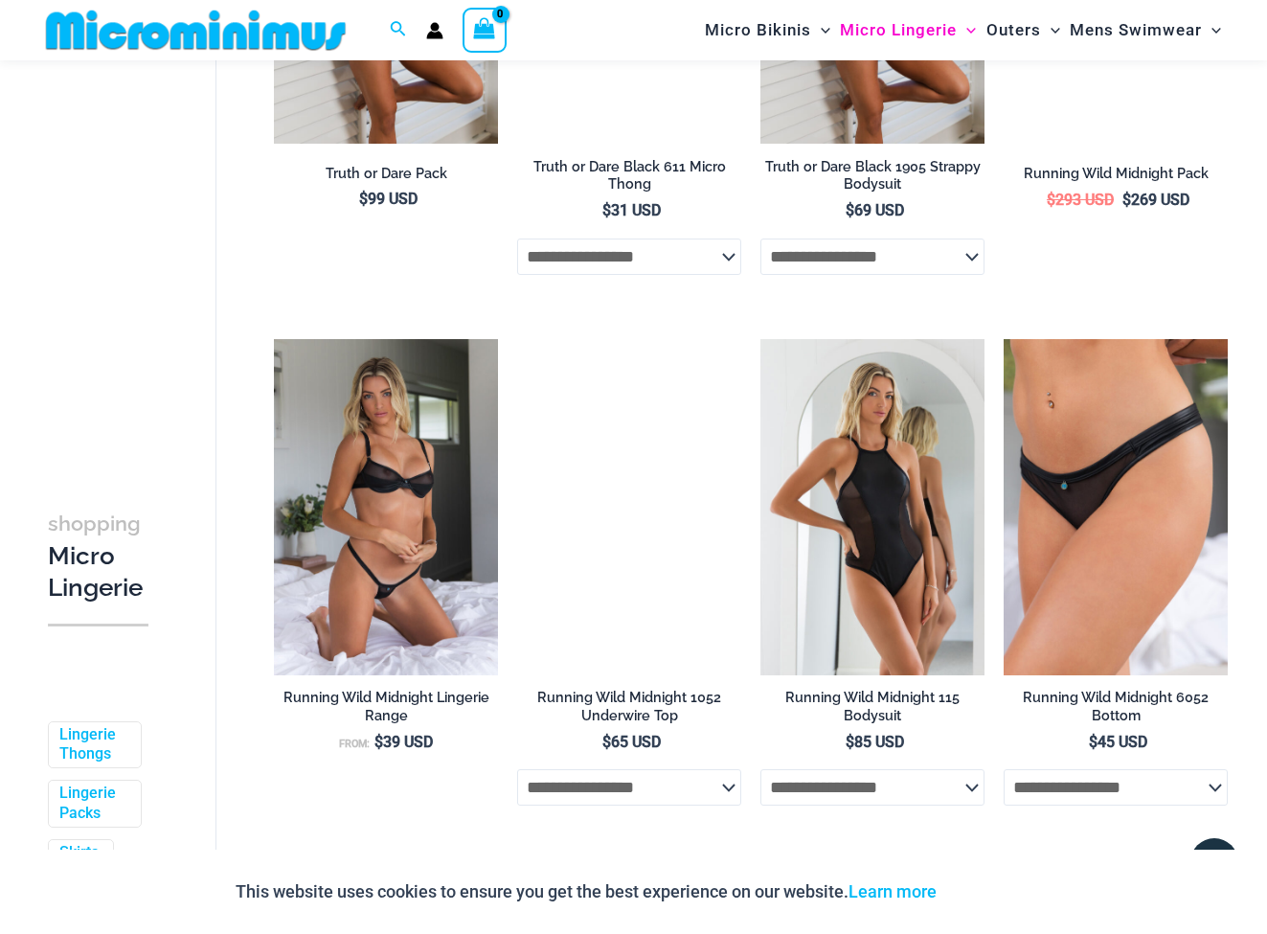
scroll to position [1611, 0]
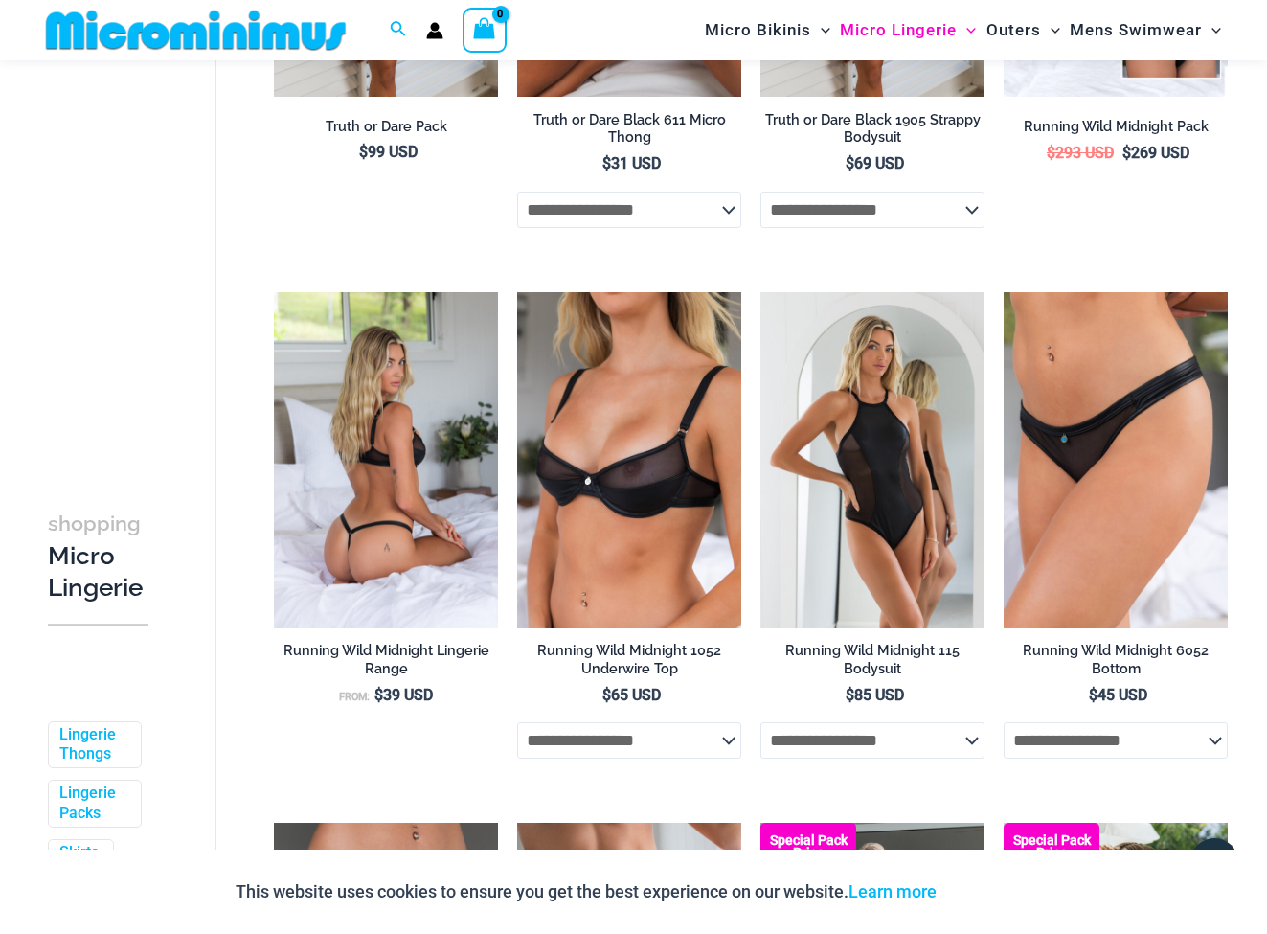
click at [441, 456] on img at bounding box center [386, 460] width 224 height 336
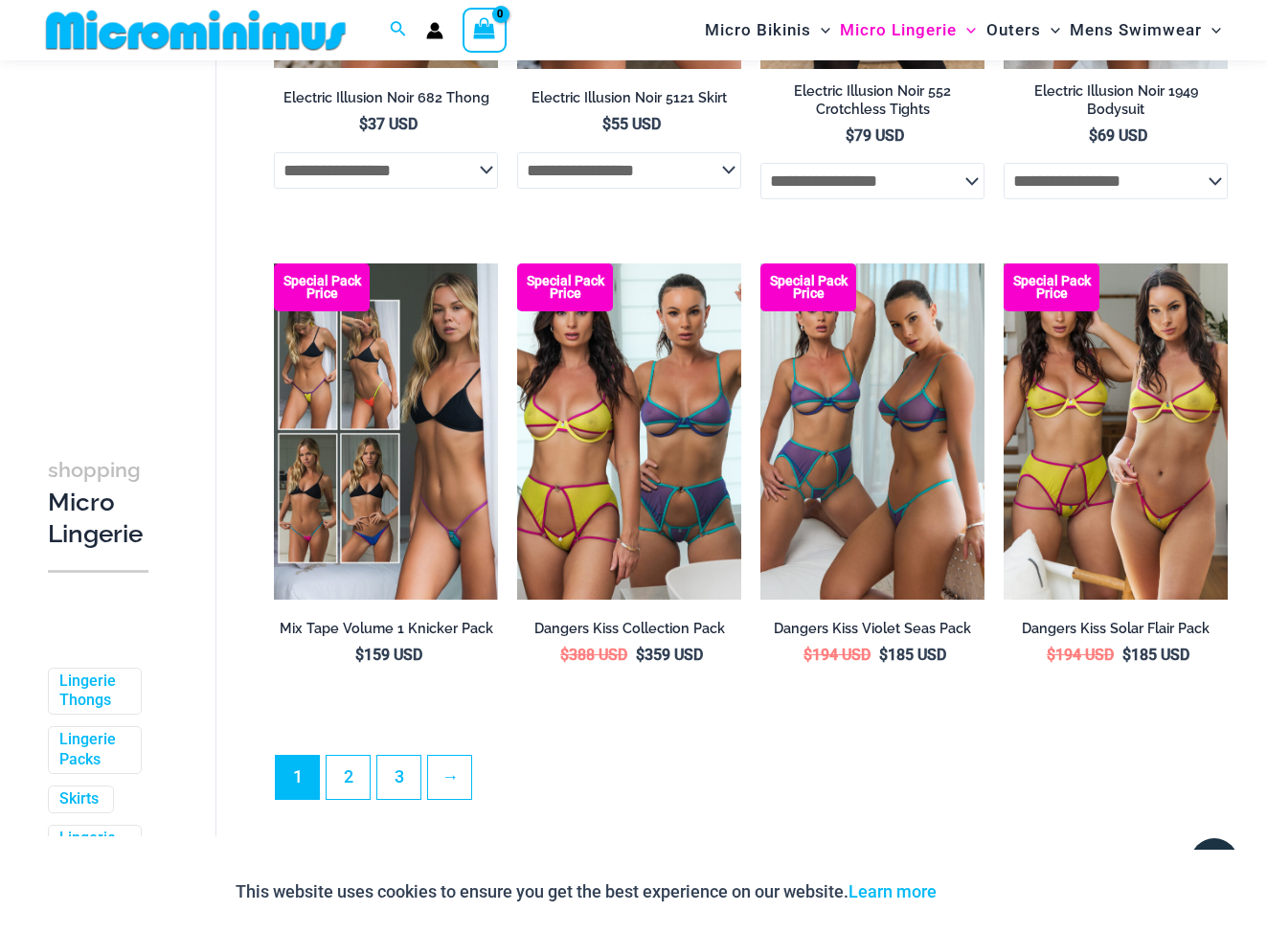
scroll to position [3814, 0]
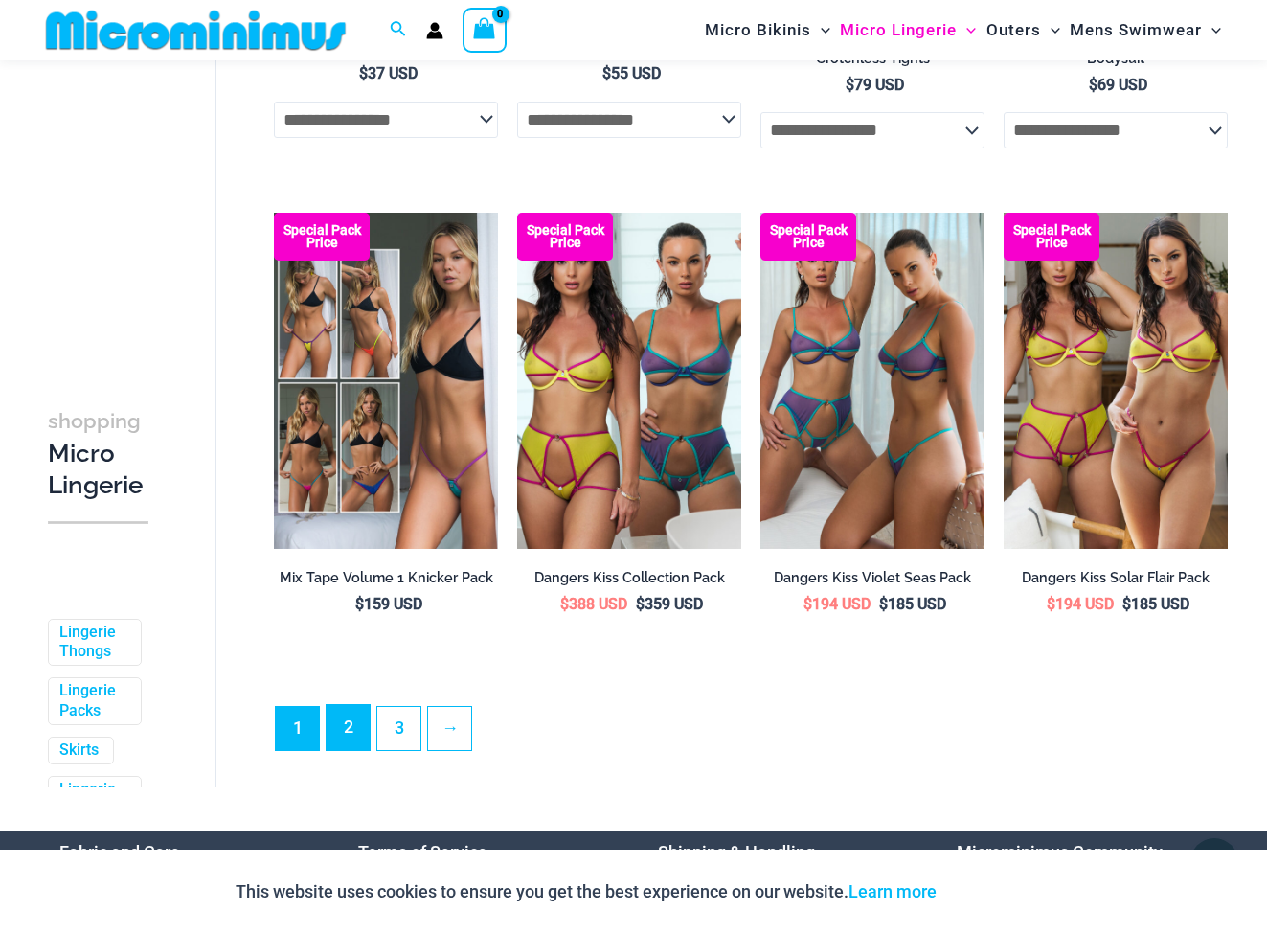
click at [342, 749] on link "2" at bounding box center [348, 727] width 43 height 45
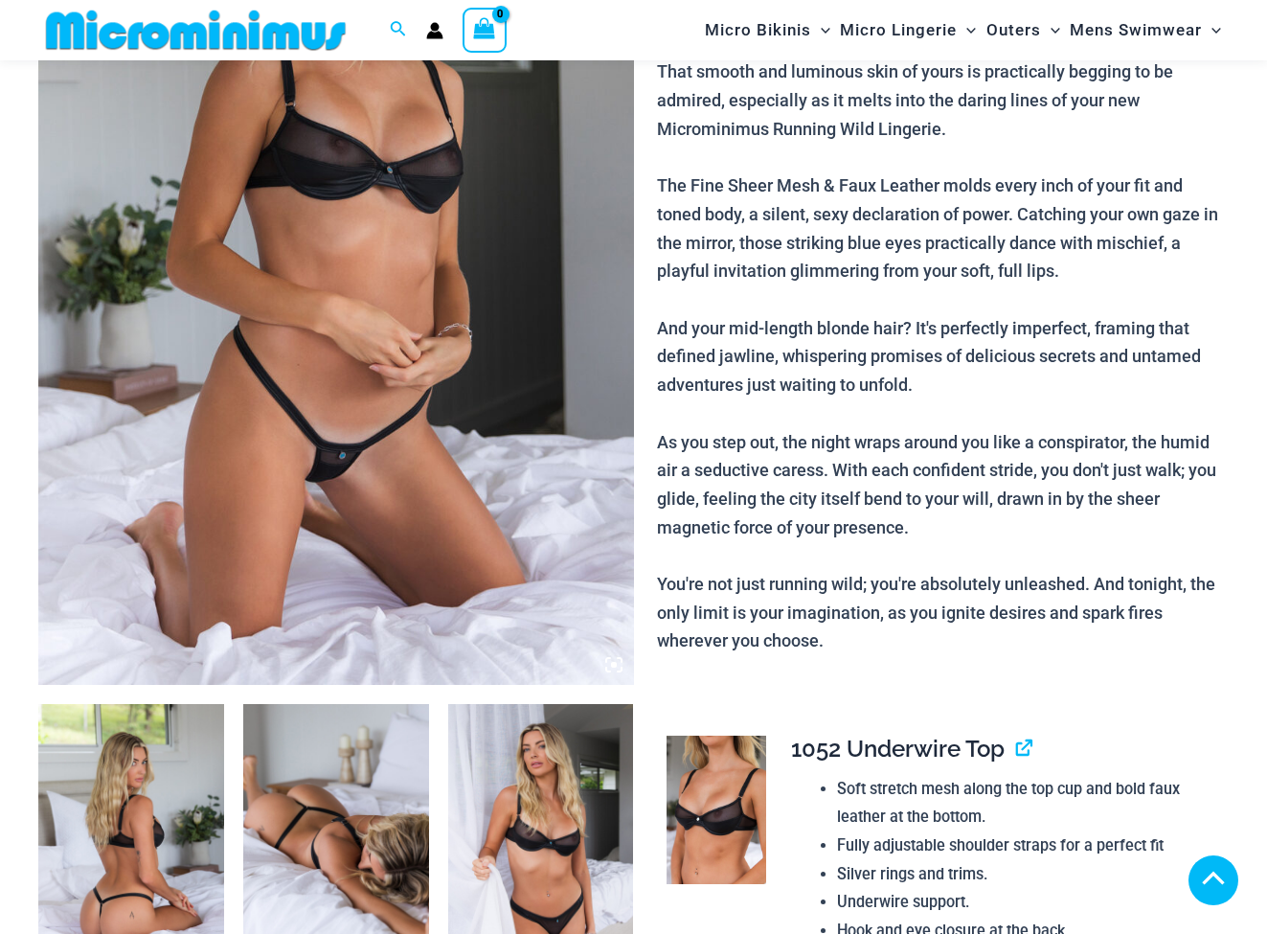
scroll to position [941, 0]
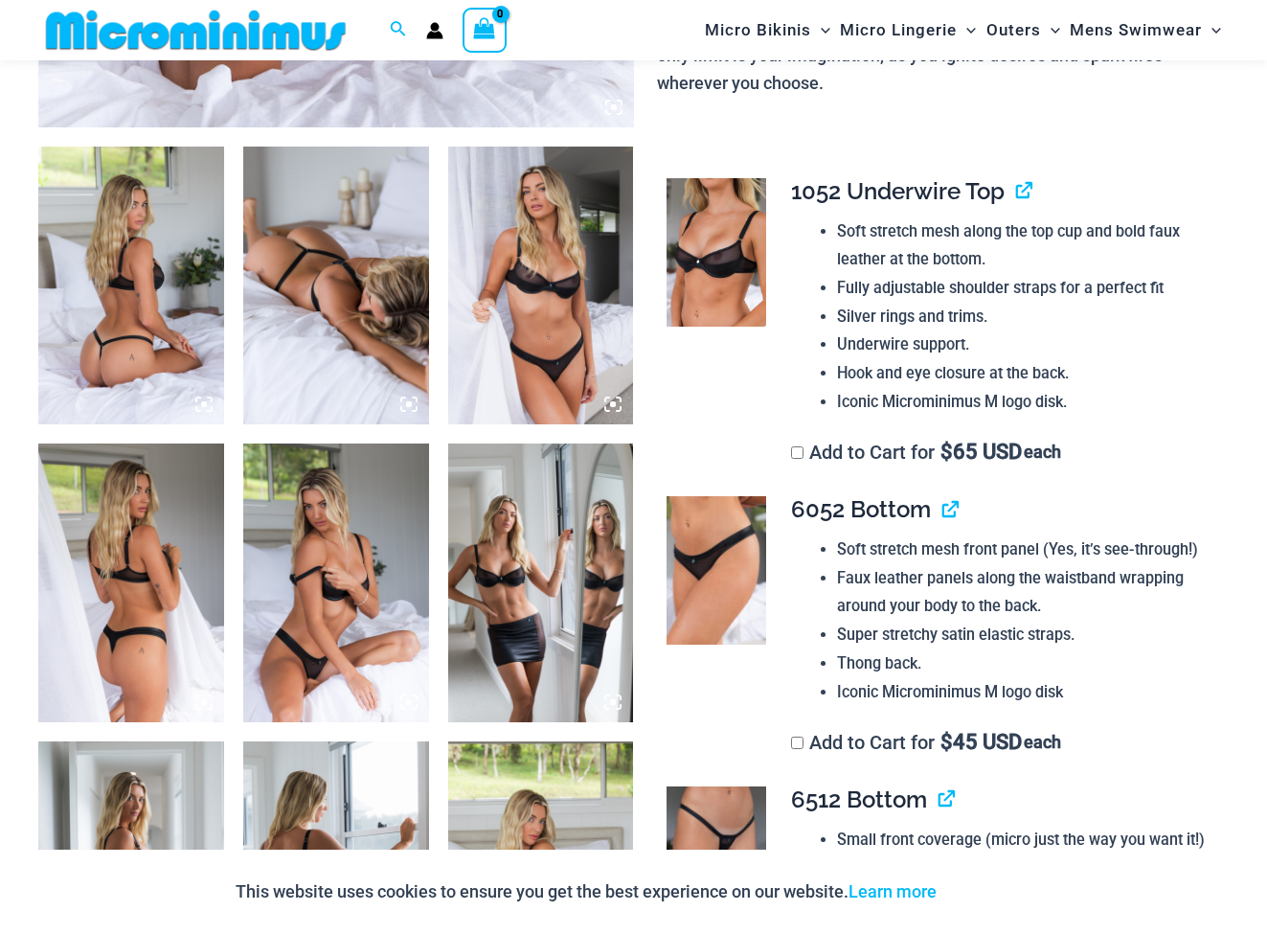
click at [102, 310] on img at bounding box center [131, 286] width 186 height 279
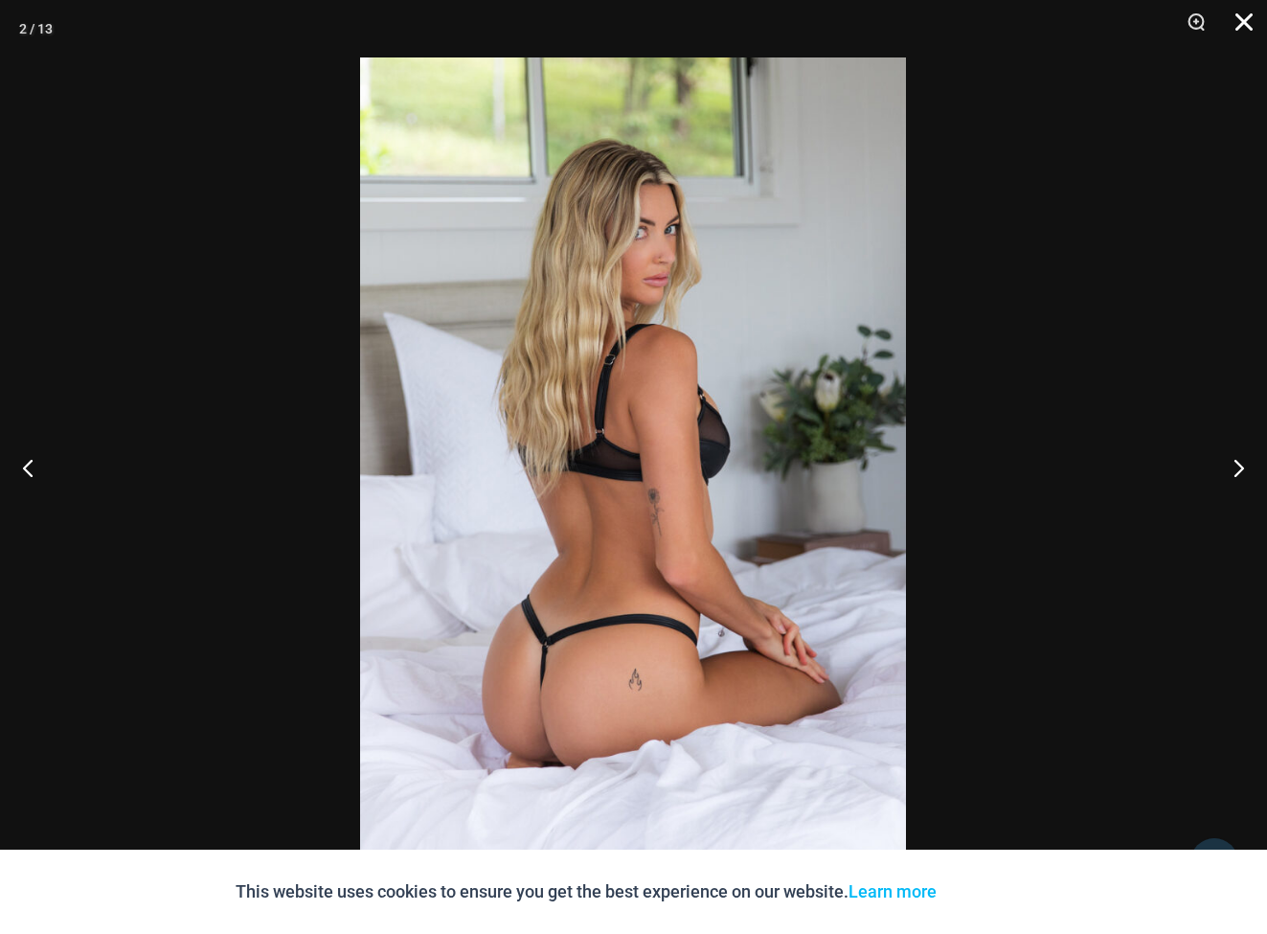
click at [1232, 20] on button "Close" at bounding box center [1237, 28] width 48 height 57
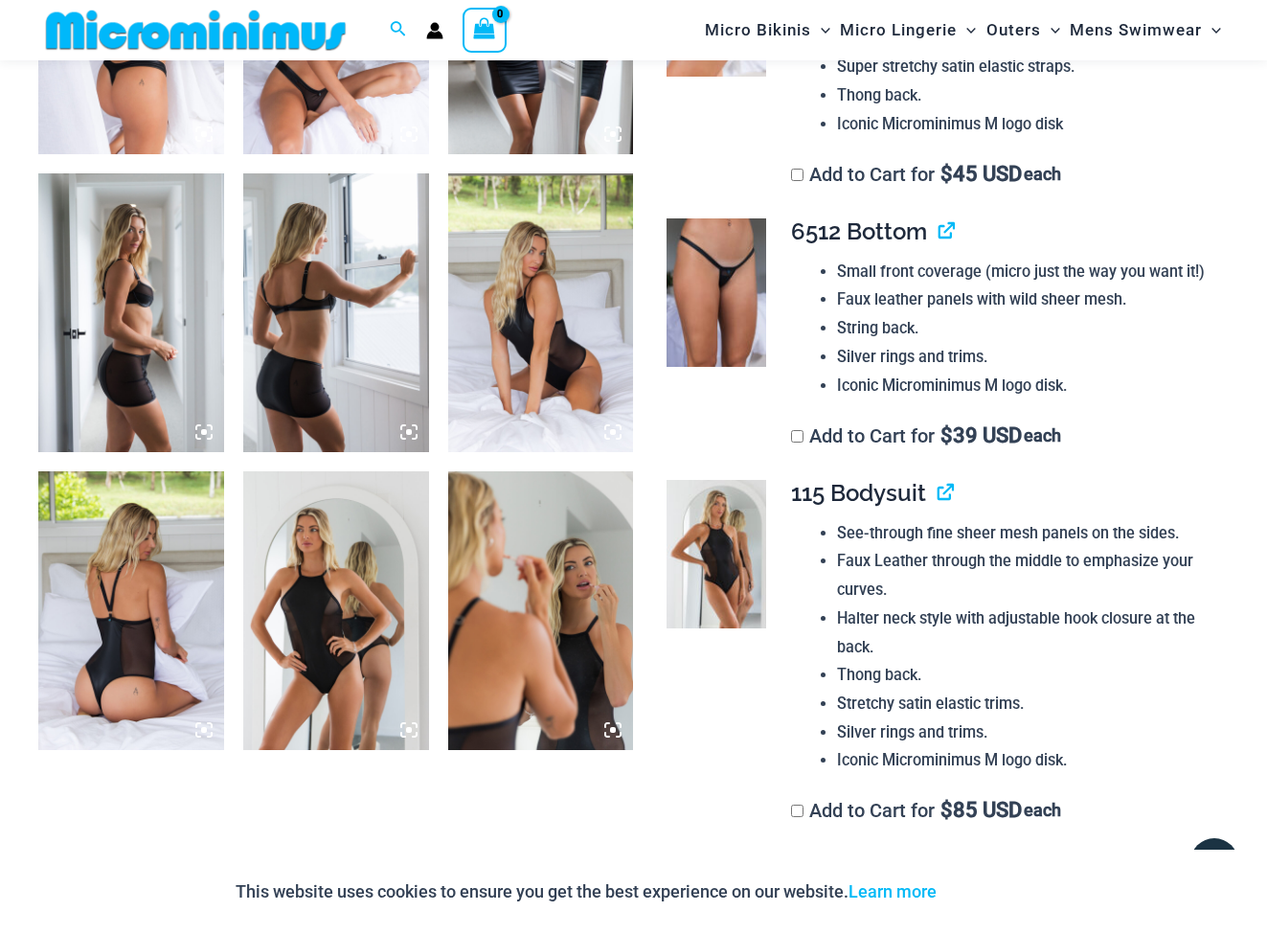
scroll to position [1515, 0]
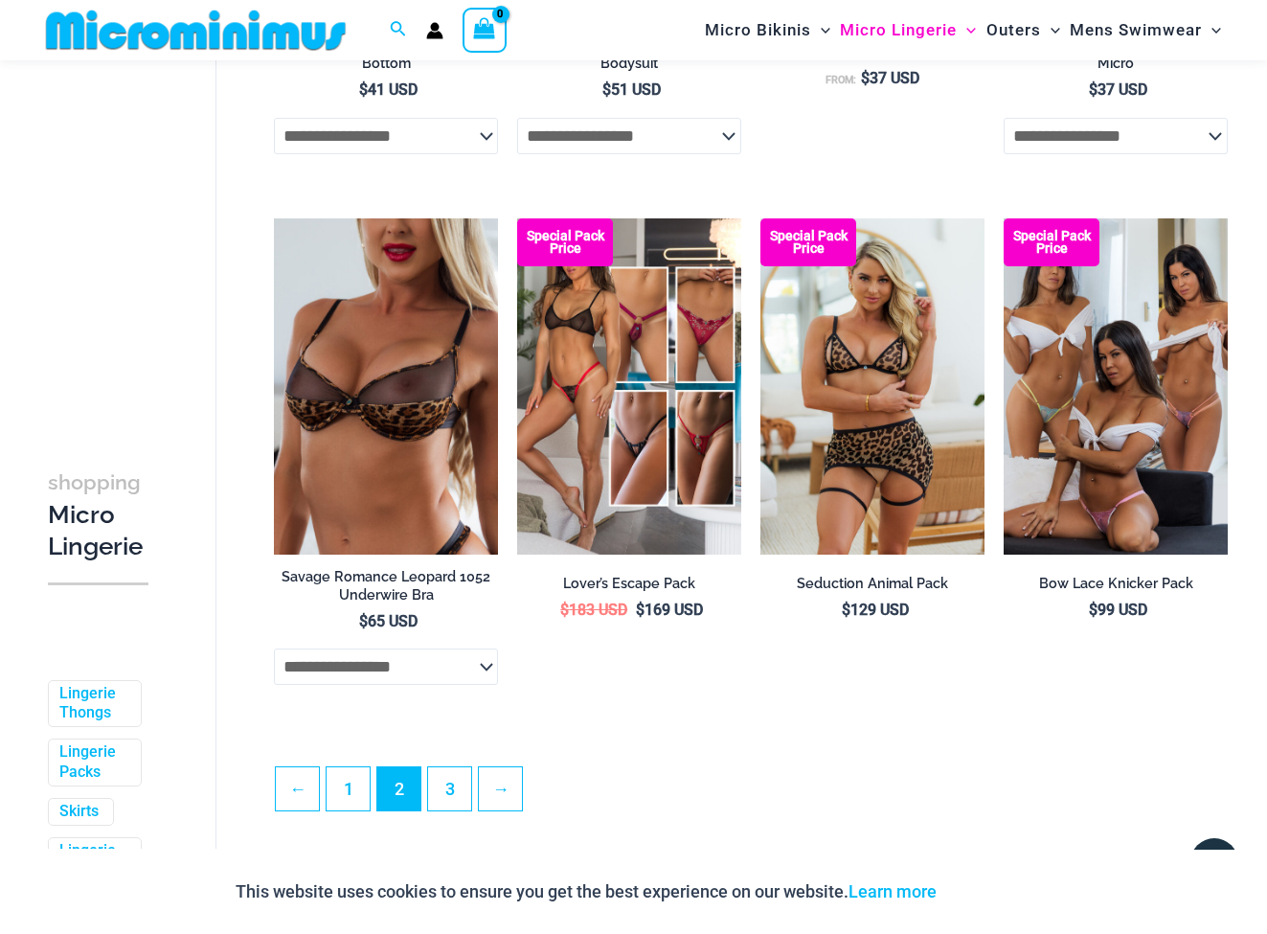
scroll to position [3718, 0]
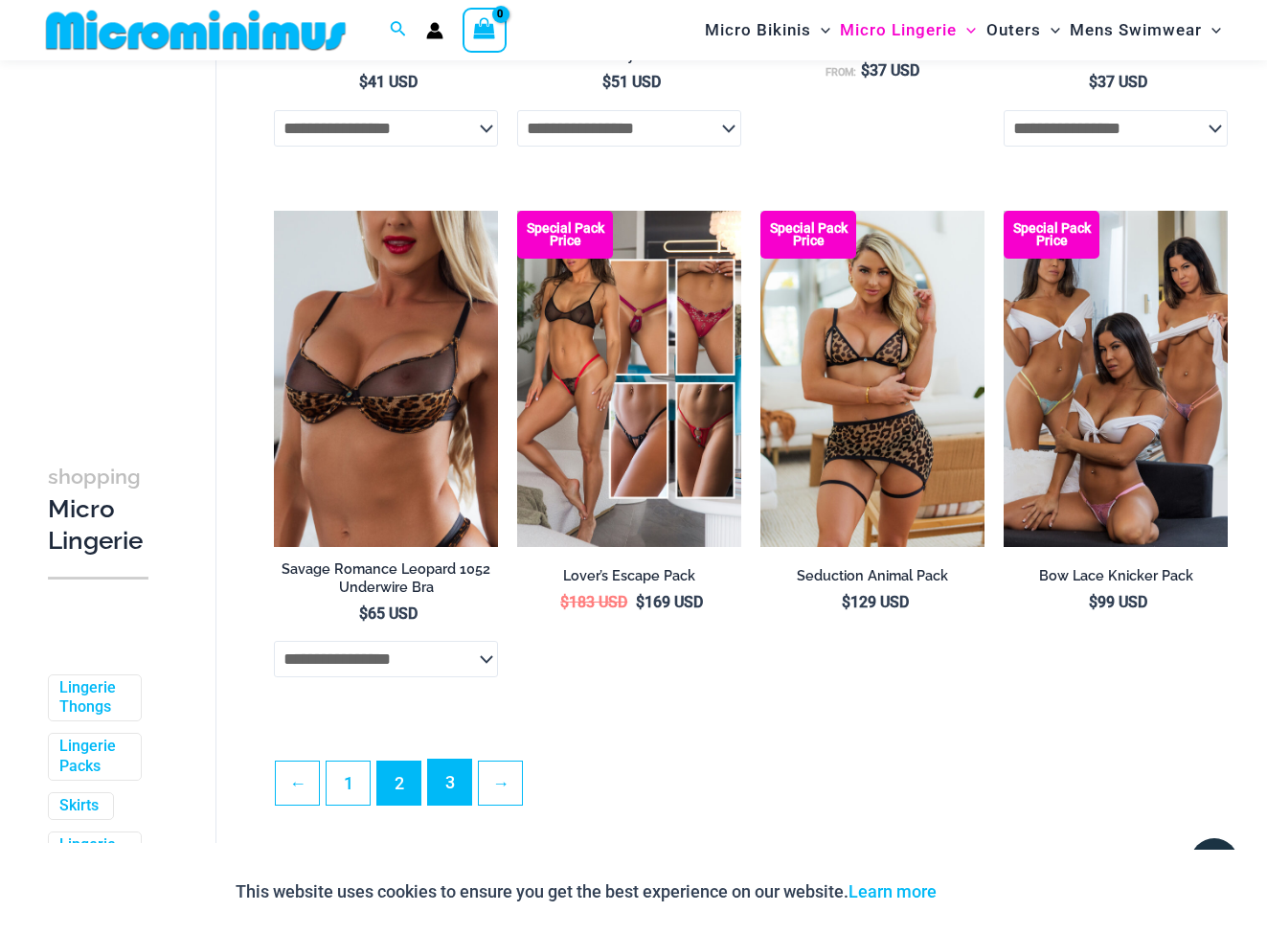
click at [452, 805] on link "3" at bounding box center [449, 781] width 43 height 45
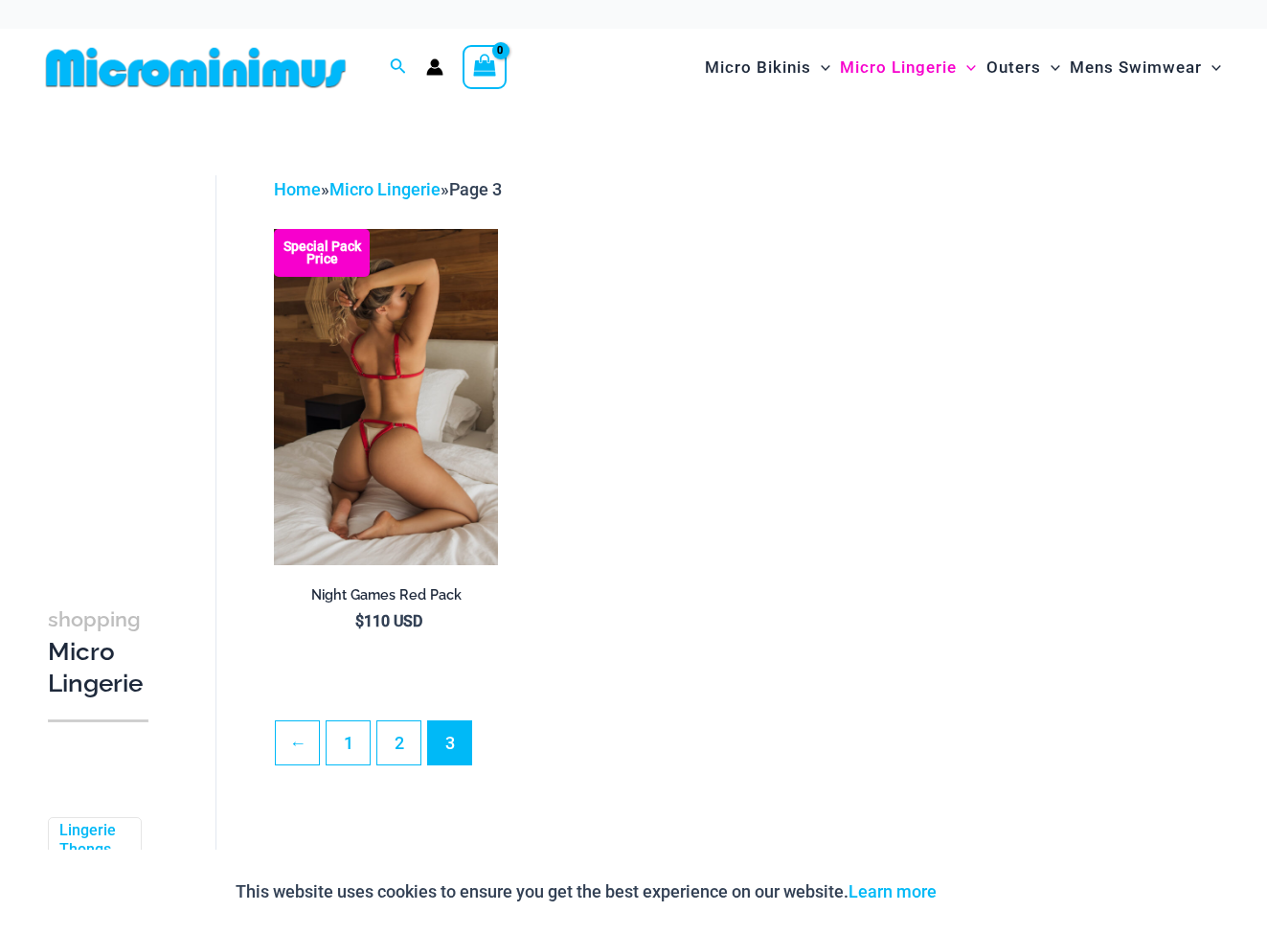
click at [437, 471] on img at bounding box center [386, 397] width 224 height 336
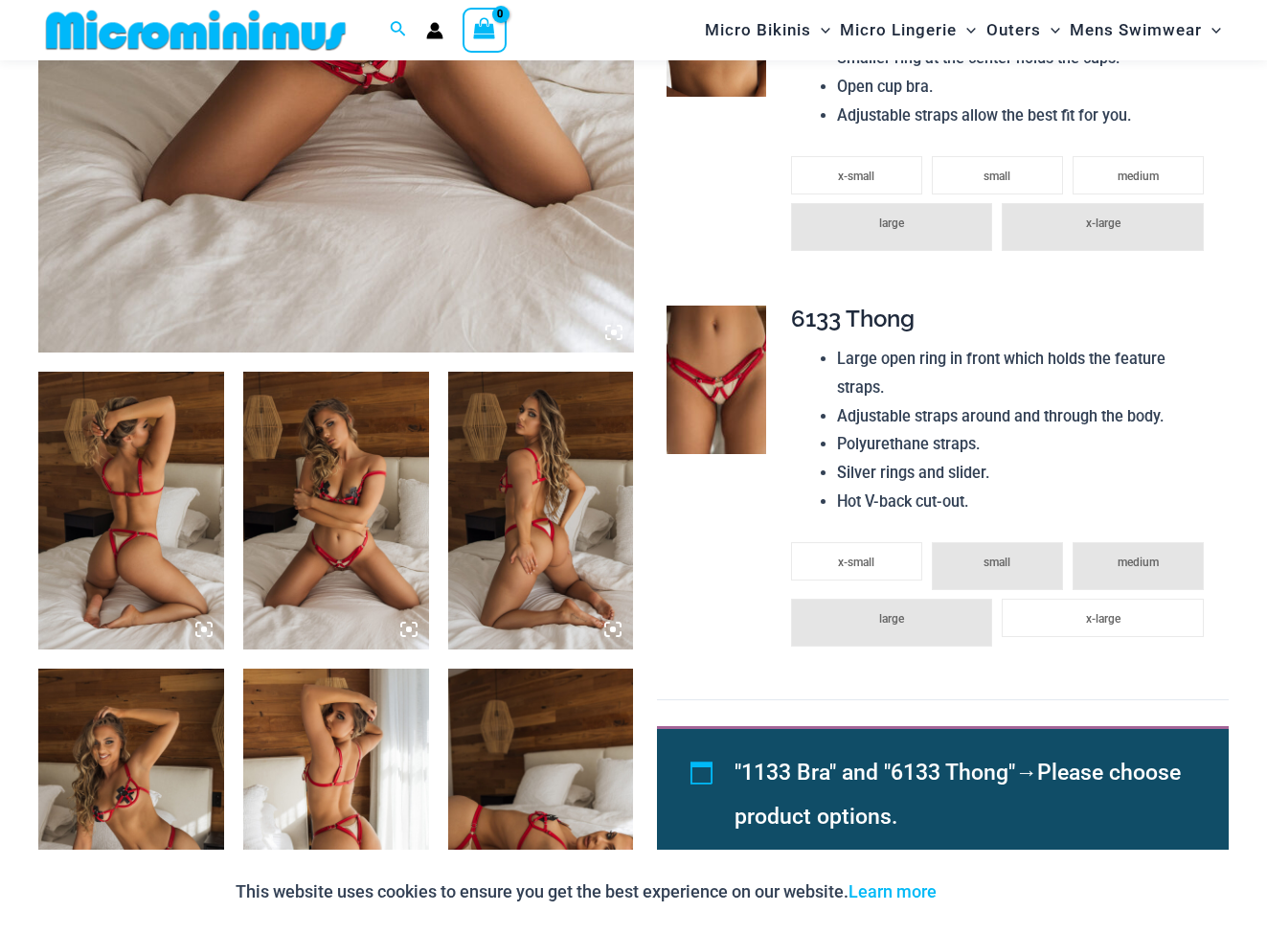
scroll to position [462, 0]
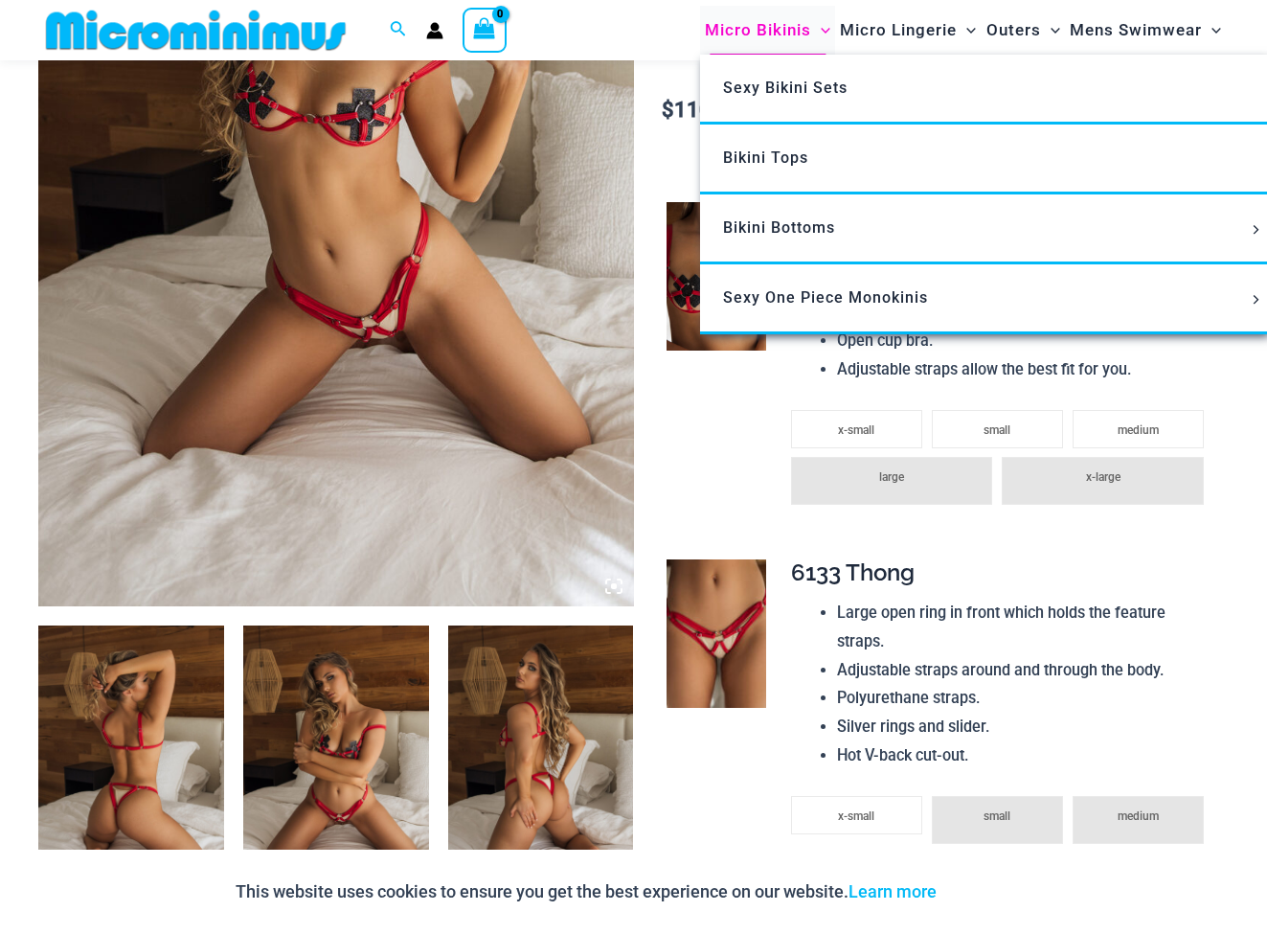
click at [787, 32] on span "Micro Bikinis" at bounding box center [758, 30] width 106 height 49
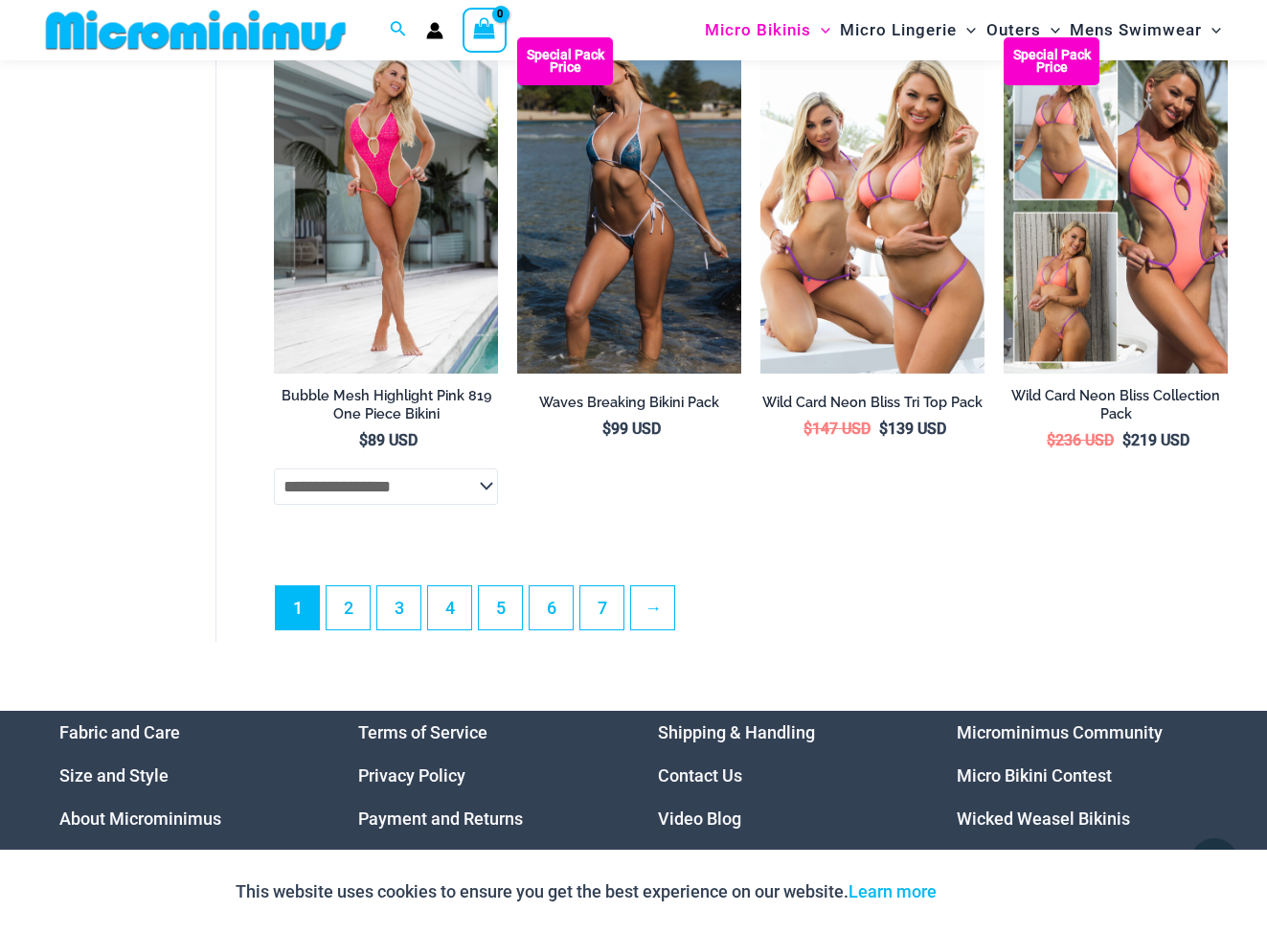
scroll to position [4387, 0]
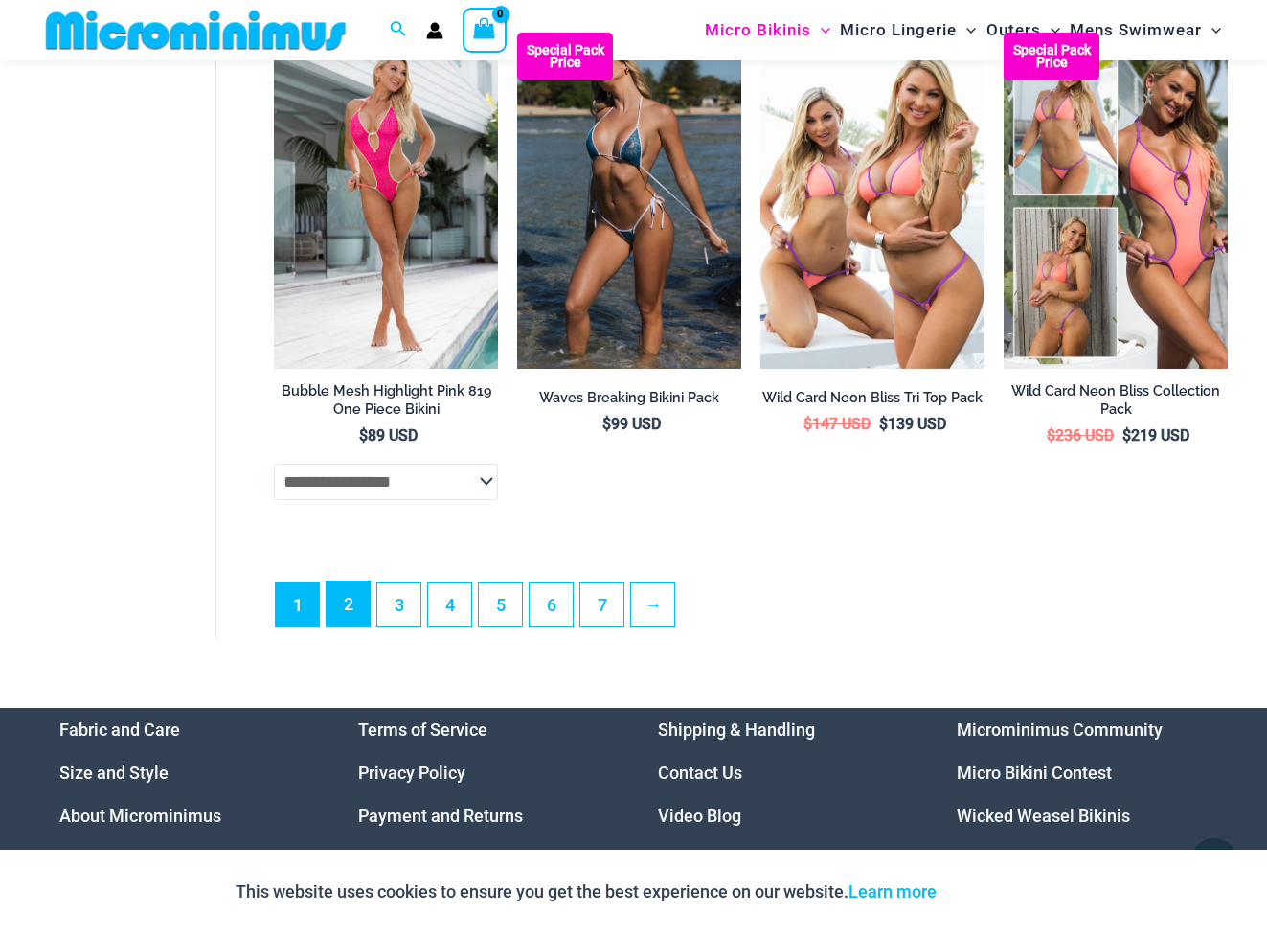
click at [348, 626] on link "2" at bounding box center [348, 603] width 43 height 45
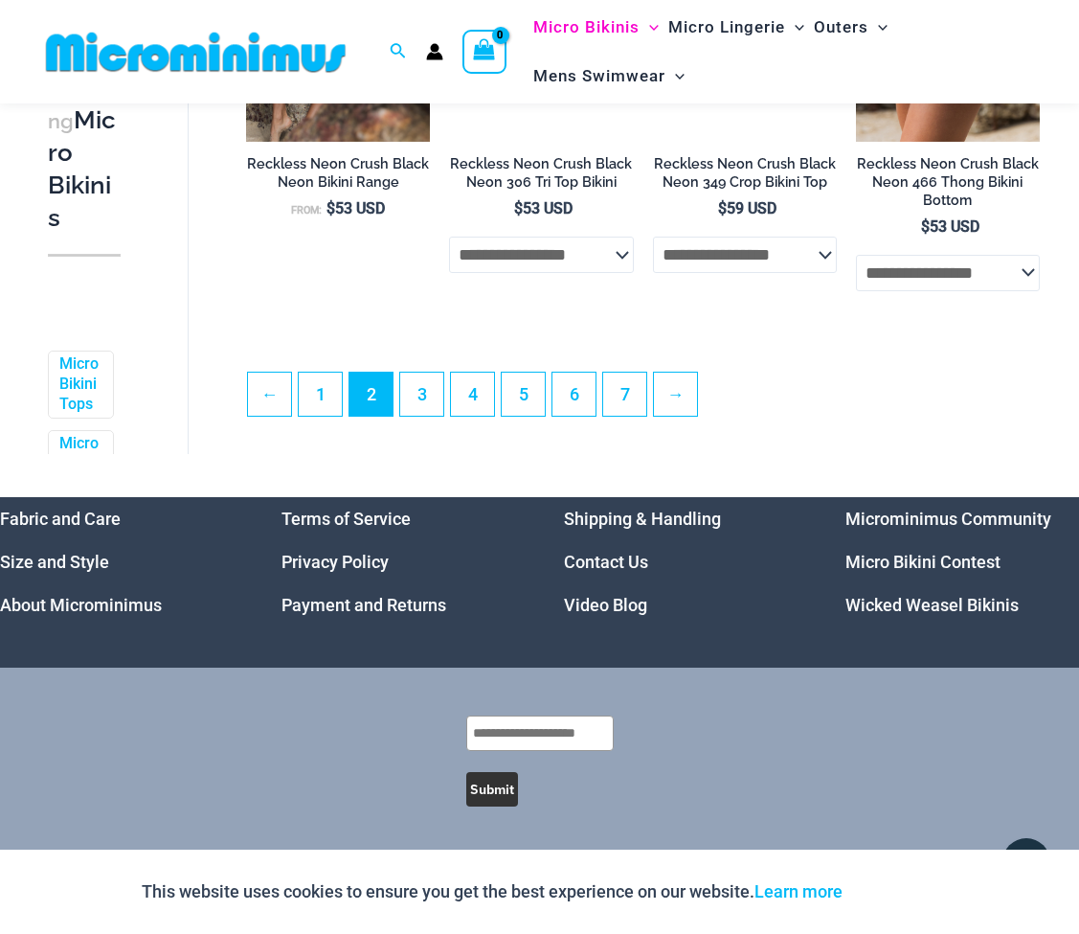
scroll to position [3754, 0]
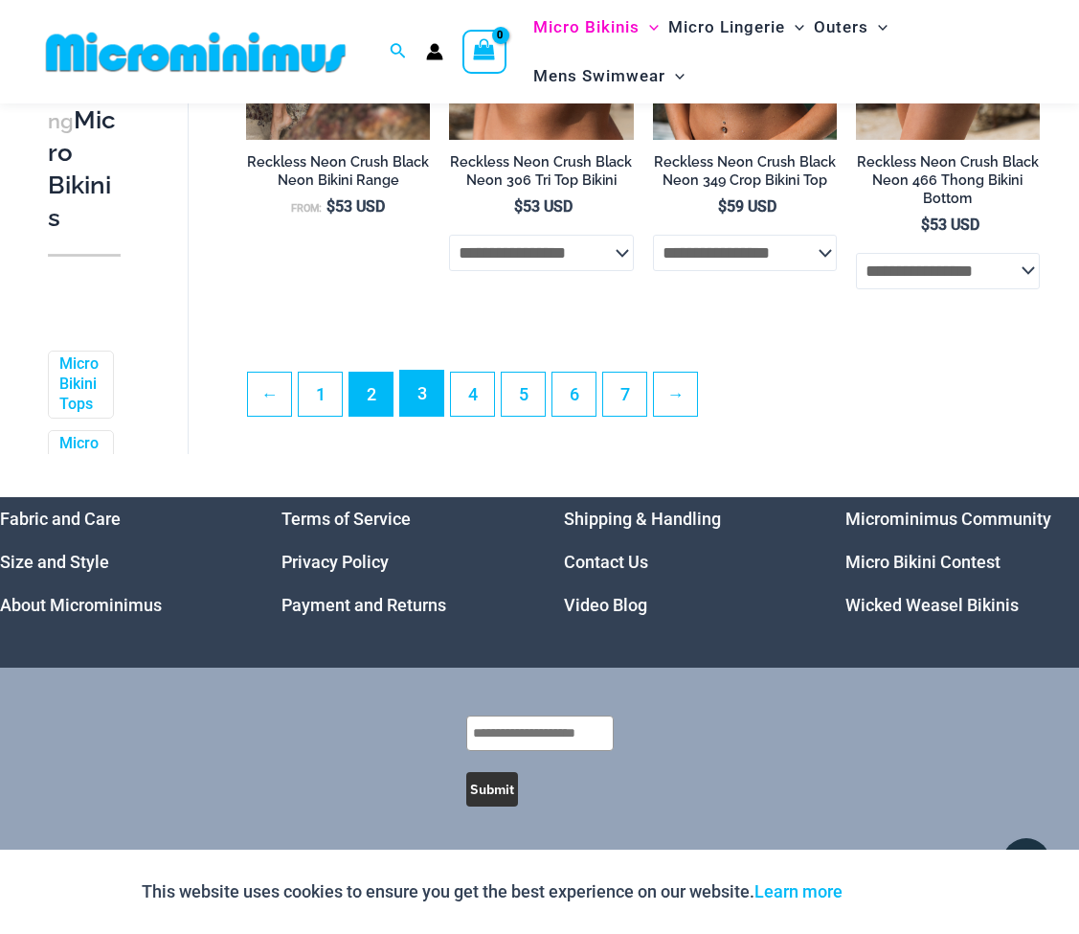
click at [421, 379] on link "3" at bounding box center [421, 393] width 43 height 45
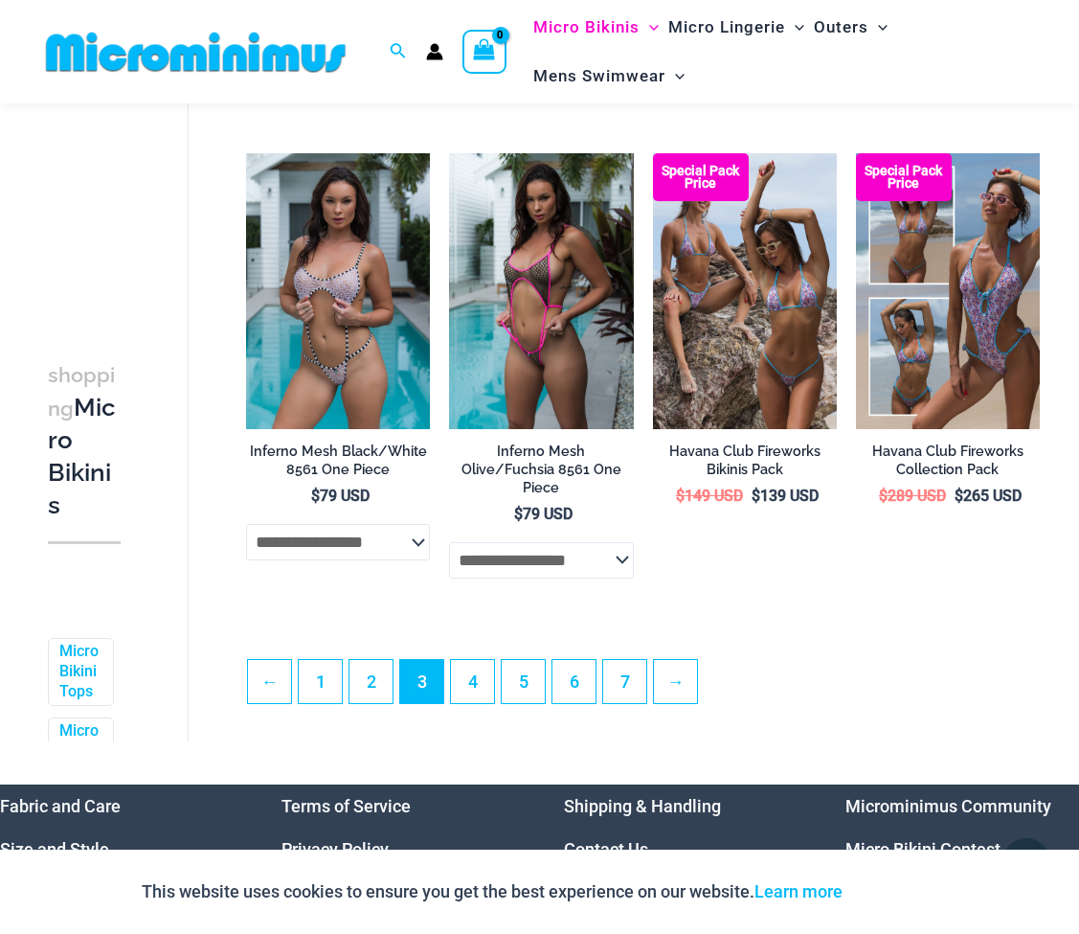
scroll to position [3531, 0]
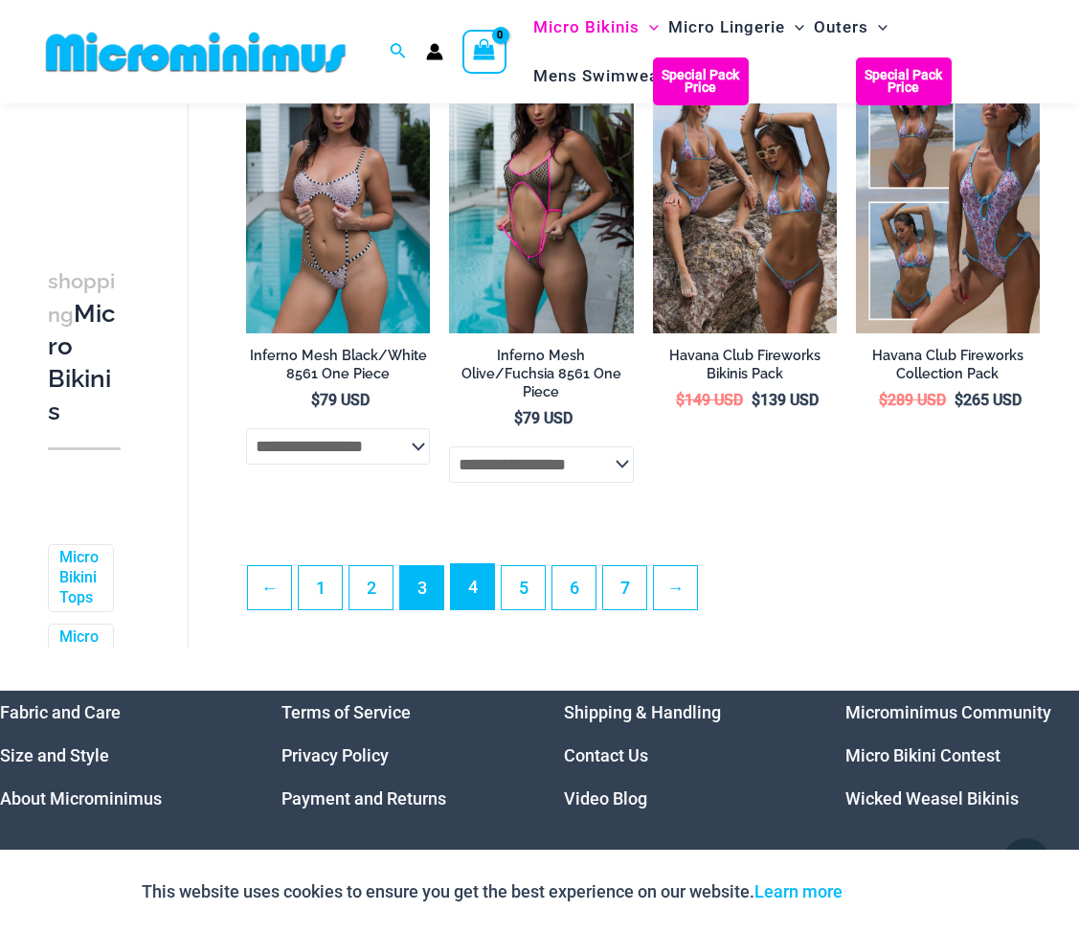
click at [478, 601] on link "4" at bounding box center [472, 586] width 43 height 45
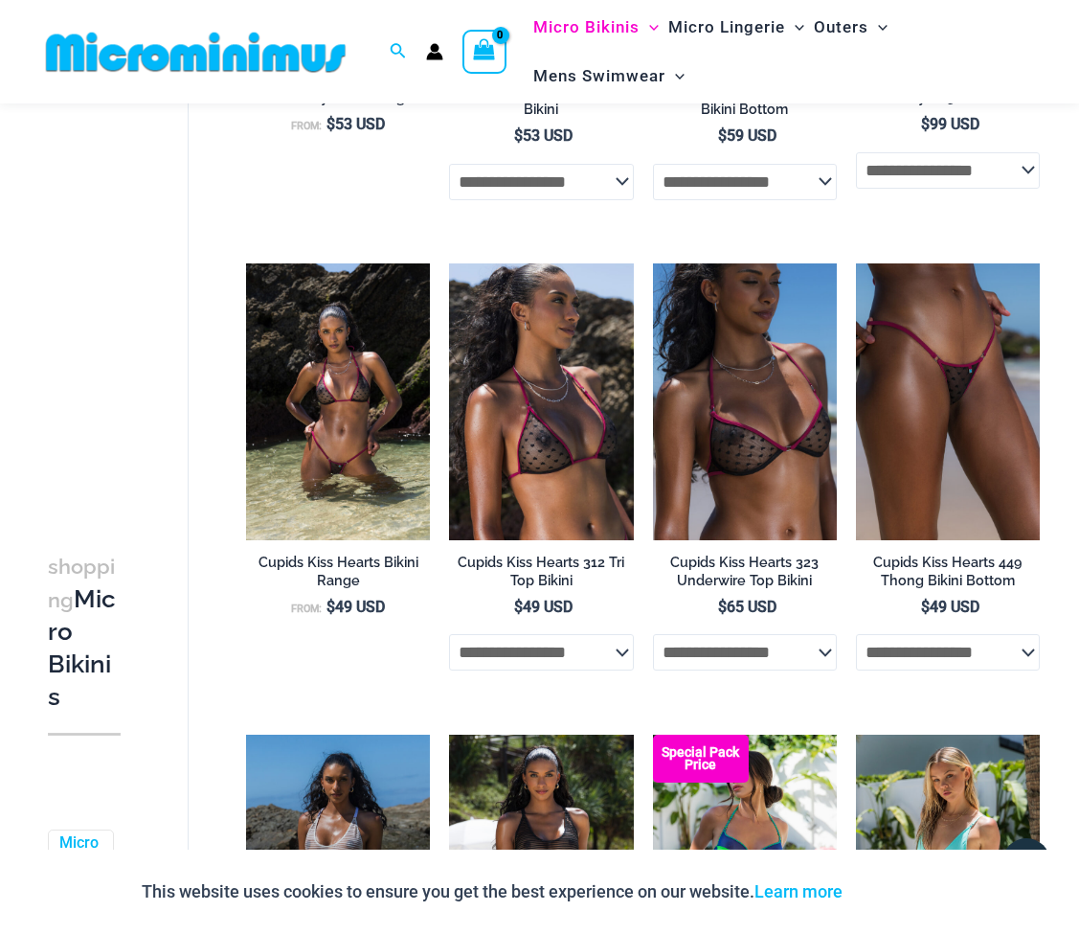
scroll to position [2864, 0]
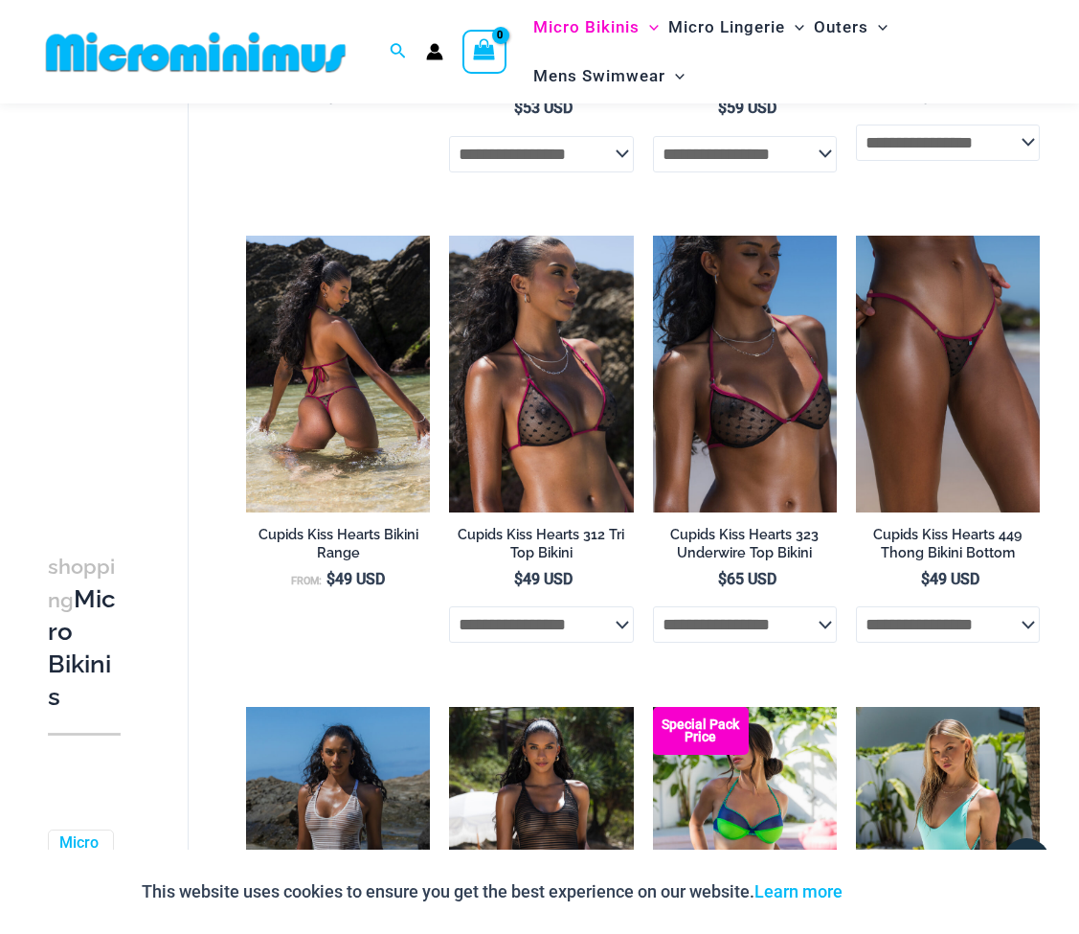
click at [390, 479] on img at bounding box center [338, 374] width 184 height 276
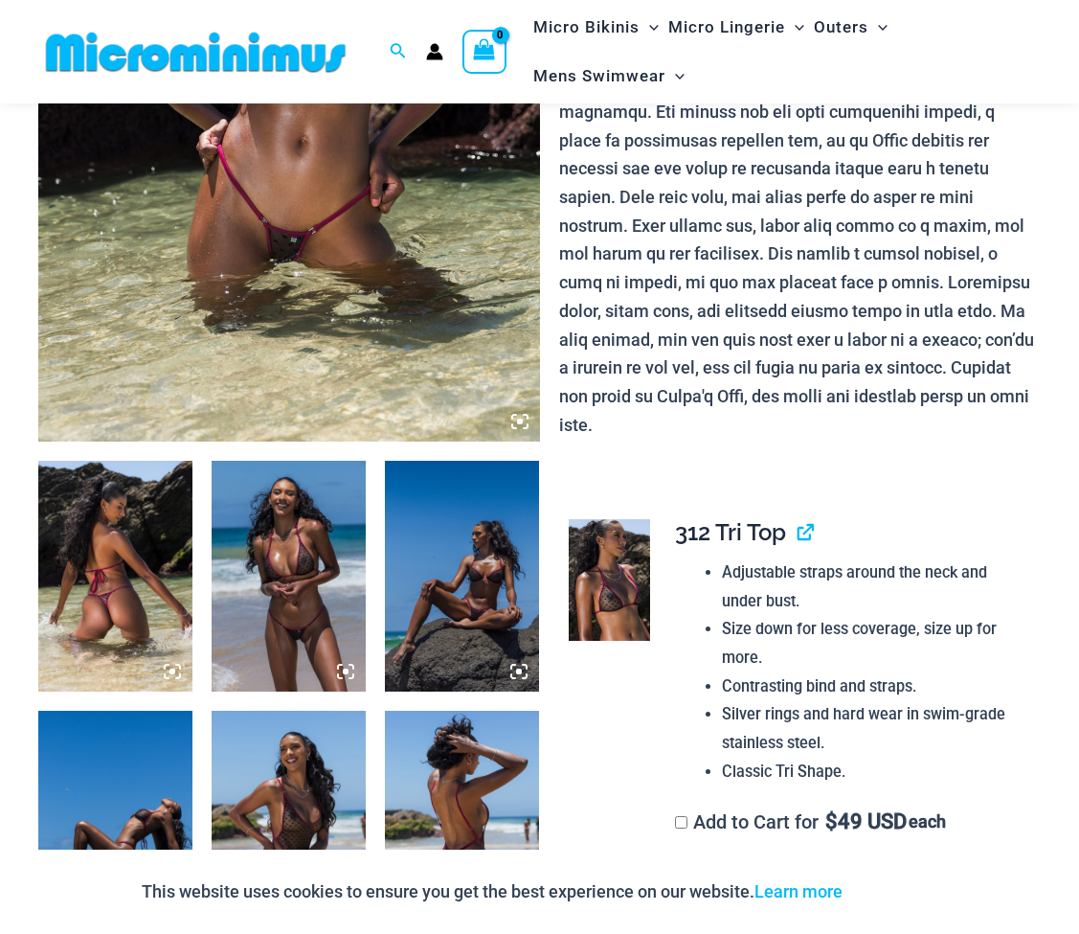
scroll to position [567, 0]
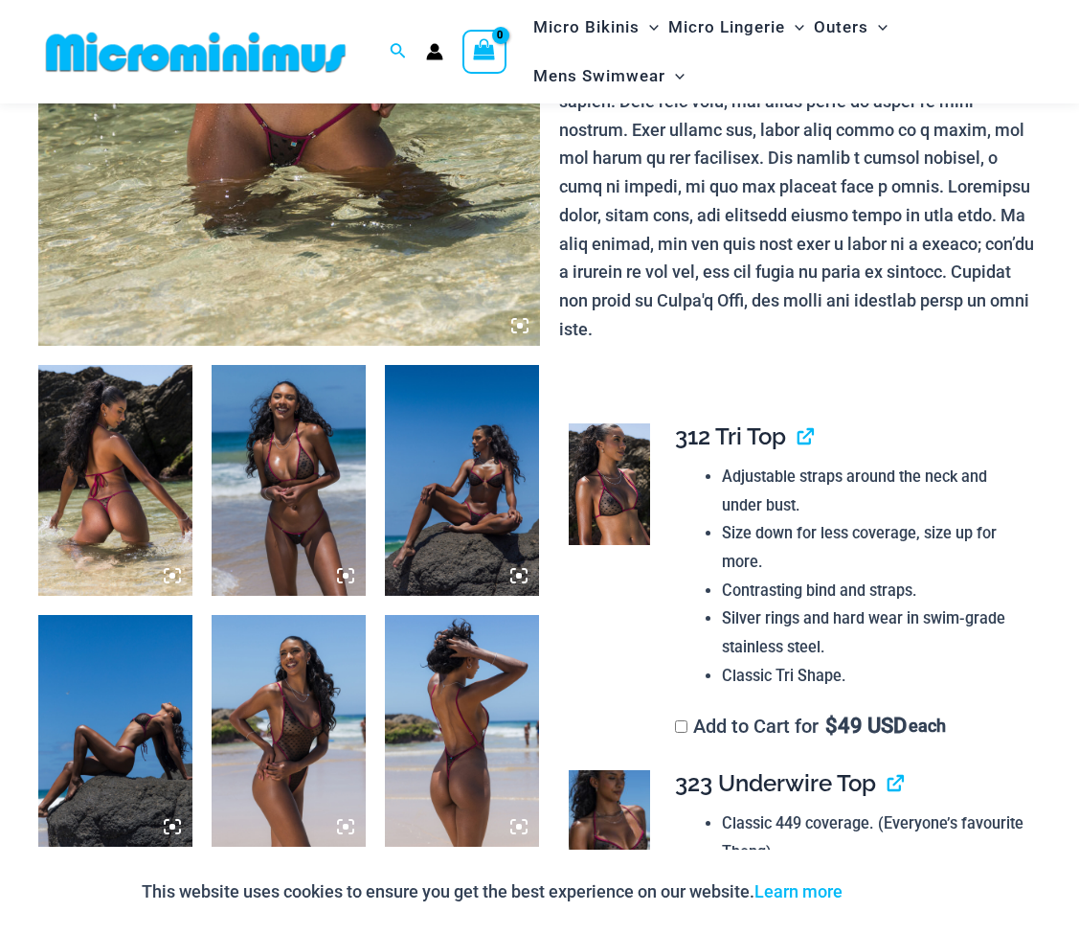
click at [138, 497] on img at bounding box center [115, 481] width 154 height 232
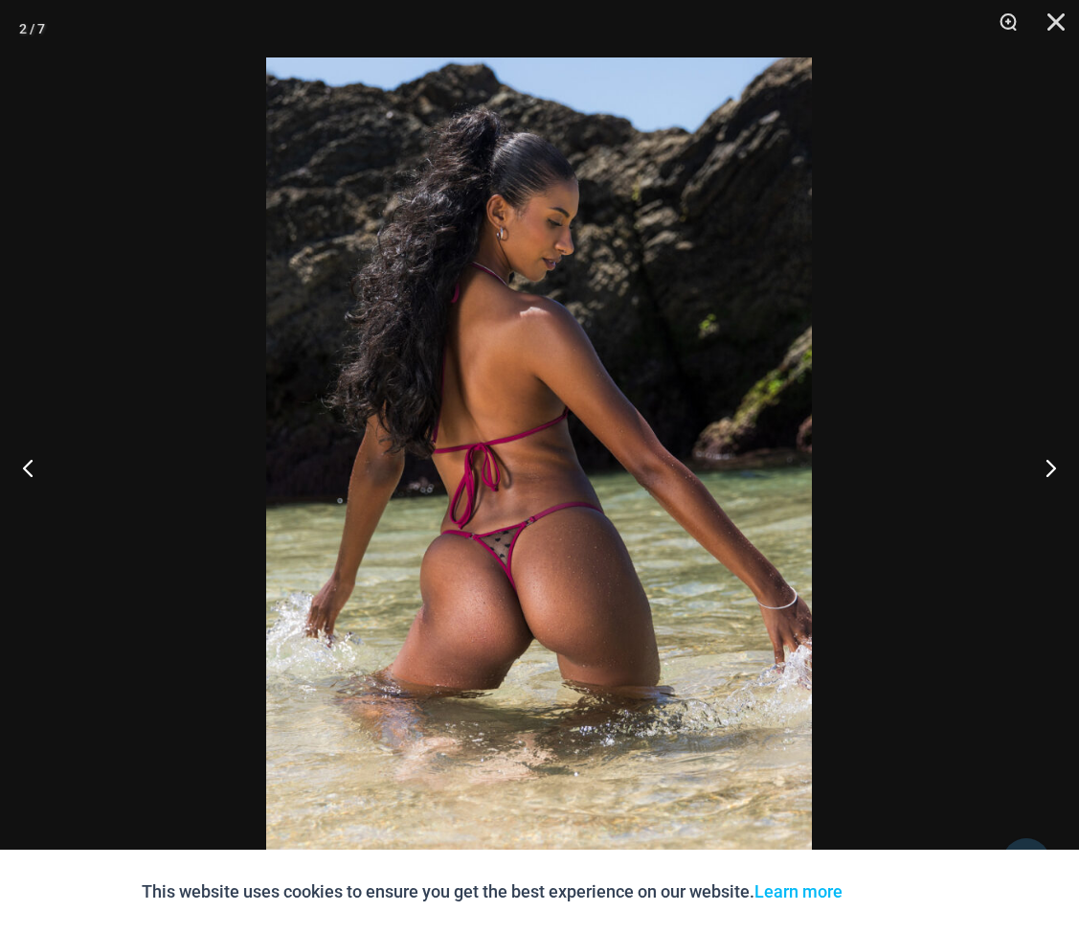
click at [531, 678] on img at bounding box center [539, 466] width 546 height 819
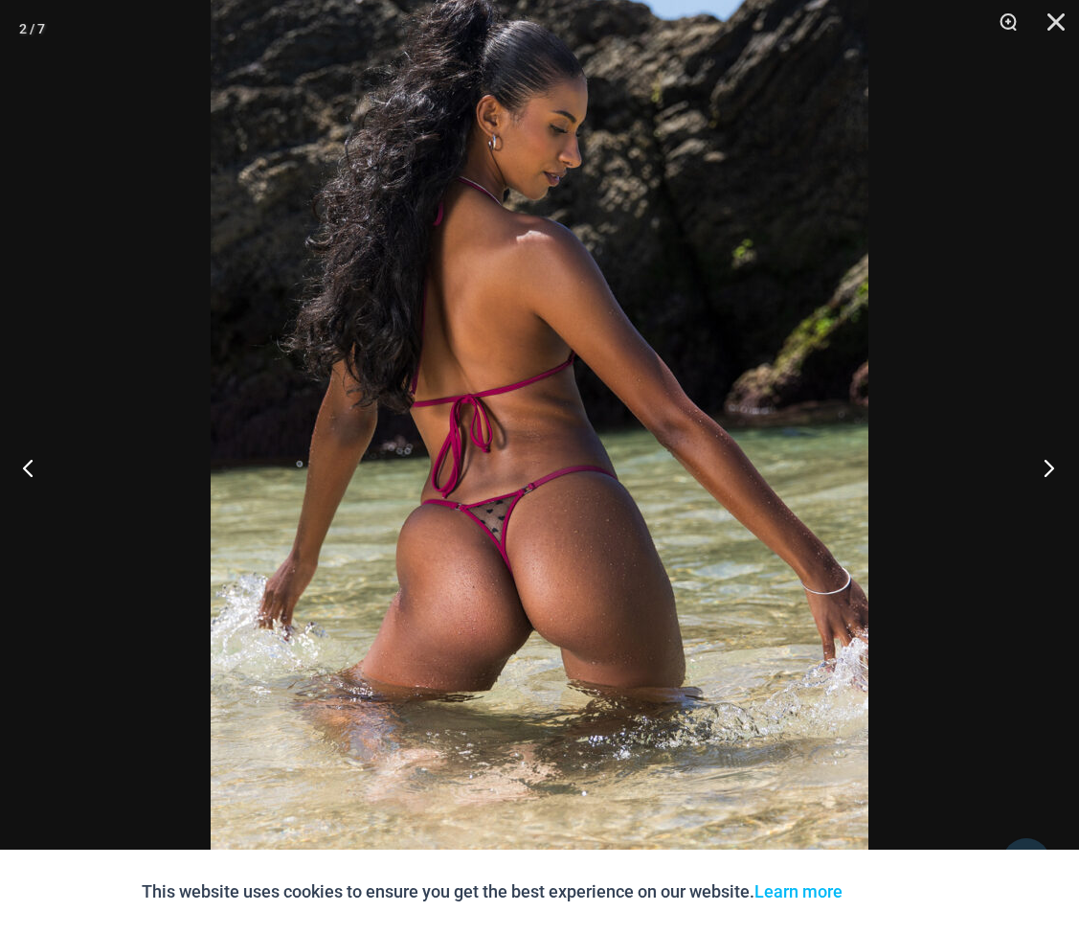
click at [1048, 472] on button "Next" at bounding box center [1044, 467] width 72 height 96
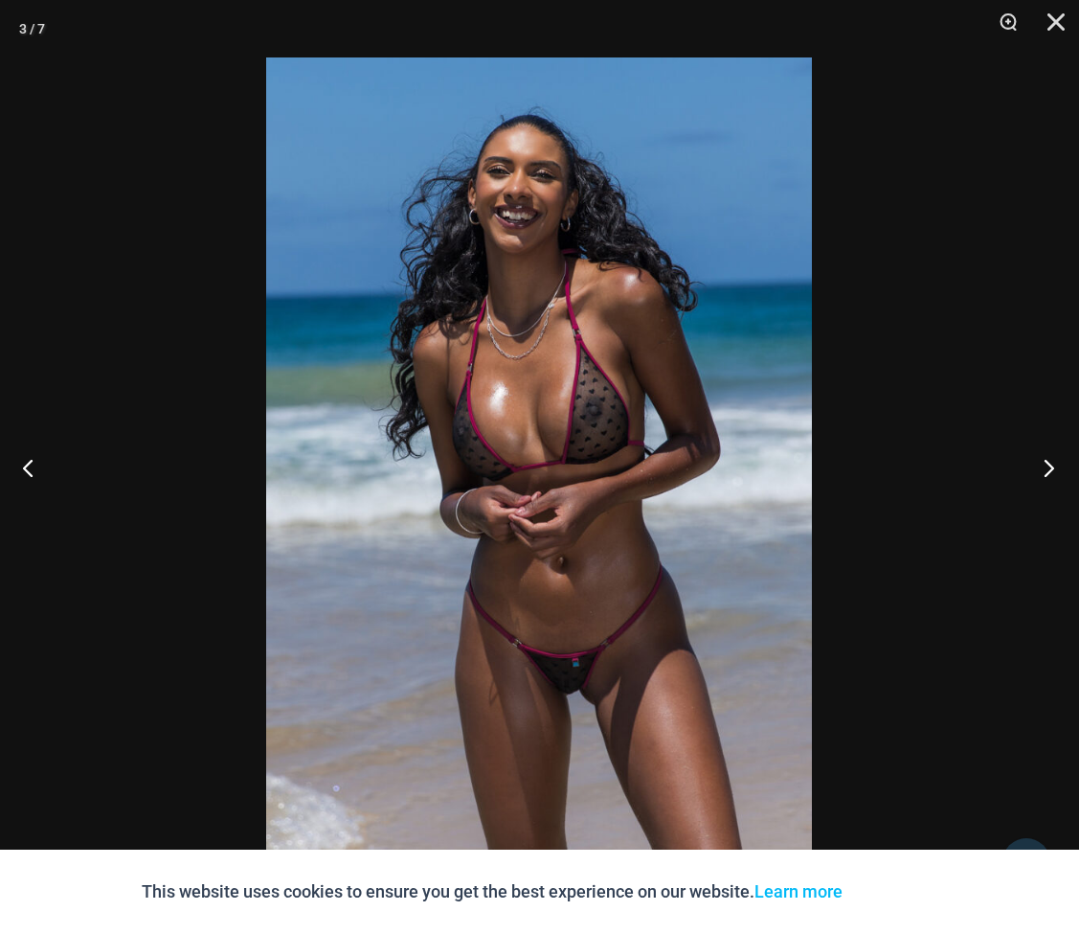
click at [1048, 472] on button "Next" at bounding box center [1044, 467] width 72 height 96
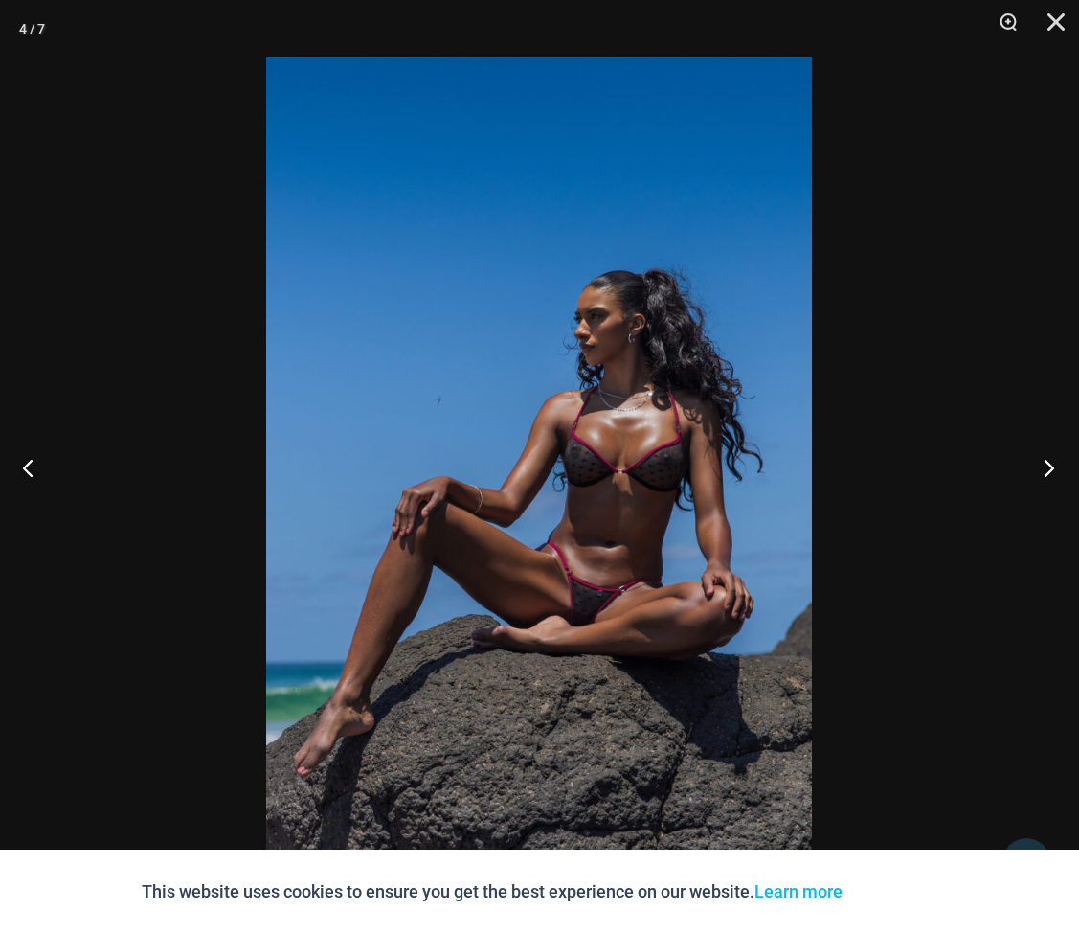
click at [1048, 472] on button "Next" at bounding box center [1044, 467] width 72 height 96
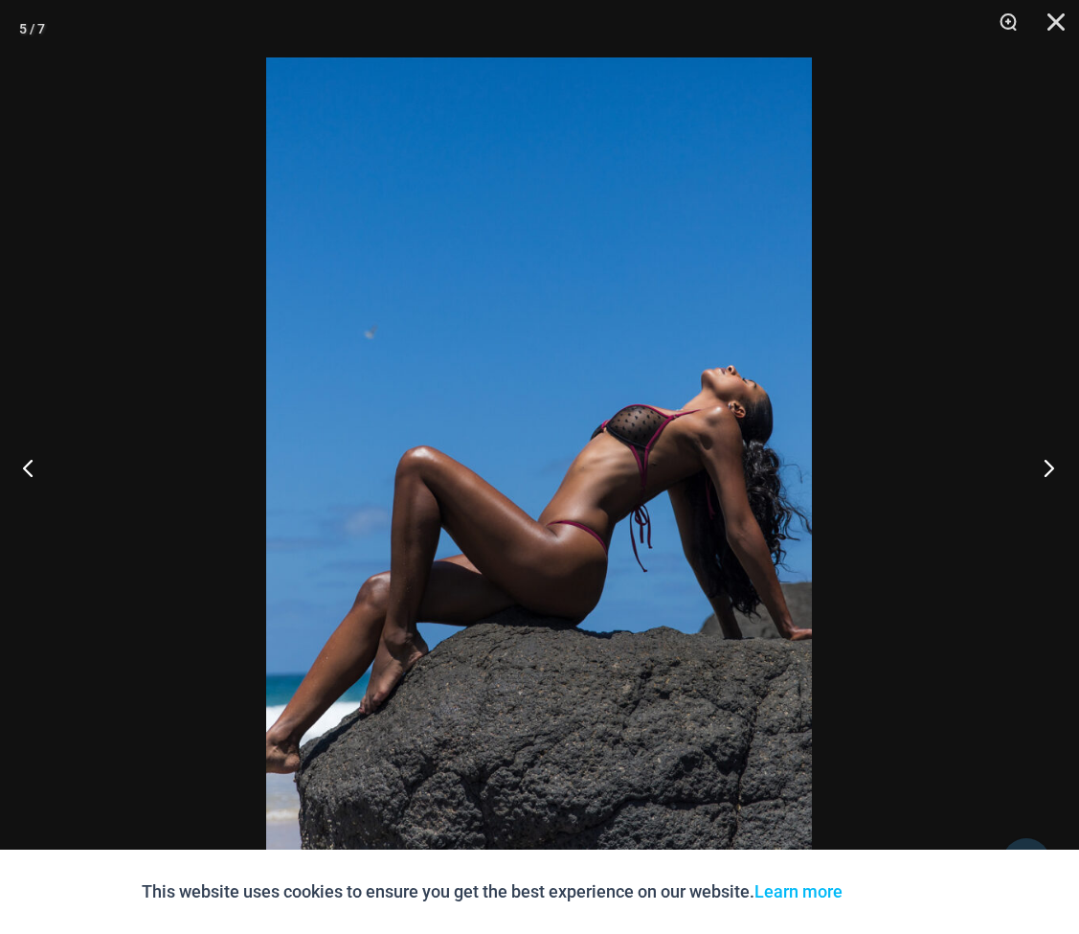
click at [1048, 472] on button "Next" at bounding box center [1044, 467] width 72 height 96
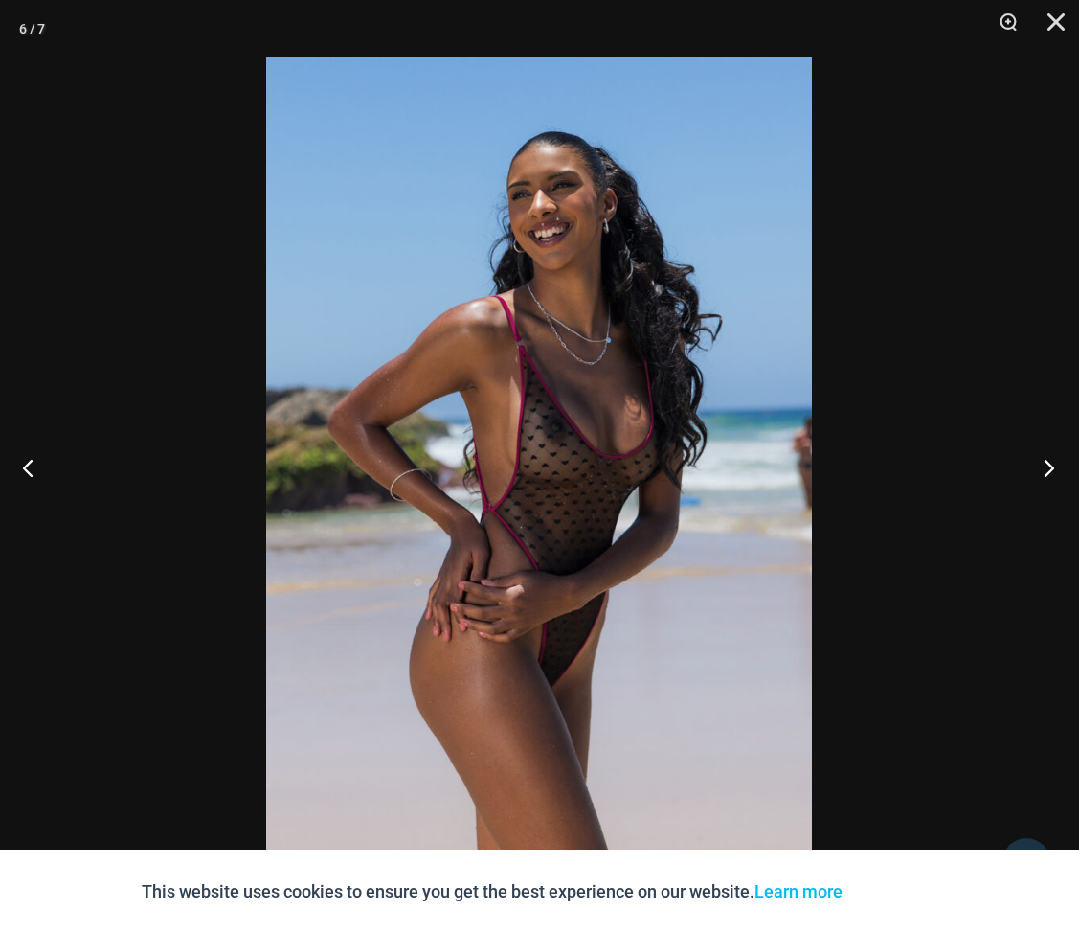
click at [1048, 472] on button "Next" at bounding box center [1044, 467] width 72 height 96
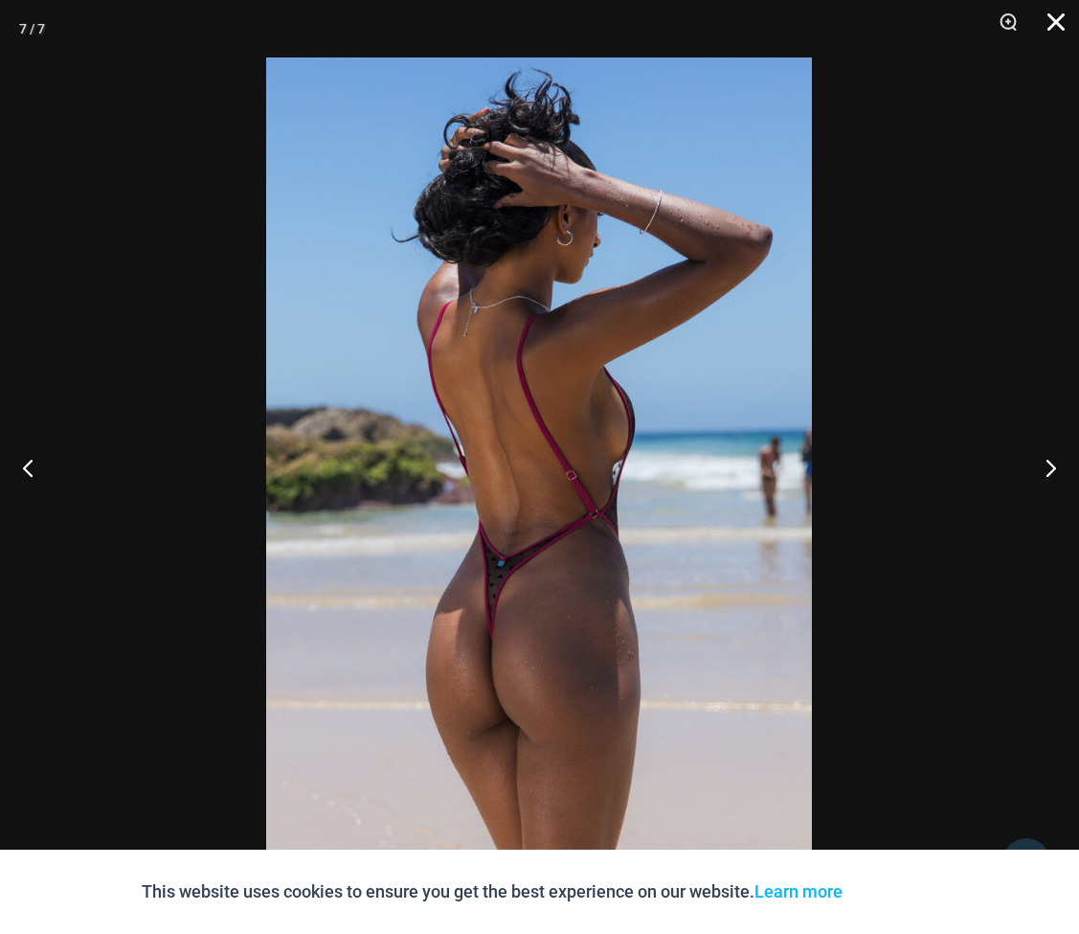
click at [1050, 25] on button "Close" at bounding box center [1050, 28] width 48 height 57
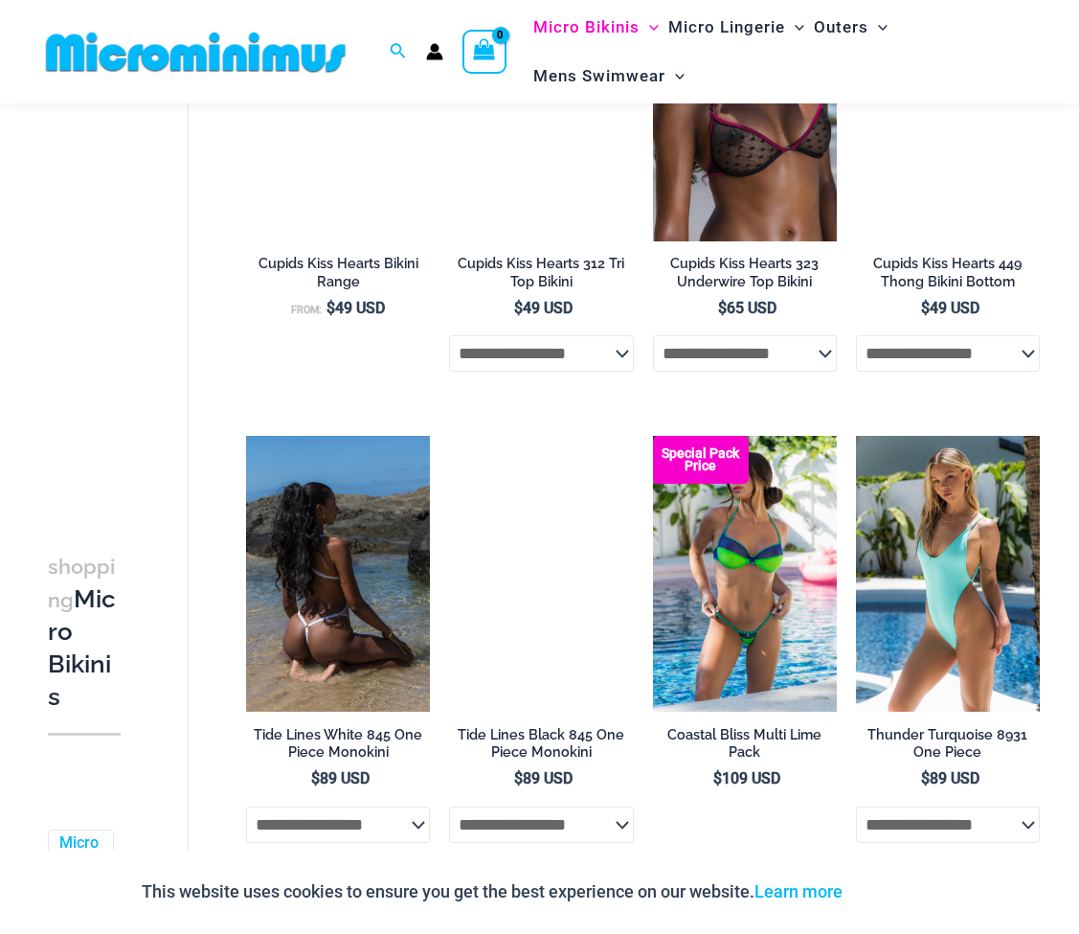
scroll to position [3187, 0]
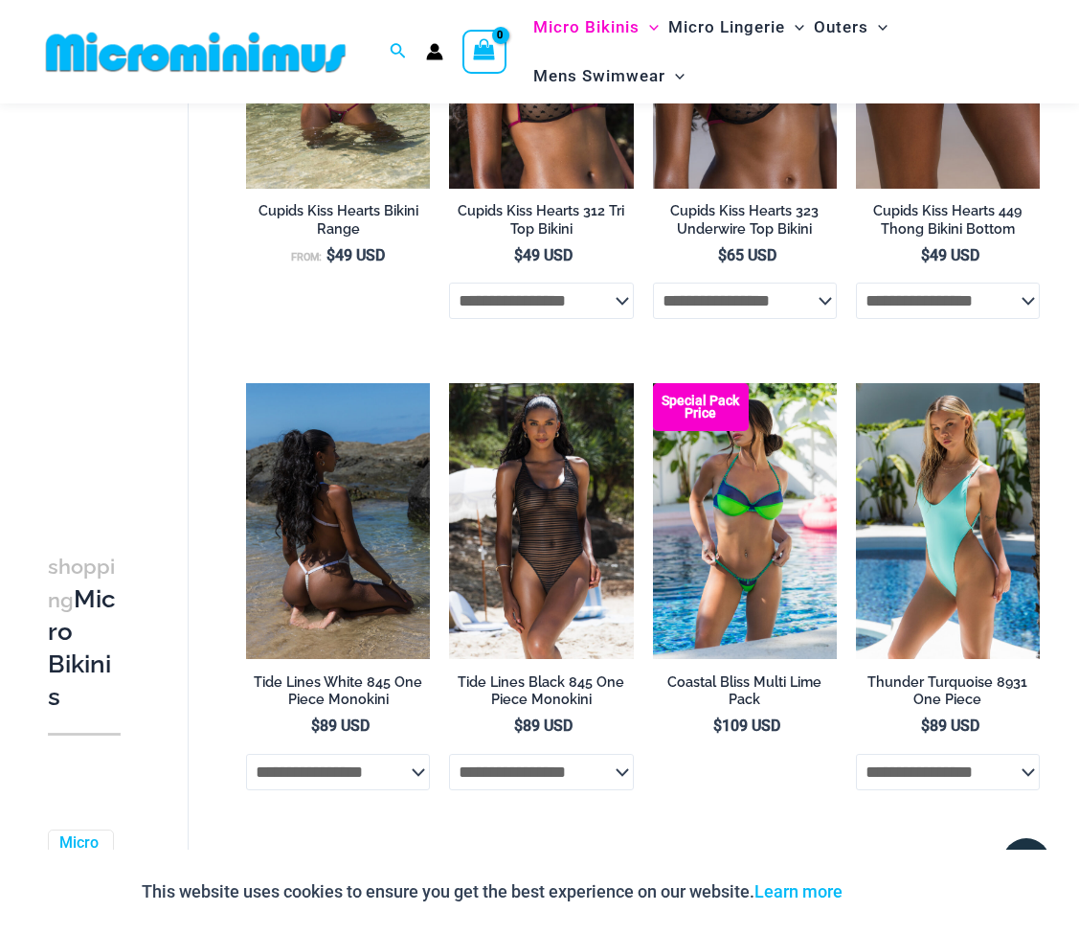
click at [377, 600] on img at bounding box center [338, 521] width 184 height 276
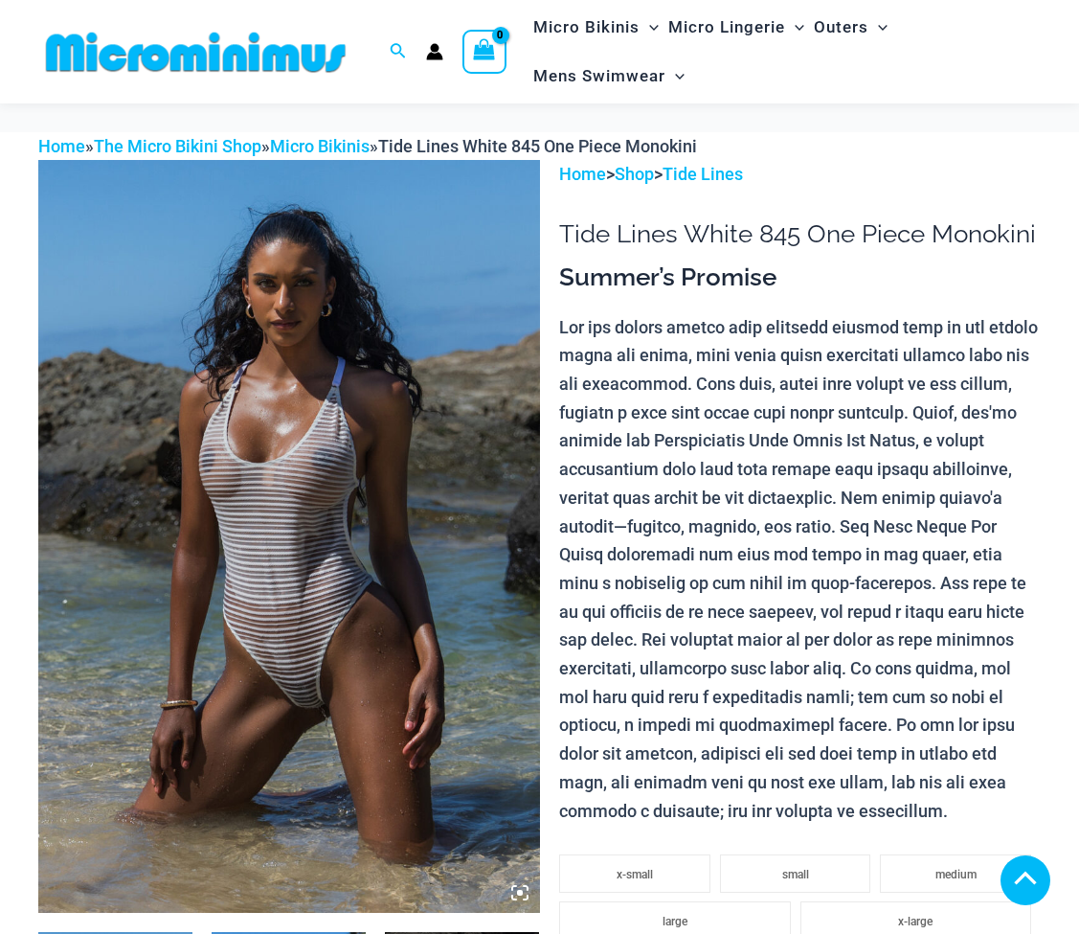
scroll to position [573, 0]
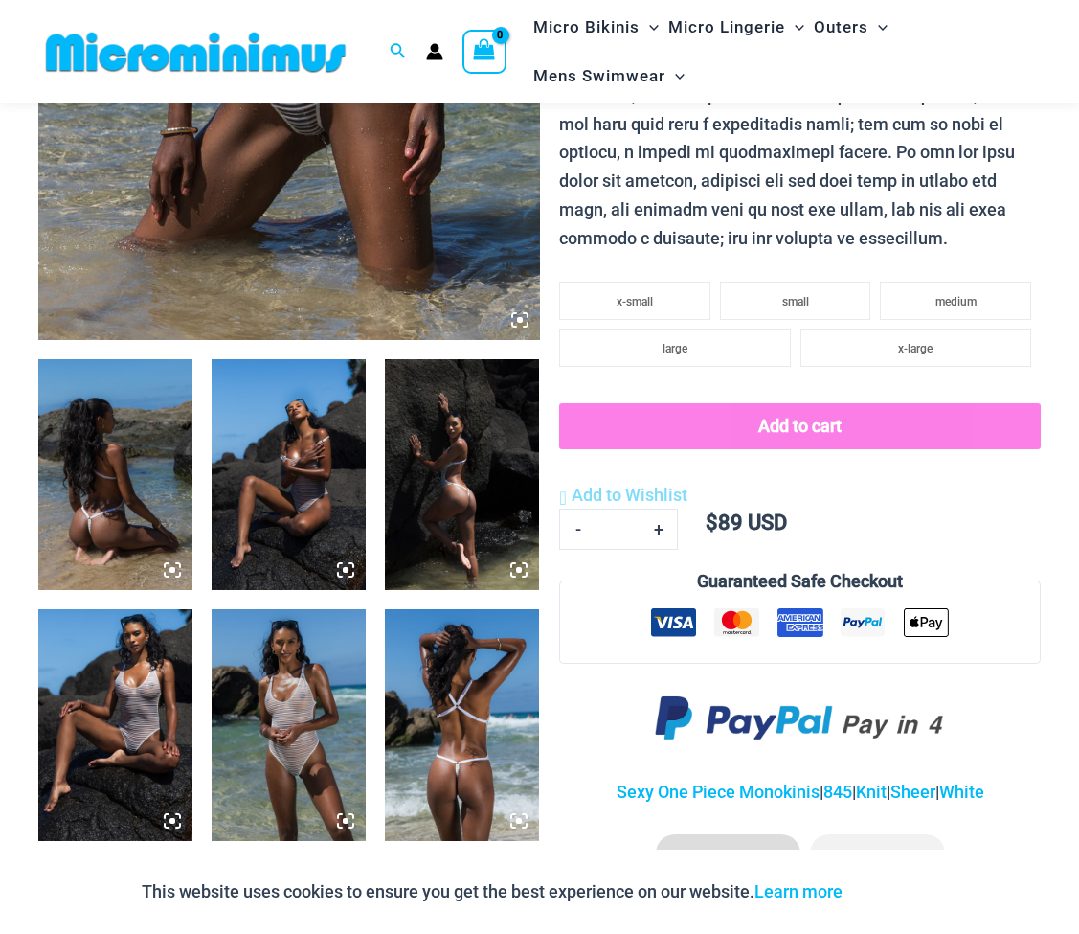
click at [120, 503] on img at bounding box center [115, 475] width 154 height 232
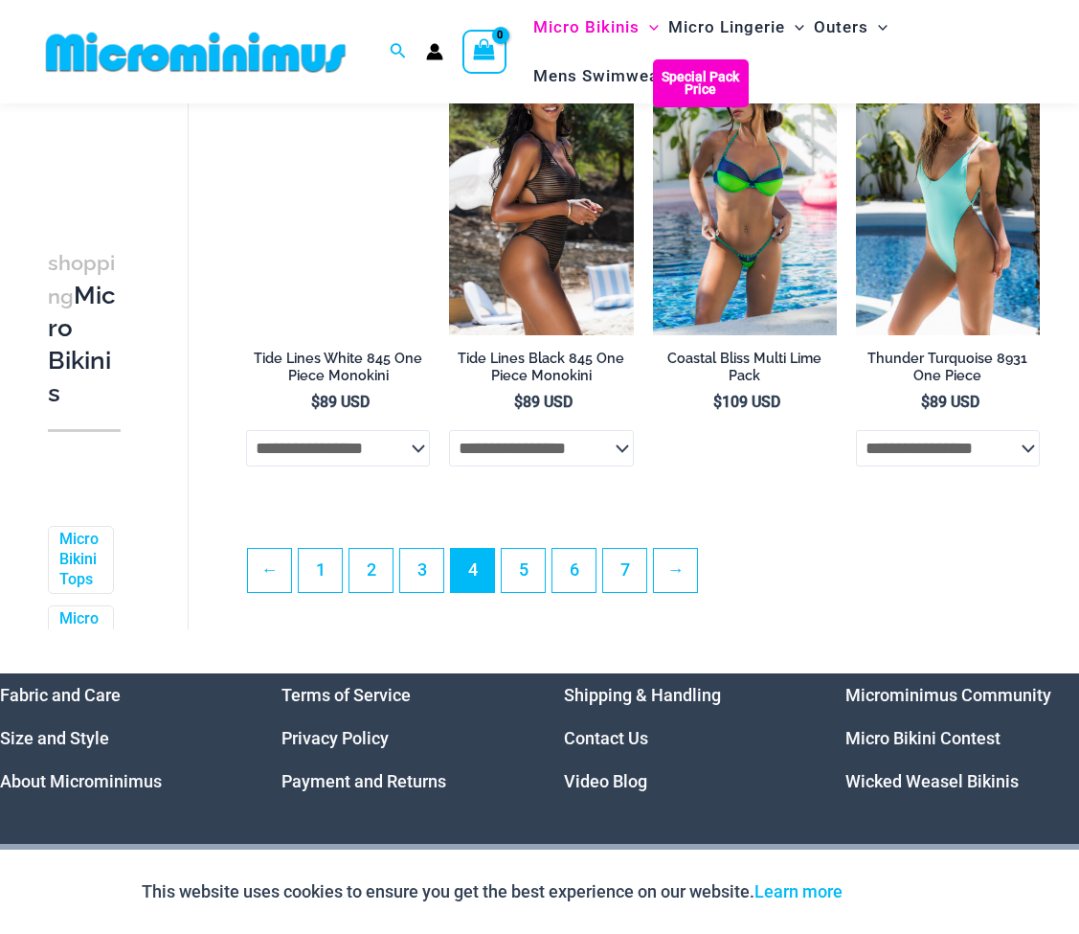
scroll to position [3607, 0]
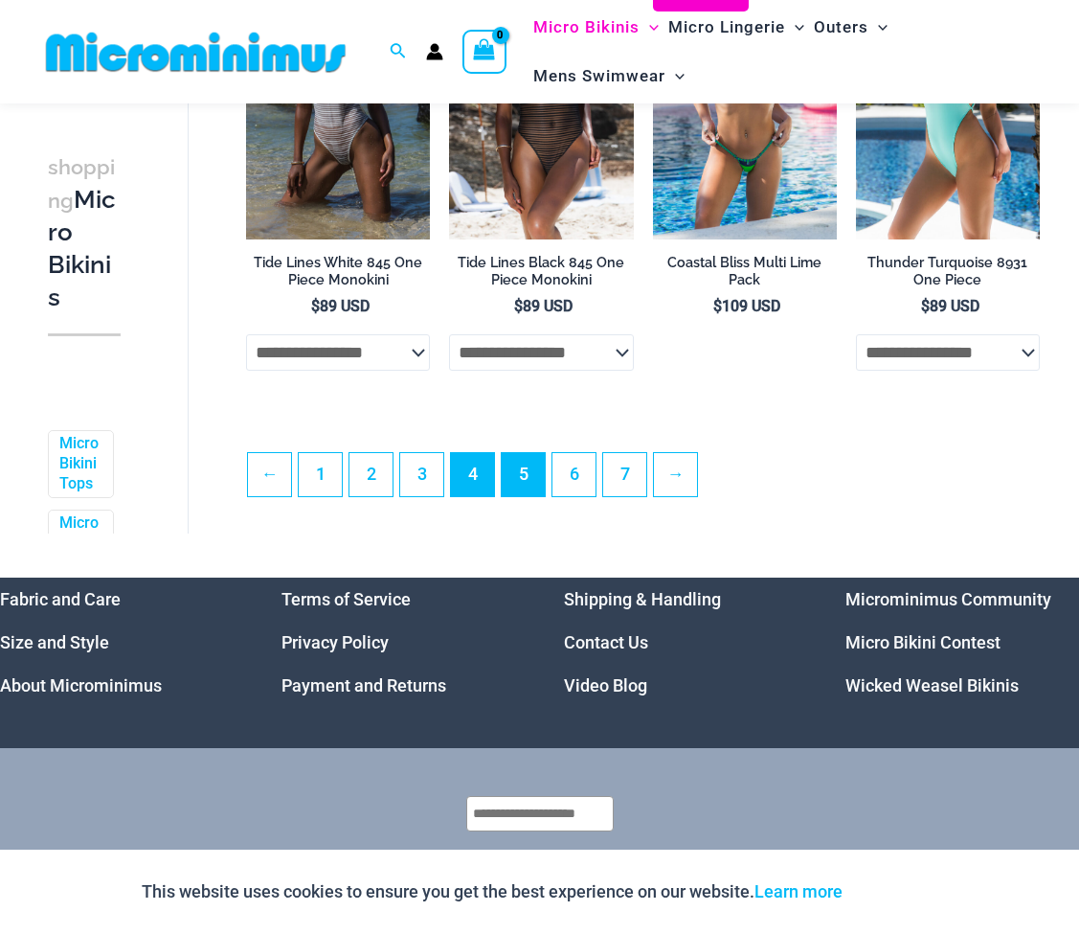
click at [517, 479] on link "5" at bounding box center [523, 474] width 43 height 43
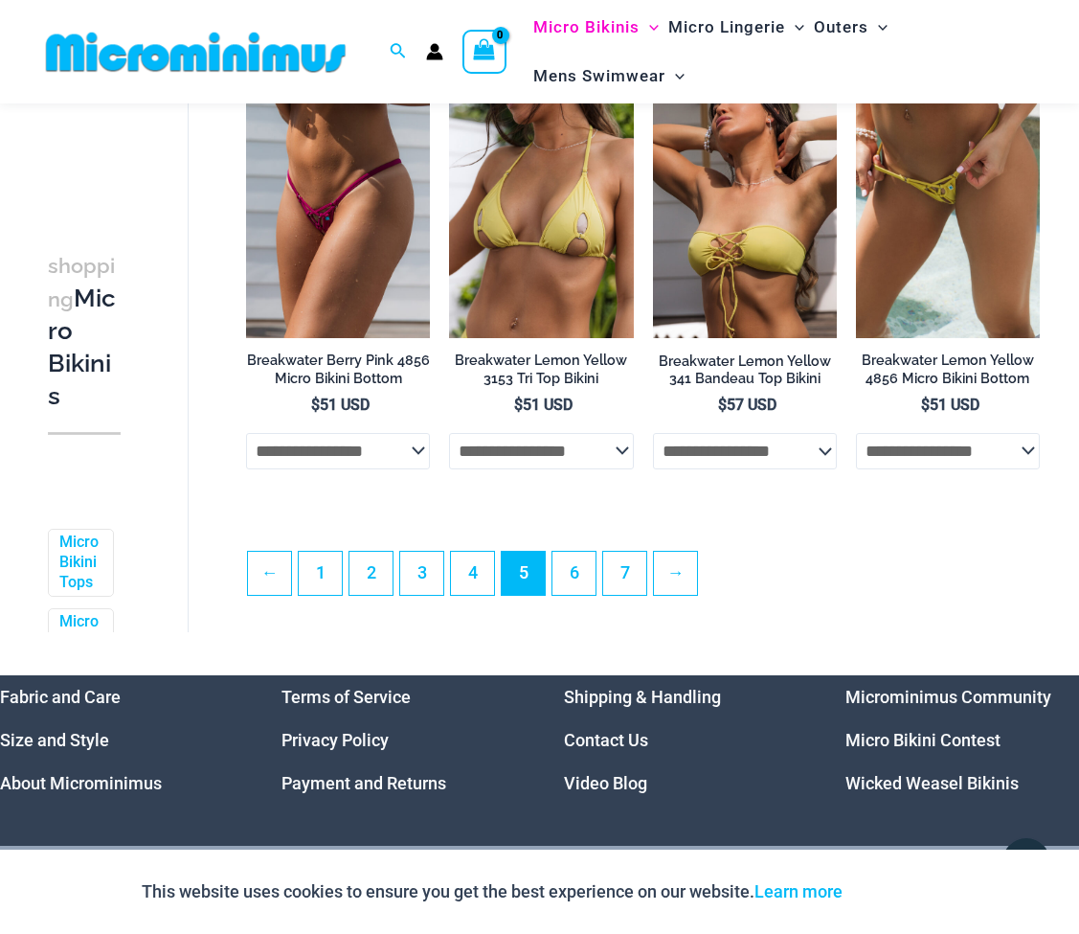
scroll to position [3514, 0]
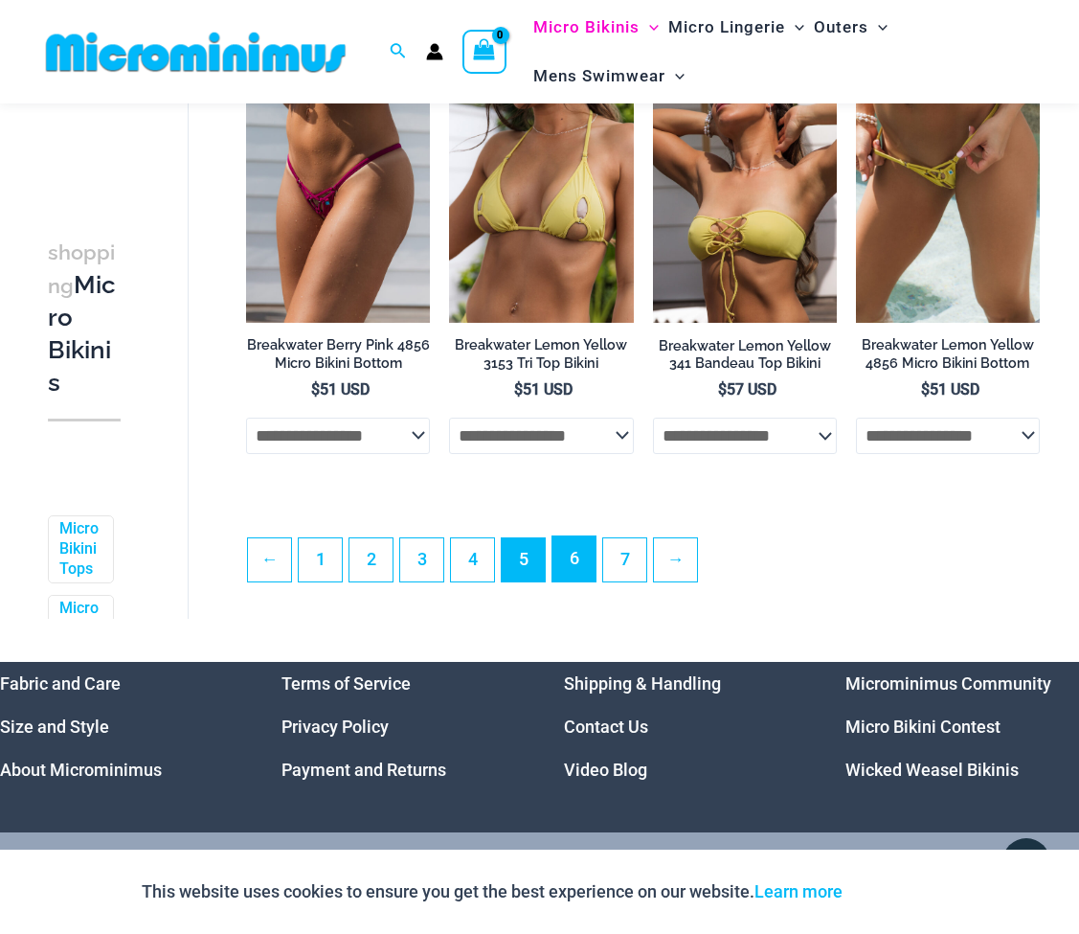
click at [576, 560] on link "6" at bounding box center [574, 558] width 43 height 45
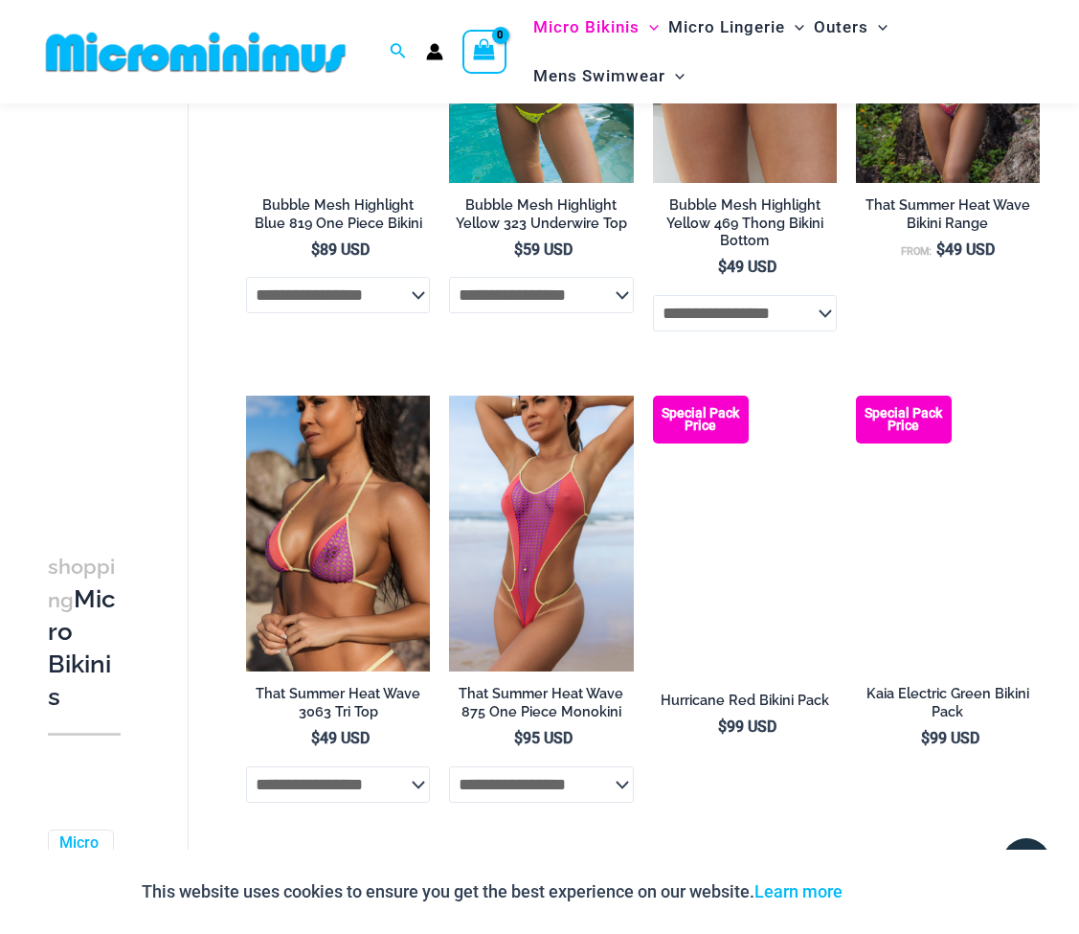
scroll to position [3227, 0]
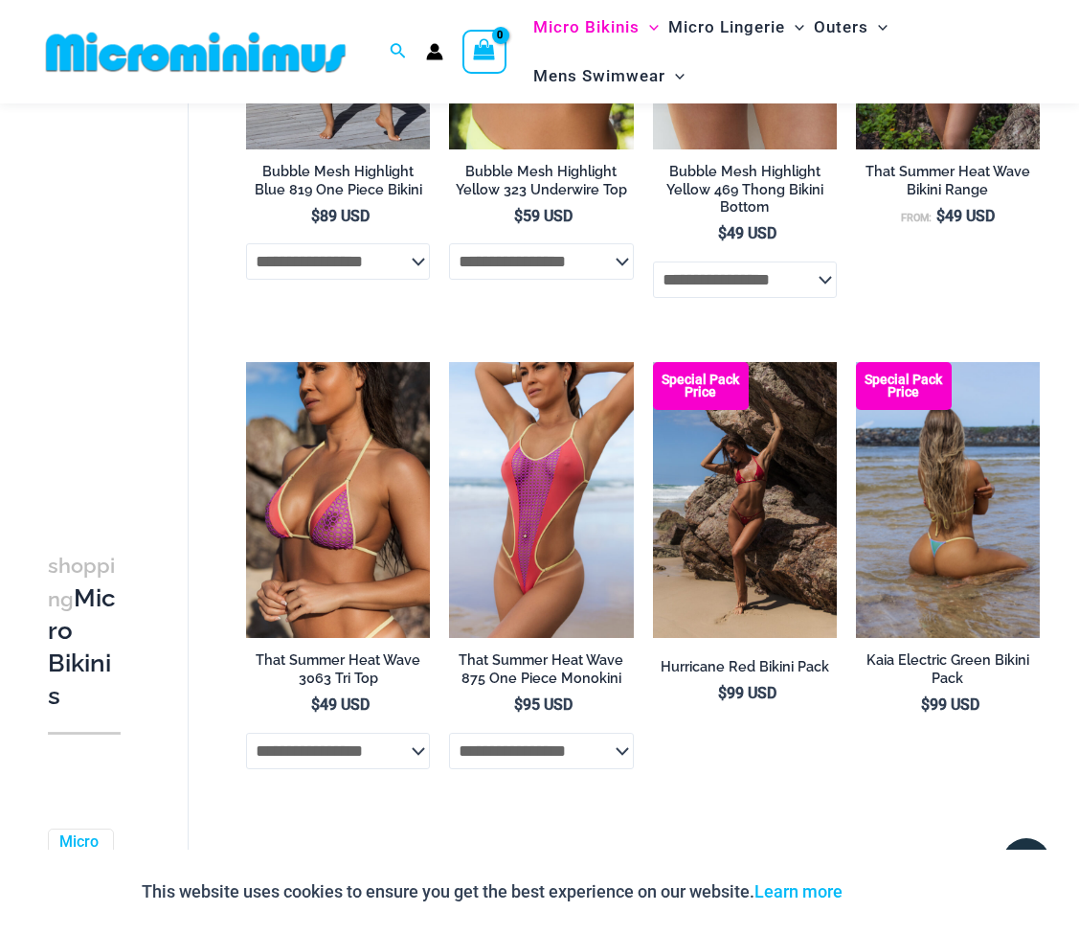
click at [905, 604] on img at bounding box center [948, 500] width 184 height 276
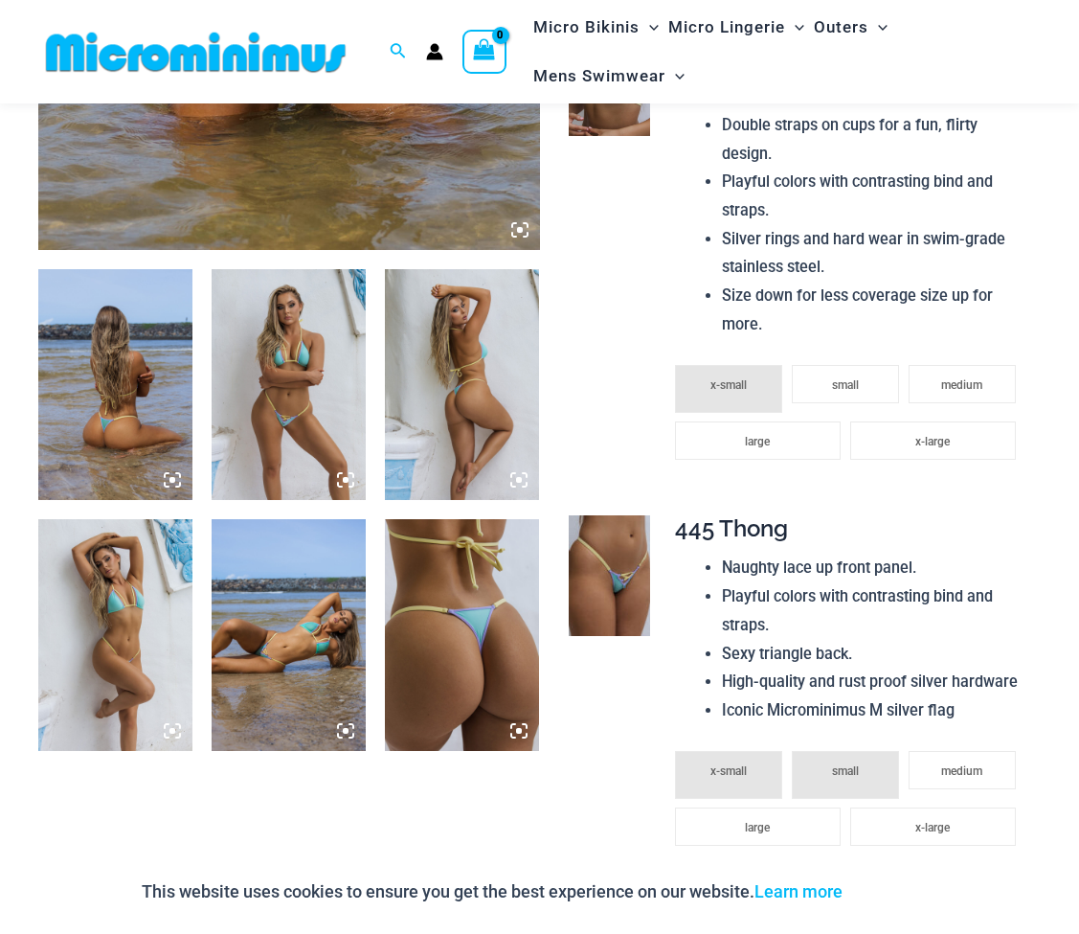
scroll to position [655, 0]
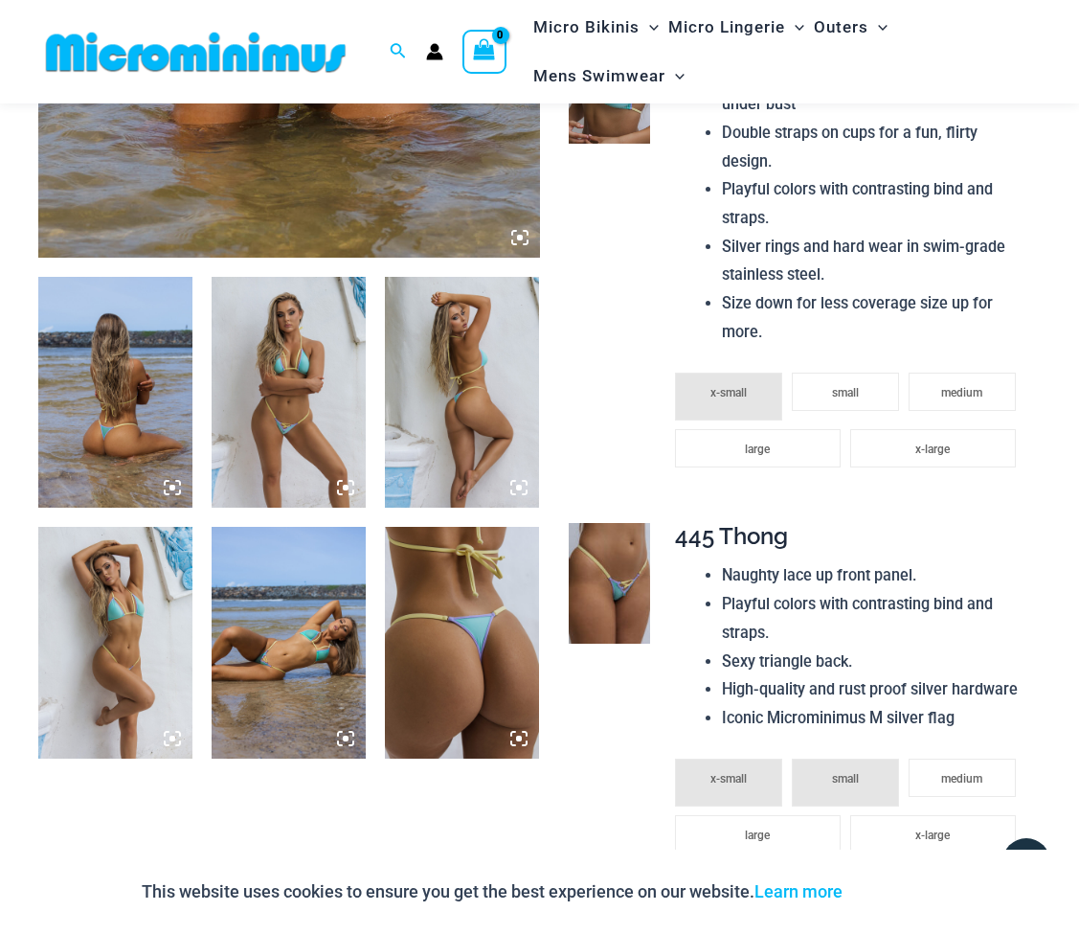
click at [90, 451] on img at bounding box center [115, 393] width 154 height 232
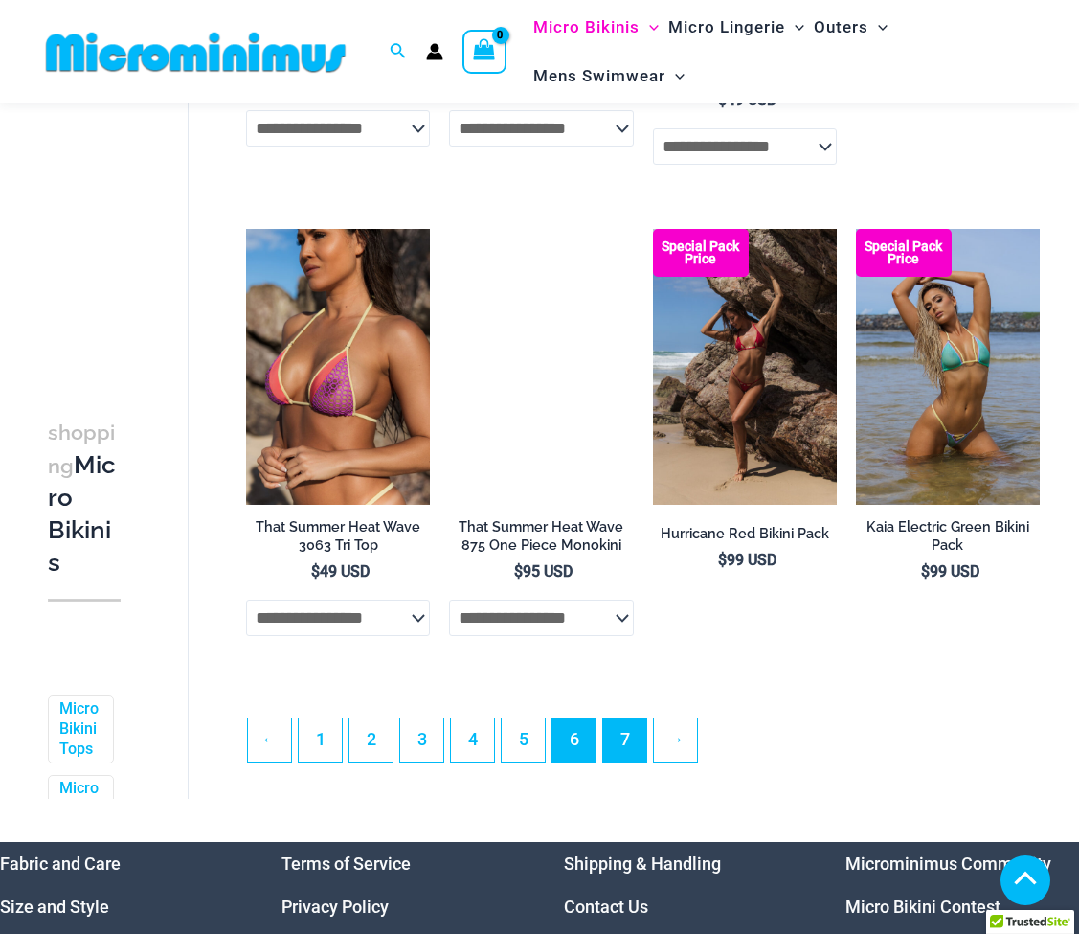
scroll to position [3360, 0]
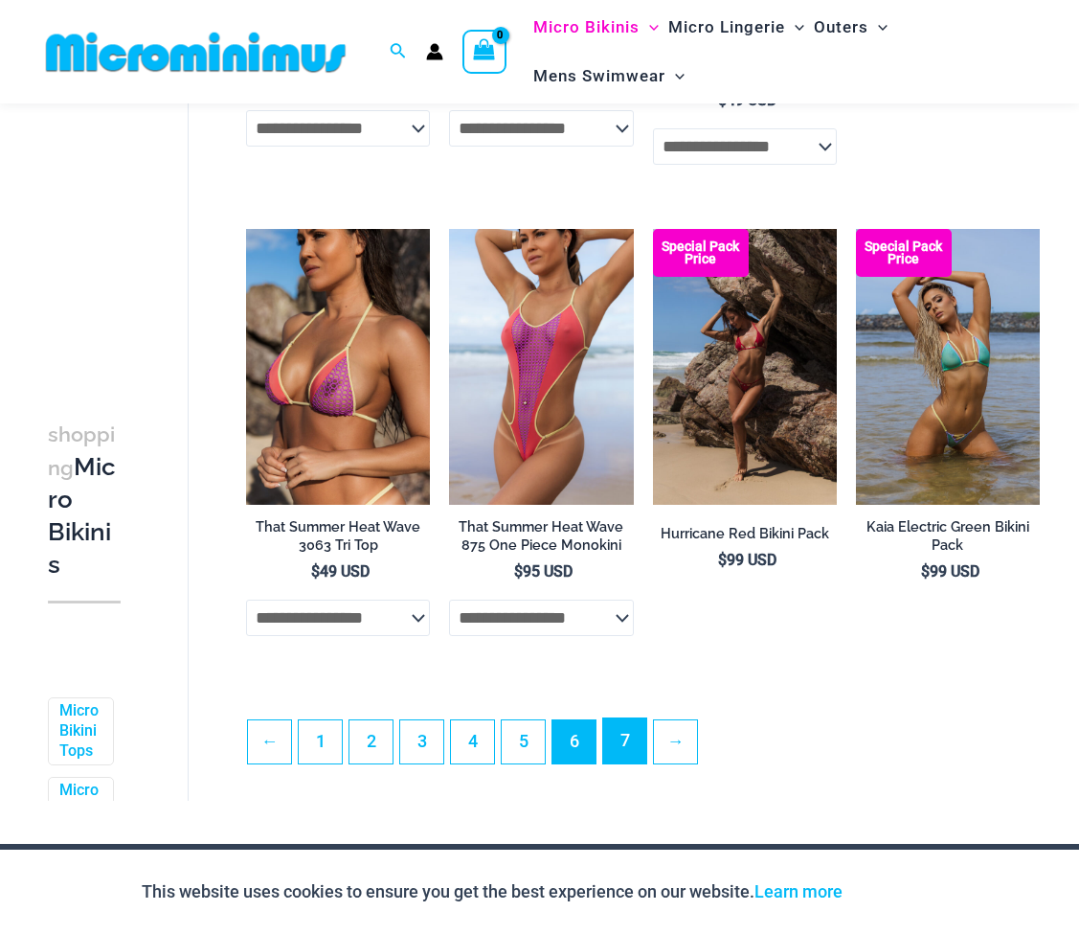
click at [627, 762] on link "7" at bounding box center [624, 740] width 43 height 45
